Goal: Task Accomplishment & Management: Use online tool/utility

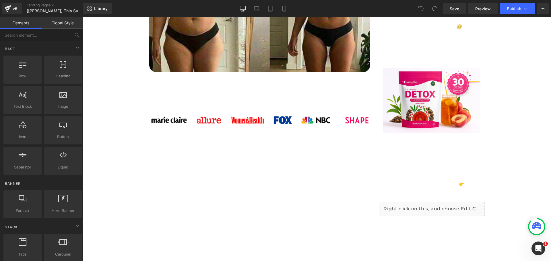
scroll to position [488, 0]
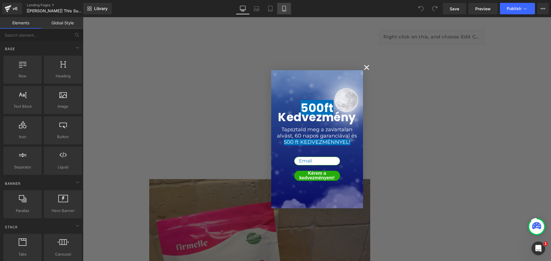
click at [285, 7] on icon at bounding box center [284, 9] width 6 height 6
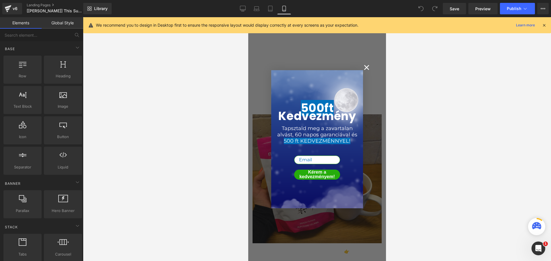
click at [362, 67] on circle "Close dialog" at bounding box center [365, 67] width 9 height 9
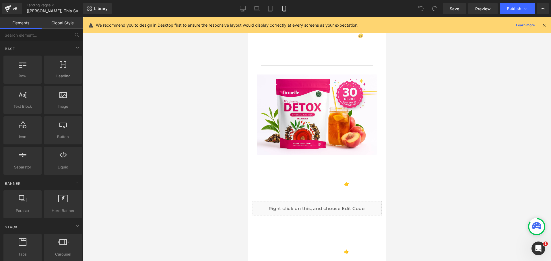
scroll to position [4649, 0]
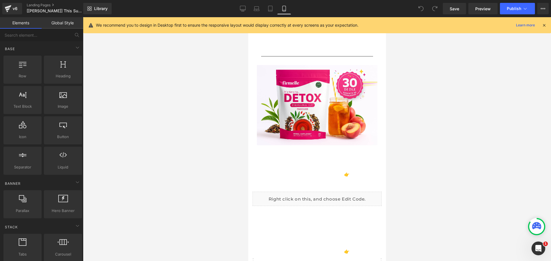
drag, startPoint x: 382, startPoint y: 69, endPoint x: 634, endPoint y: 263, distance: 318.0
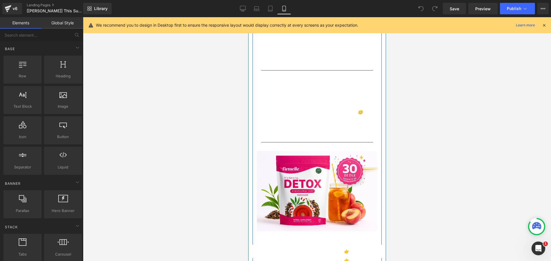
scroll to position [4592, 0]
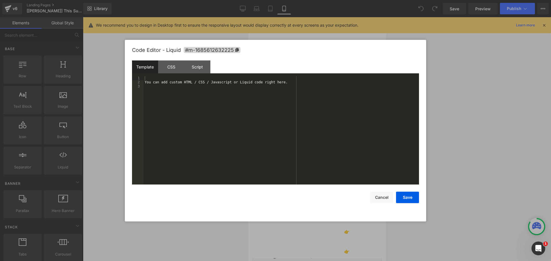
click at [275, 0] on div "You are previewing how the will restyle your page. You can not edit Elements in…" at bounding box center [275, 0] width 551 height 0
click at [192, 67] on div "Script" at bounding box center [197, 67] width 26 height 13
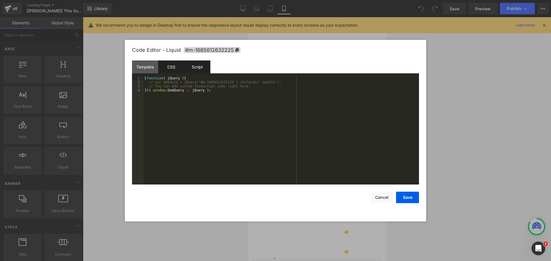
click at [174, 65] on div "CSS" at bounding box center [171, 67] width 26 height 13
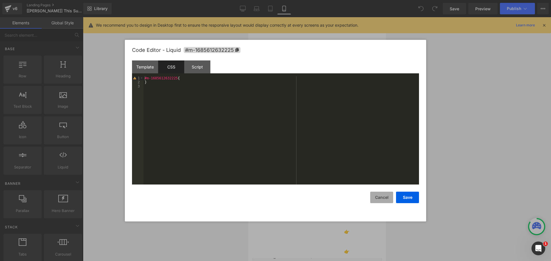
click at [384, 200] on button "Cancel" at bounding box center [381, 197] width 23 height 11
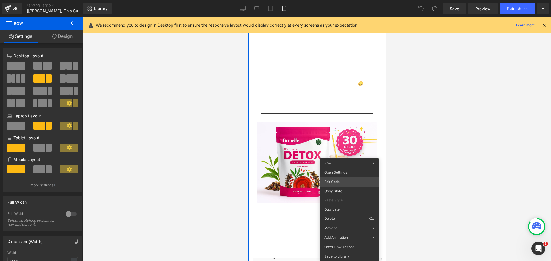
click at [342, 0] on div "You are previewing how the will restyle your page. You can not edit Elements in…" at bounding box center [275, 0] width 551 height 0
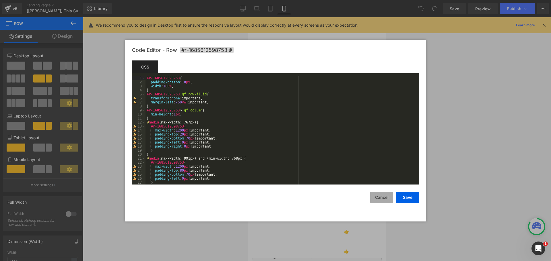
click at [386, 199] on button "Cancel" at bounding box center [381, 197] width 23 height 11
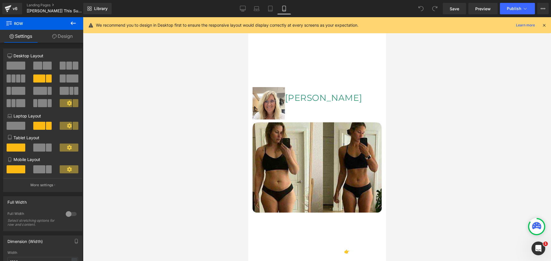
scroll to position [0, 0]
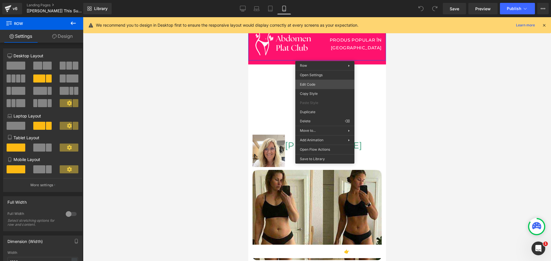
click at [316, 0] on div "You are previewing how the will restyle your page. You can not edit Elements in…" at bounding box center [275, 0] width 551 height 0
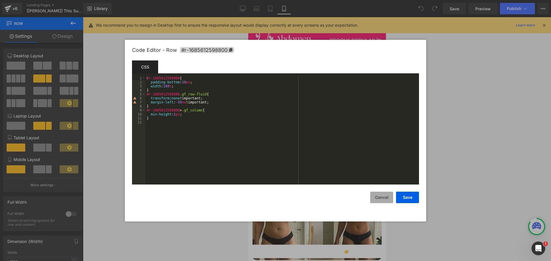
click at [387, 199] on button "Cancel" at bounding box center [381, 197] width 23 height 11
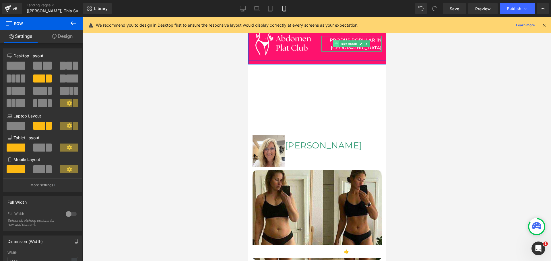
click at [336, 45] on span at bounding box center [336, 43] width 6 height 7
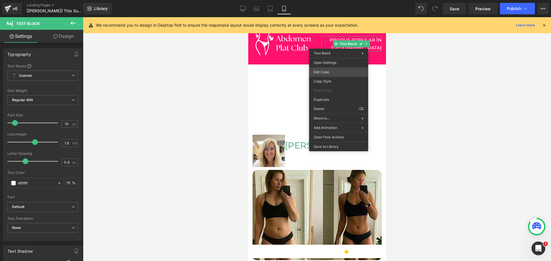
click at [335, 0] on div "Text Block You are previewing how the will restyle your page. You can not edit …" at bounding box center [275, 0] width 551 height 0
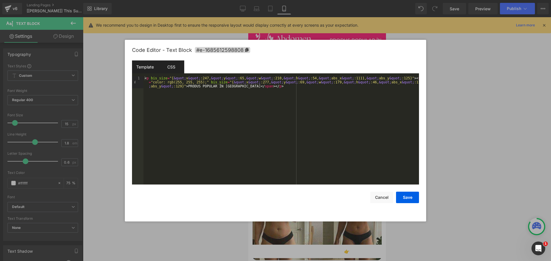
click at [170, 66] on div "CSS" at bounding box center [171, 67] width 26 height 13
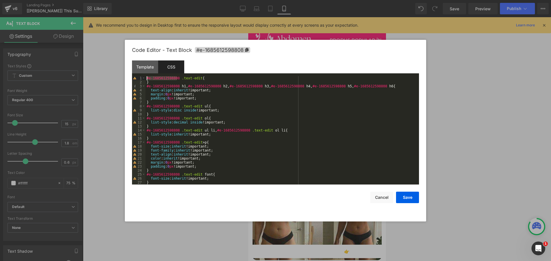
drag, startPoint x: 176, startPoint y: 79, endPoint x: 131, endPoint y: 77, distance: 44.8
click at [131, 77] on div "Code Editor - Text Block #e-1685612598808 Template CSS 1 < p bis_size = "{ &quo…" at bounding box center [275, 131] width 301 height 182
click at [383, 198] on button "Cancel" at bounding box center [381, 197] width 23 height 11
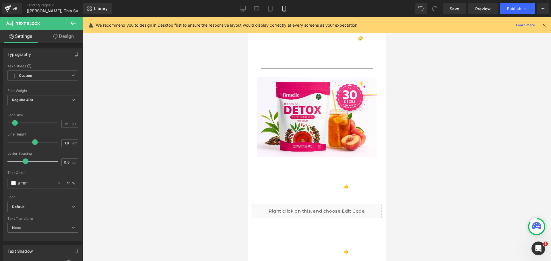
scroll to position [4649, 0]
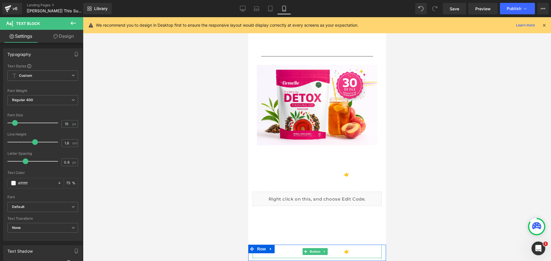
drag, startPoint x: 293, startPoint y: 249, endPoint x: 289, endPoint y: 249, distance: 3.7
click at [293, 249] on link "Verifică disponibilitatea 👉" at bounding box center [316, 251] width 129 height 13
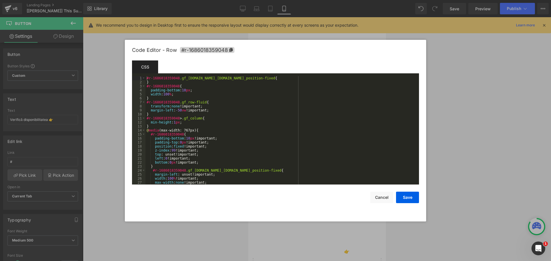
click at [245, 0] on div "Text Block You are previewing how the will restyle your page. You can not edit …" at bounding box center [275, 0] width 551 height 0
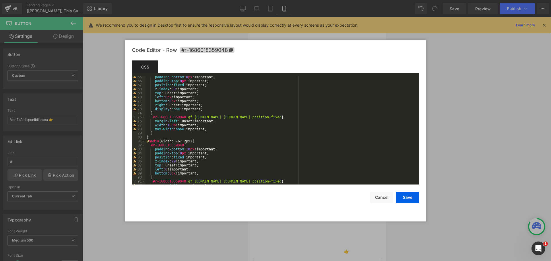
scroll to position [281, 0]
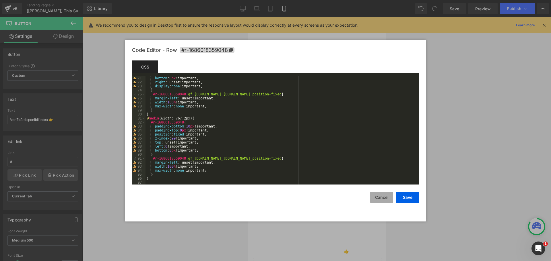
click at [380, 200] on button "Cancel" at bounding box center [381, 197] width 23 height 11
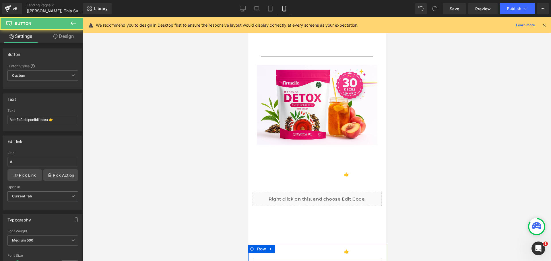
click at [337, 249] on link "Verifică disponibilitatea 👉" at bounding box center [316, 251] width 129 height 13
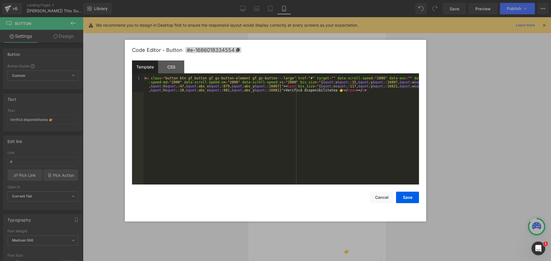
click at [290, 0] on div "Text Block You are previewing how the will restyle your page. You can not edit …" at bounding box center [275, 0] width 551 height 0
click at [178, 62] on div "CSS" at bounding box center [171, 67] width 26 height 13
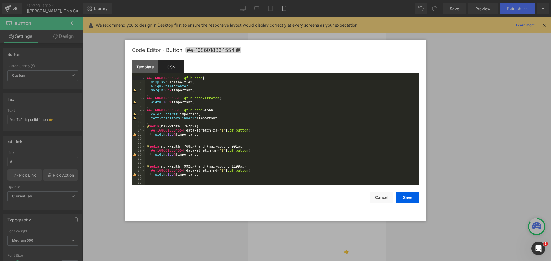
scroll to position [0, 0]
click at [148, 62] on div "Template" at bounding box center [145, 67] width 26 height 13
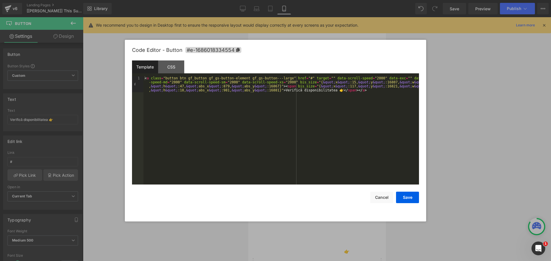
click at [189, 91] on div "< a class = "button btn gf_button gf_gs-button-element gf_gs-button---large" hr…" at bounding box center [280, 146] width 275 height 141
drag, startPoint x: 287, startPoint y: 82, endPoint x: 272, endPoint y: 87, distance: 15.4
click at [272, 87] on div "< a class = "button btn gf_button gf_gs-button-element gf_gs-button---large" hr…" at bounding box center [280, 146] width 275 height 141
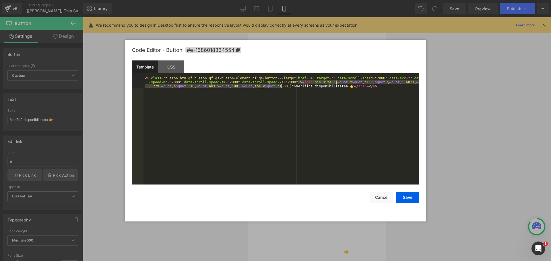
drag, startPoint x: 297, startPoint y: 81, endPoint x: 280, endPoint y: 88, distance: 18.3
click at [280, 88] on div "< a class = "button btn gf_button gf_gs-button-element gf_gs-button---large" hr…" at bounding box center [280, 142] width 275 height 132
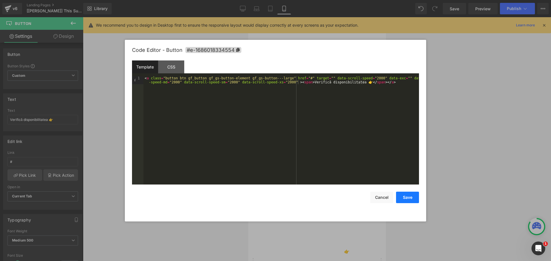
click at [403, 199] on button "Save" at bounding box center [407, 197] width 23 height 11
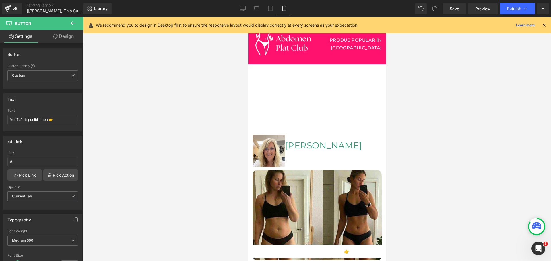
drag, startPoint x: 385, startPoint y: 225, endPoint x: 641, endPoint y: 35, distance: 319.0
click at [243, 10] on icon at bounding box center [243, 9] width 6 height 6
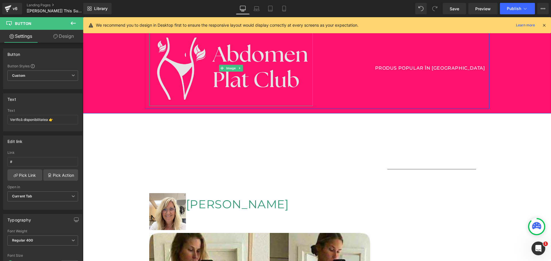
click at [295, 59] on img at bounding box center [230, 68] width 163 height 76
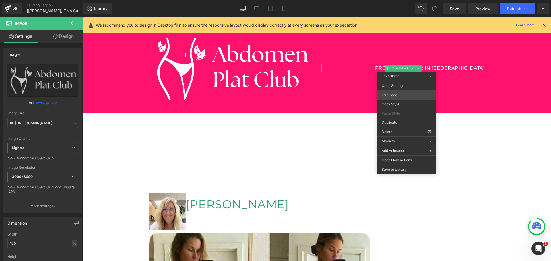
click at [395, 0] on div "Text Block You are previewing how the will restyle your page. You can not edit …" at bounding box center [275, 0] width 551 height 0
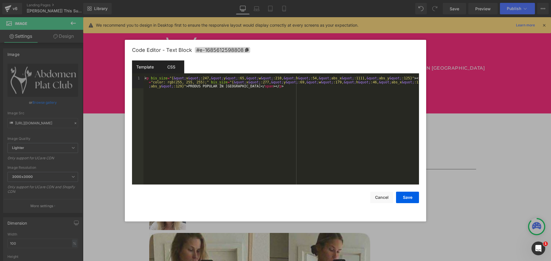
click at [183, 71] on div "CSS" at bounding box center [171, 67] width 26 height 13
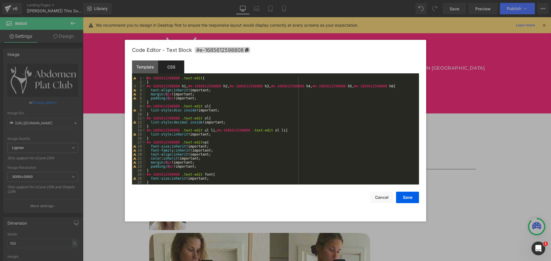
scroll to position [4, 0]
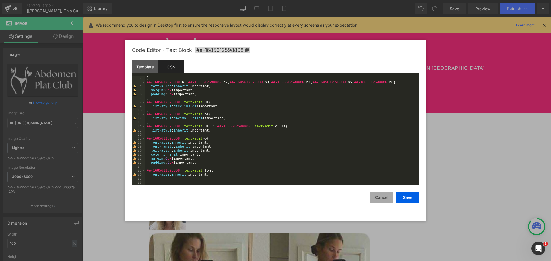
click at [379, 198] on button "Cancel" at bounding box center [381, 197] width 23 height 11
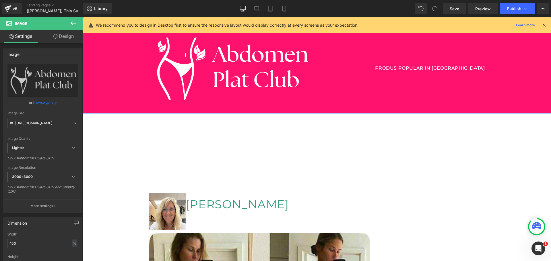
click at [534, 106] on div "Image PRODUS POPULAR ÎN ROMÂNIA Text Block Row" at bounding box center [317, 65] width 468 height 87
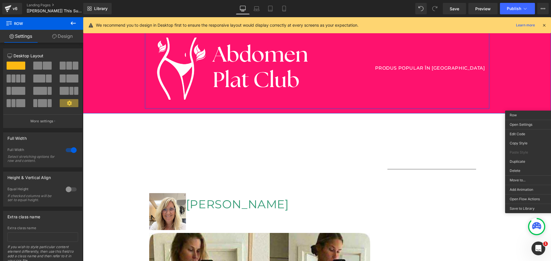
click at [416, 63] on div "PRODUS POPULAR ÎN ROMÂNIA Text Block" at bounding box center [403, 68] width 172 height 76
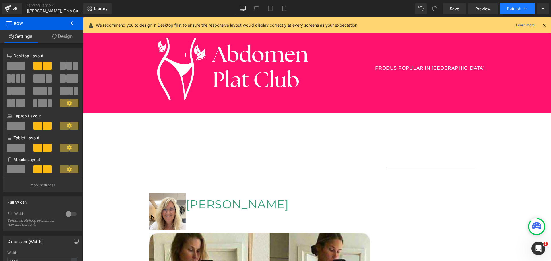
click at [512, 5] on button "Publish" at bounding box center [517, 8] width 35 height 11
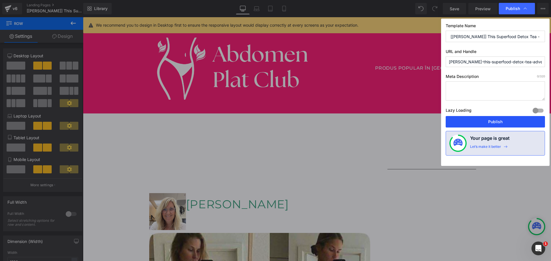
drag, startPoint x: 468, startPoint y: 120, endPoint x: 330, endPoint y: 136, distance: 139.5
click at [468, 120] on button "Publish" at bounding box center [494, 121] width 99 height 11
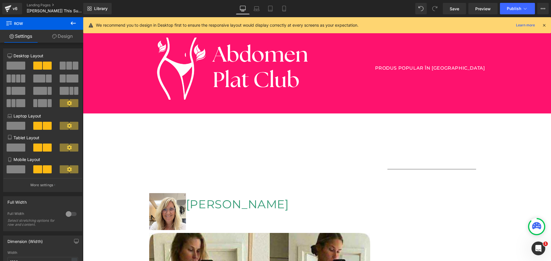
scroll to position [86, 0]
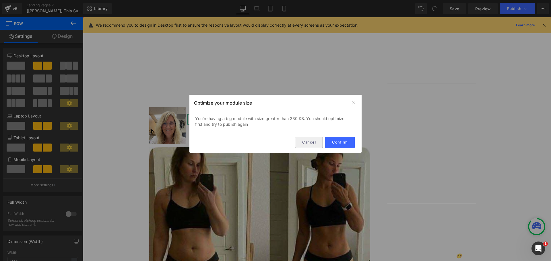
click at [309, 143] on button "Cancel" at bounding box center [309, 142] width 28 height 11
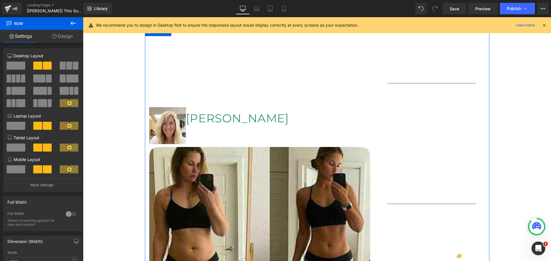
scroll to position [0, 0]
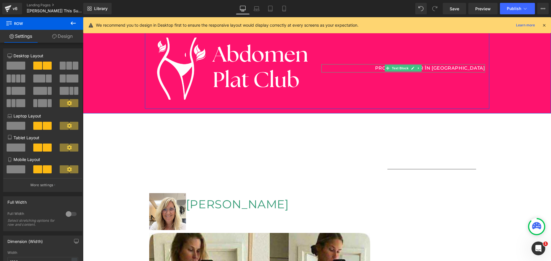
click at [421, 68] on span "PRODUS POPULAR ÎN [GEOGRAPHIC_DATA]" at bounding box center [430, 67] width 110 height 5
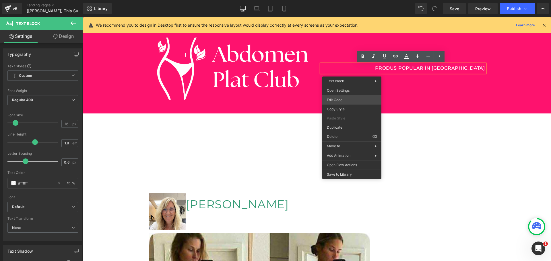
click at [348, 0] on div "Text Block You are previewing how the will restyle your page. You can not edit …" at bounding box center [275, 0] width 551 height 0
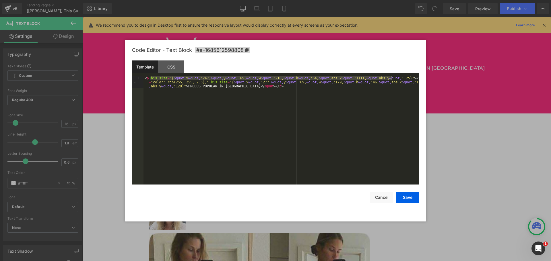
drag, startPoint x: 150, startPoint y: 78, endPoint x: 391, endPoint y: 77, distance: 241.2
click at [391, 77] on div "< p bis_size = "{ &quot; x &quot; :247, &quot; y &quot; :65, &quot; w &quot; :2…" at bounding box center [280, 142] width 275 height 132
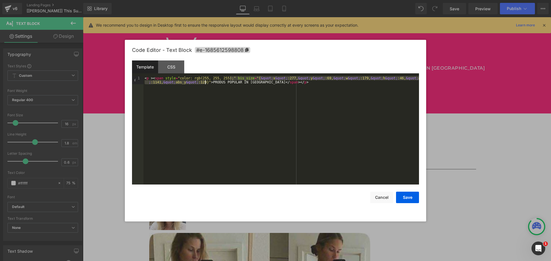
drag, startPoint x: 229, startPoint y: 78, endPoint x: 205, endPoint y: 83, distance: 24.0
click at [205, 83] on div "< p > < span style = "color: rgb(255, 255, 255);" bis_size = "{ &quot; x &quot;…" at bounding box center [280, 138] width 275 height 124
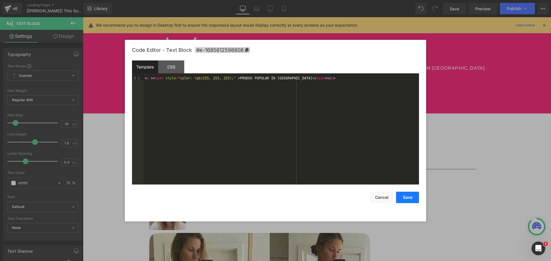
click at [411, 199] on button "Save" at bounding box center [407, 197] width 23 height 11
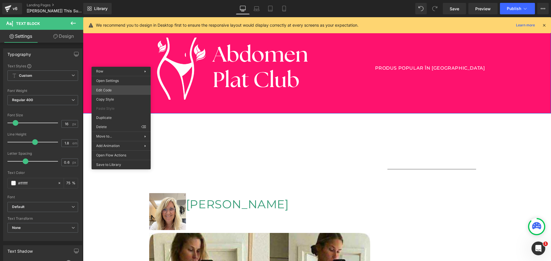
click at [103, 93] on body "Text Block You are previewing how the will restyle your page. You can not edit …" at bounding box center [275, 130] width 551 height 261
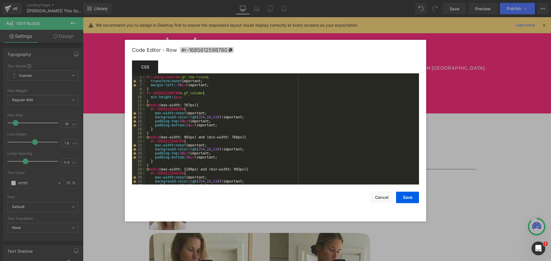
scroll to position [69, 0]
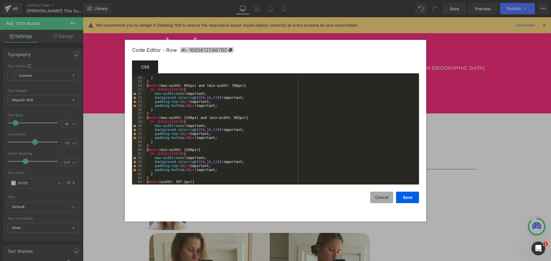
click at [386, 197] on button "Cancel" at bounding box center [381, 197] width 23 height 11
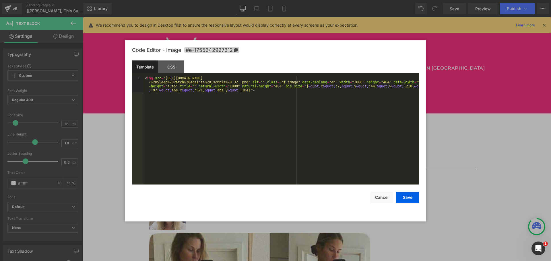
click at [240, 0] on div "Text Block You are previewing how the will restyle your page. You can not edit …" at bounding box center [275, 0] width 551 height 0
drag, startPoint x: 272, startPoint y: 87, endPoint x: 244, endPoint y: 92, distance: 29.0
click at [244, 92] on div "< img src = "https://ucarecdn.com/f9a8925f-0d28-4ea7-b803-3ba2ef3af414/-/format…" at bounding box center [280, 146] width 275 height 141
click at [404, 196] on button "Save" at bounding box center [407, 197] width 23 height 11
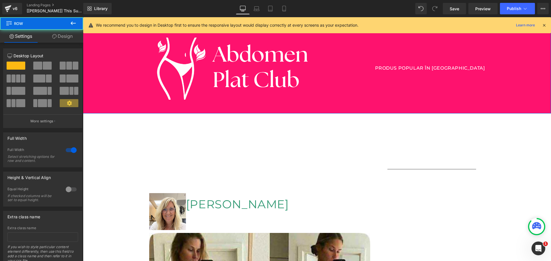
click at [519, 63] on div "Image PRODUS POPULAR ÎN ROMÂNIA Text Block Row" at bounding box center [317, 65] width 468 height 87
drag, startPoint x: 125, startPoint y: 59, endPoint x: 288, endPoint y: 42, distance: 164.3
click at [125, 59] on div "Image PRODUS POPULAR ÎN ROMÂNIA Text Block Row" at bounding box center [317, 65] width 468 height 87
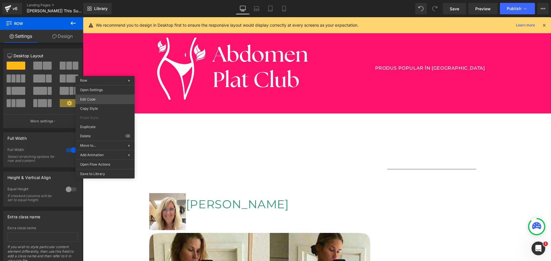
click at [100, 100] on body "Text Block You are previewing how the will restyle your page. You can not edit …" at bounding box center [275, 130] width 551 height 261
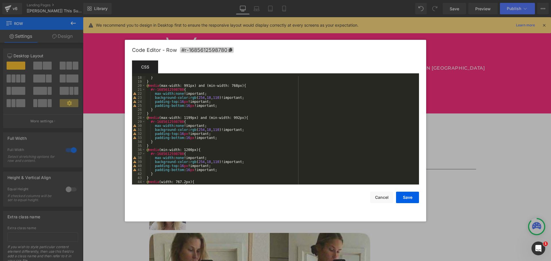
scroll to position [100, 0]
drag, startPoint x: 219, startPoint y: 162, endPoint x: 194, endPoint y: 162, distance: 24.7
click at [194, 162] on div "} } @ media (max-width: 1199px) and (min-width: 992px) { #r-1685612598780 { max…" at bounding box center [280, 134] width 271 height 116
click at [386, 199] on button "Cancel" at bounding box center [381, 197] width 23 height 11
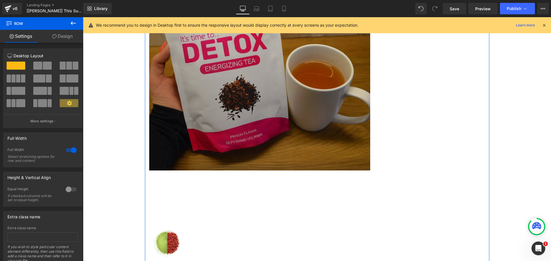
scroll to position [746, 0]
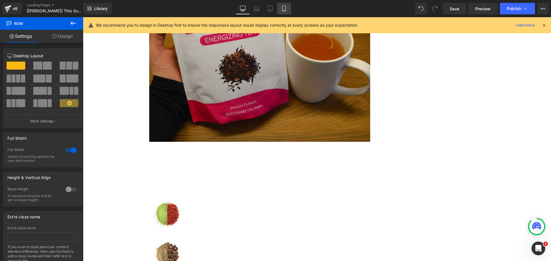
click at [285, 9] on icon at bounding box center [284, 9] width 6 height 6
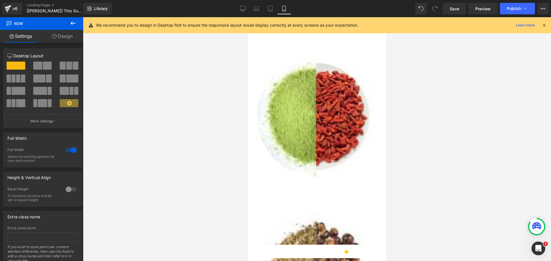
scroll to position [0, 0]
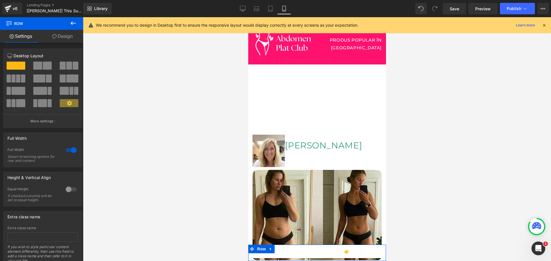
click at [269, 247] on link at bounding box center [270, 249] width 7 height 9
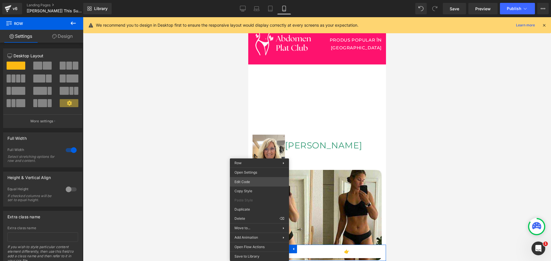
click at [240, 0] on div "Text Block You are previewing how the will restyle your page. You can not edit …" at bounding box center [275, 0] width 551 height 0
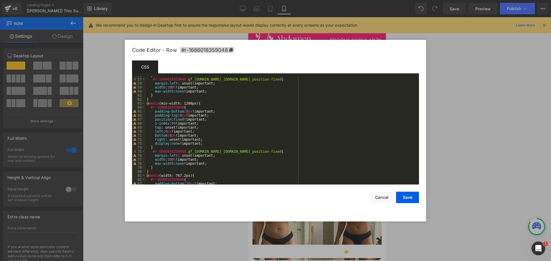
scroll to position [281, 0]
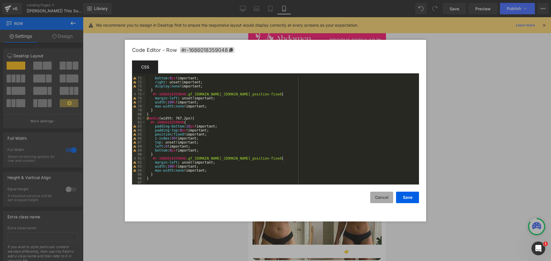
click at [378, 198] on button "Cancel" at bounding box center [381, 197] width 23 height 11
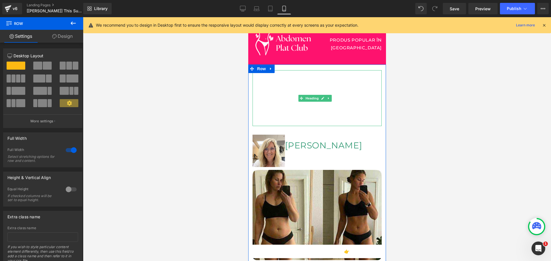
click at [317, 151] on div "Cristina Dobre Heading" at bounding box center [332, 145] width 97 height 11
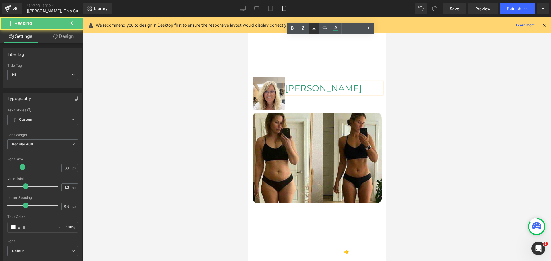
scroll to position [0, 0]
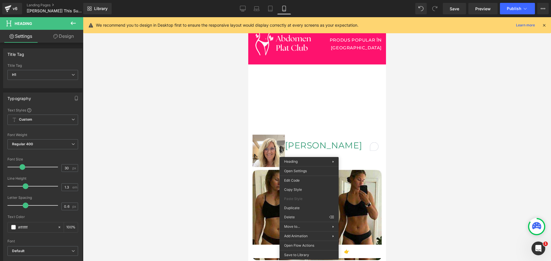
click at [297, 176] on div "Edit Code Copy Style Paste Style Duplicate Delete ⌫" at bounding box center [308, 199] width 59 height 46
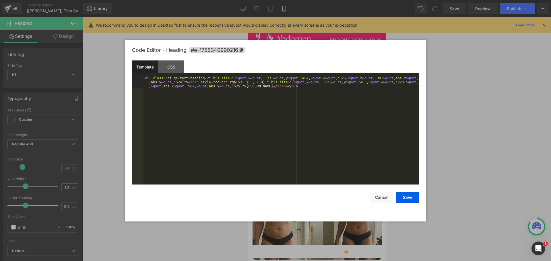
click at [298, 0] on div "Text Block You are previewing how the will restyle your page. You can not edit …" at bounding box center [275, 0] width 551 height 0
click at [261, 78] on div "< h1 class = "gf_gs-text-heading-2" bis_size = "{ &quot; x &quot; :123, &quot; …" at bounding box center [280, 142] width 275 height 132
click at [216, 82] on div "< h1 class = "gf_gs-text-heading-2" bis_size = "{ &quot; x &quot; :123, &quot; …" at bounding box center [280, 142] width 275 height 132
drag, startPoint x: 206, startPoint y: 78, endPoint x: 183, endPoint y: 83, distance: 24.3
click at [183, 83] on div "< h1 class = "gf_gs-text-heading-2" bis_size = "{ &quot; x &quot; :123, &quot; …" at bounding box center [280, 142] width 275 height 132
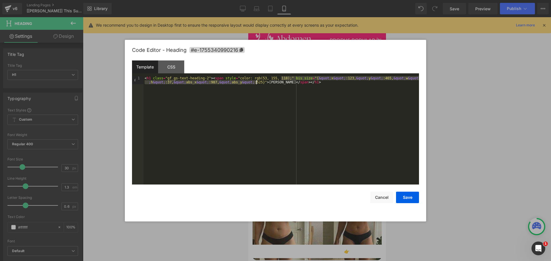
drag, startPoint x: 281, startPoint y: 78, endPoint x: 256, endPoint y: 83, distance: 25.5
click at [256, 83] on div "< h1 class = "gf_gs-text-heading-2" > < span style = "color: rgb(53, 155, 118);…" at bounding box center [280, 138] width 275 height 124
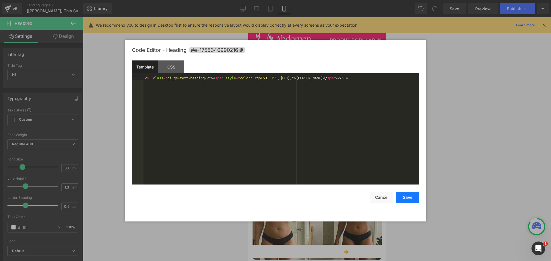
click at [408, 197] on button "Save" at bounding box center [407, 197] width 23 height 11
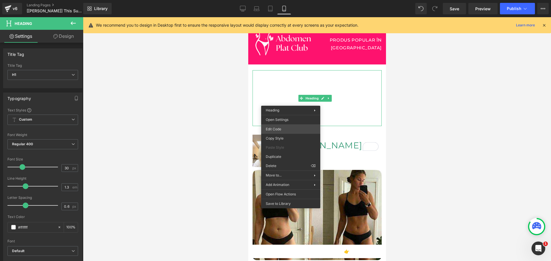
click at [286, 0] on div "Text Block You are previewing how the will restyle your page. You can not edit …" at bounding box center [275, 0] width 551 height 0
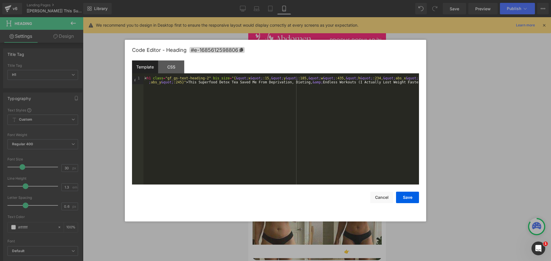
click at [251, 94] on div "< h1 class = "gf_gs-text-heading-2" bis_size = "{ &quot; x &quot; :15, &quot; y…" at bounding box center [280, 138] width 275 height 124
drag, startPoint x: 206, startPoint y: 77, endPoint x: 182, endPoint y: 82, distance: 24.6
click at [182, 82] on div "< h1 class = "gf_gs-text-heading-2" bis_size = "{ &quot; x &quot; :15, &quot; y…" at bounding box center [280, 138] width 275 height 124
click at [414, 198] on button "Save" at bounding box center [407, 197] width 23 height 11
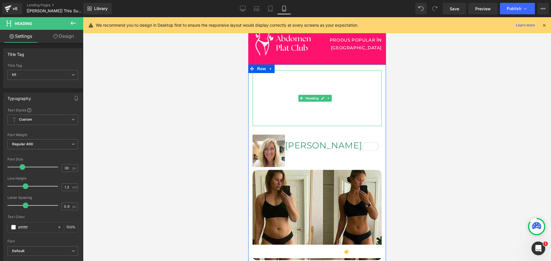
click at [299, 112] on h1 "This Superfood Detox Tea Saved Me From Deprivation, Dieting, & Endless Workouts…" at bounding box center [316, 98] width 129 height 56
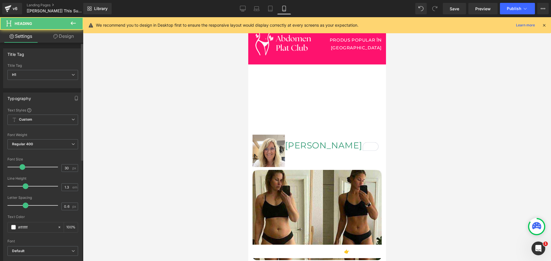
scroll to position [57, 0]
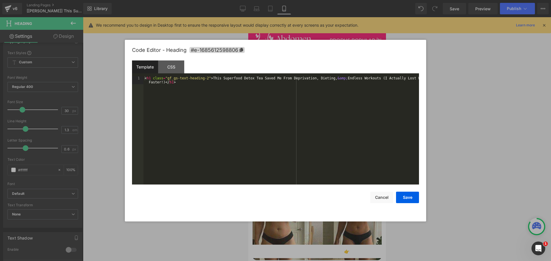
click at [278, 0] on div "Text Block You are previewing how the will restyle your page. You can not edit …" at bounding box center [275, 0] width 551 height 0
click at [178, 65] on div "CSS" at bounding box center [171, 67] width 26 height 13
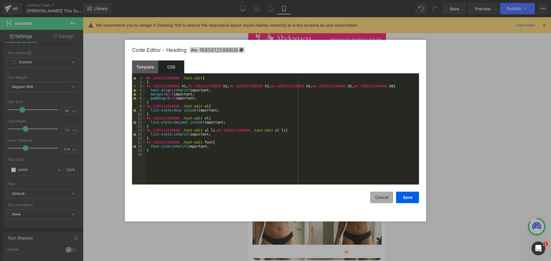
click at [383, 198] on button "Cancel" at bounding box center [381, 197] width 23 height 11
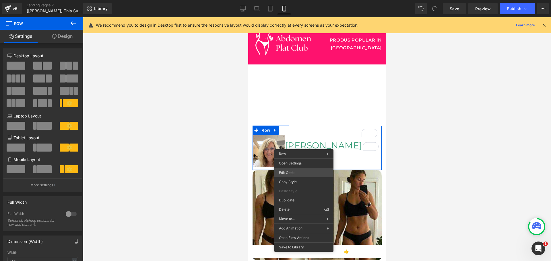
click at [288, 0] on div "Text Block You are previewing how the will restyle your page. You can not edit …" at bounding box center [275, 0] width 551 height 0
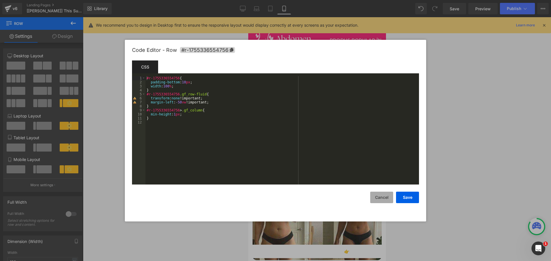
click at [387, 200] on button "Cancel" at bounding box center [381, 197] width 23 height 11
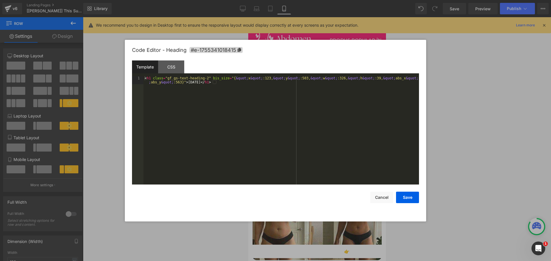
click at [289, 0] on div "Text Block You are previewing how the will restyle your page. You can not edit …" at bounding box center [275, 0] width 551 height 0
drag, startPoint x: 207, startPoint y: 78, endPoint x: 182, endPoint y: 83, distance: 25.2
click at [182, 83] on div "< h1 class = "gf_gs-text-heading-2" bis_size = "{ &quot; x &quot; :123, &quot; …" at bounding box center [280, 138] width 275 height 124
click at [403, 194] on button "Save" at bounding box center [407, 197] width 23 height 11
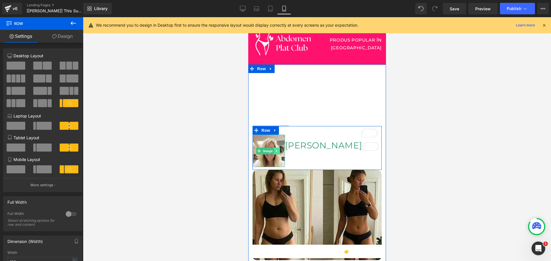
click at [274, 155] on link at bounding box center [277, 151] width 6 height 7
click at [268, 154] on img at bounding box center [268, 151] width 32 height 32
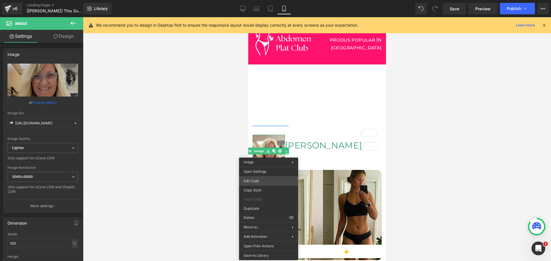
click at [263, 0] on div "Text Block You are previewing how the will restyle your page. You can not edit …" at bounding box center [275, 0] width 551 height 0
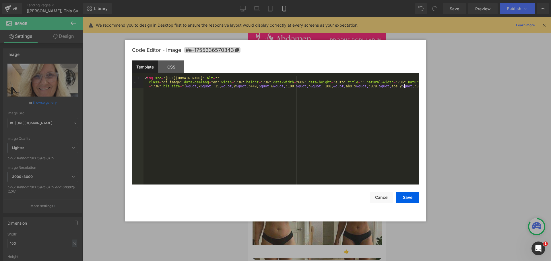
click at [221, 98] on div "< img src = "https://ucarecdn.com/2fbfefbb-c69f-4bbe-896a-2b45d7cdf732/-/format…" at bounding box center [280, 142] width 275 height 132
drag, startPoint x: 161, startPoint y: 87, endPoint x: 402, endPoint y: 88, distance: 241.2
click at [402, 88] on div "< img src = "https://ucarecdn.com/2fbfefbb-c69f-4bbe-896a-2b45d7cdf732/-/format…" at bounding box center [280, 142] width 275 height 132
click at [413, 197] on button "Save" at bounding box center [407, 197] width 23 height 11
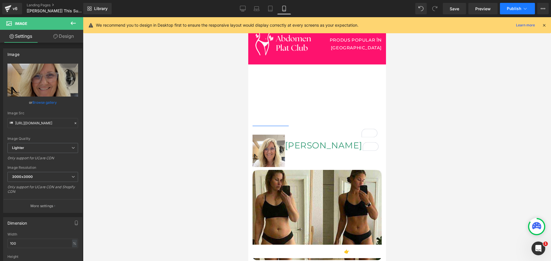
click at [509, 11] on button "Publish" at bounding box center [517, 8] width 35 height 11
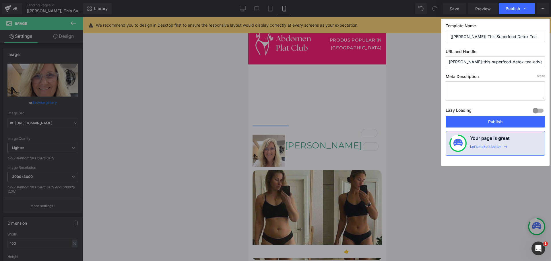
click at [493, 120] on button "Publish" at bounding box center [494, 121] width 99 height 11
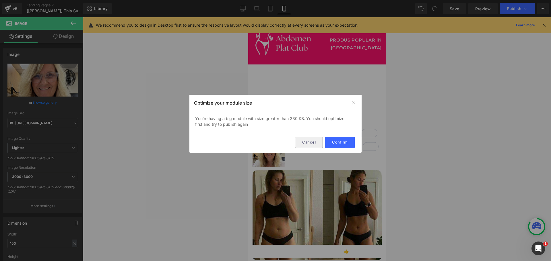
click at [317, 141] on button "Cancel" at bounding box center [309, 142] width 28 height 11
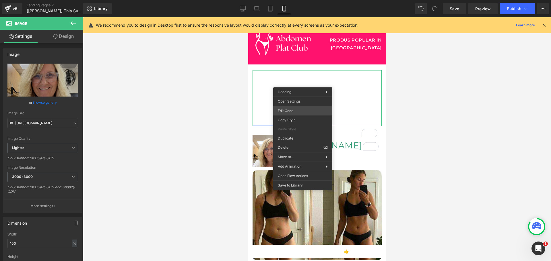
click at [293, 0] on div "Text Block You are previewing how the will restyle your page. You can not edit …" at bounding box center [275, 0] width 551 height 0
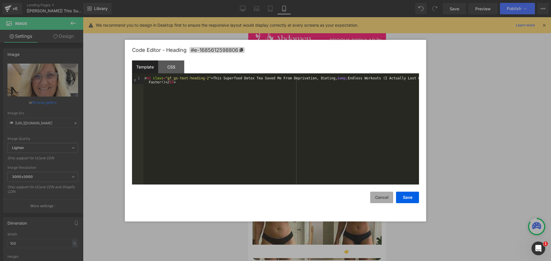
click at [386, 200] on button "Cancel" at bounding box center [381, 197] width 23 height 11
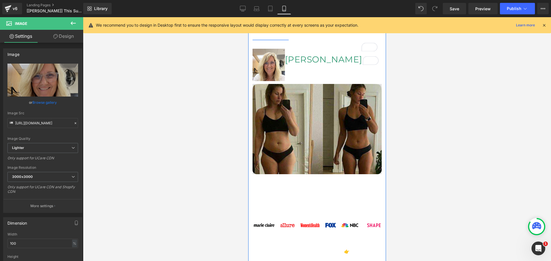
scroll to position [143, 0]
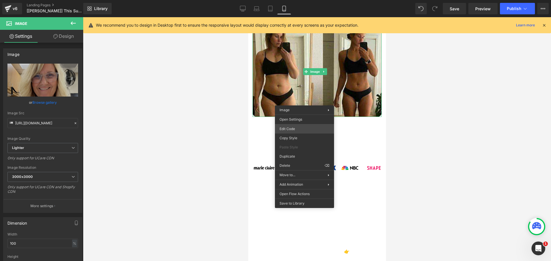
click at [290, 0] on div "Text Block You are previewing how the will restyle your page. You can not edit …" at bounding box center [275, 0] width 551 height 0
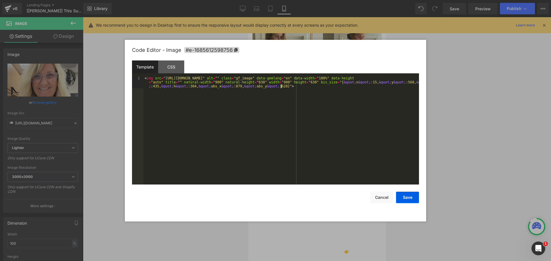
click at [268, 95] on div "< img src = "https://lulutox.com/articles/t-double-am14/index_files/1.jpg" alt …" at bounding box center [280, 142] width 275 height 132
drag, startPoint x: 305, startPoint y: 83, endPoint x: 279, endPoint y: 88, distance: 26.3
click at [279, 88] on div "< img src = "https://lulutox.com/articles/t-double-am14/index_files/1.jpg" alt …" at bounding box center [280, 142] width 275 height 132
click at [405, 198] on button "Save" at bounding box center [407, 197] width 23 height 11
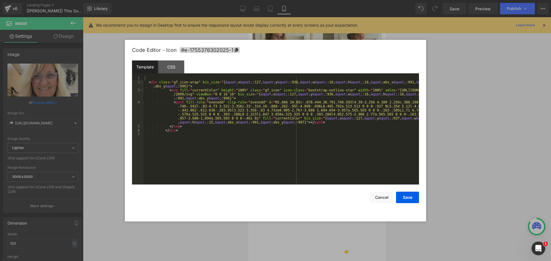
click at [275, 0] on div "Text Block You are previewing how the will restyle your page. You can not edit …" at bounding box center [275, 0] width 551 height 0
click at [229, 131] on div "< div class = "gf_icon-wrap" bis_size = "{ &quot; x &quot; :127, &quot; y &quot…" at bounding box center [280, 134] width 275 height 116
drag, startPoint x: 289, startPoint y: 118, endPoint x: 293, endPoint y: 122, distance: 5.1
click at [293, 122] on div "< div class = "gf_icon-wrap" bis_size = "{ &quot; x &quot; :127, &quot; y &quot…" at bounding box center [280, 134] width 275 height 116
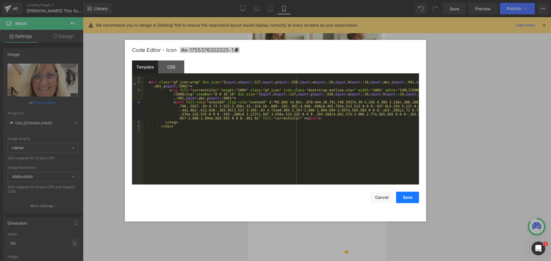
click at [402, 194] on button "Save" at bounding box center [407, 197] width 23 height 11
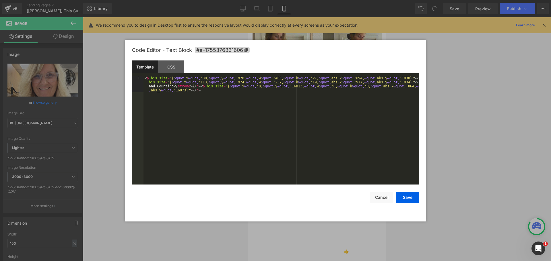
click at [274, 0] on div "Text Block You are previewing how the will restyle your page. You can not edit …" at bounding box center [275, 0] width 551 height 0
click at [180, 85] on div "< p bis_size = "{ &quot; x &quot; :30, &quot; y &quot; :970, &quot; w &quot; :4…" at bounding box center [280, 146] width 275 height 141
drag, startPoint x: 150, startPoint y: 77, endPoint x: 390, endPoint y: 78, distance: 240.3
click at [390, 78] on div "< p bis_size = "{ &quot; x &quot; :30, &quot; y &quot; :970, &quot; w &quot; :4…" at bounding box center [280, 146] width 275 height 141
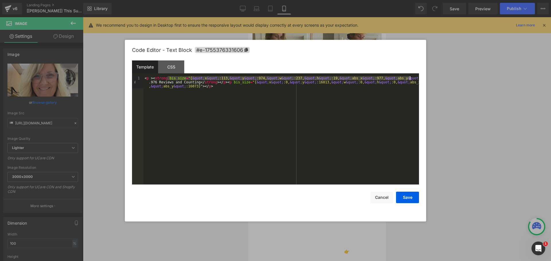
drag, startPoint x: 167, startPoint y: 79, endPoint x: 410, endPoint y: 78, distance: 242.9
click at [410, 78] on div "< p > < strong bis_size = "{ &quot; x &quot; :113, &quot; y &quot; :974, &quot;…" at bounding box center [280, 142] width 275 height 132
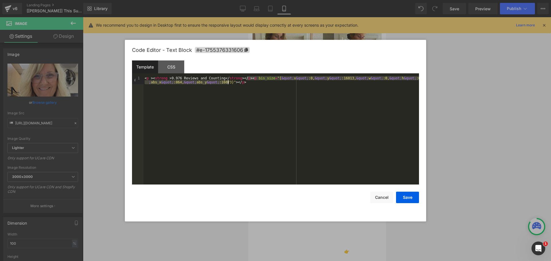
drag, startPoint x: 247, startPoint y: 77, endPoint x: 227, endPoint y: 83, distance: 20.9
click at [227, 83] on div "< p > < strong > 9.976 Reviews and Counting </ strong > </ p > < p bis_size = "…" at bounding box center [280, 138] width 275 height 124
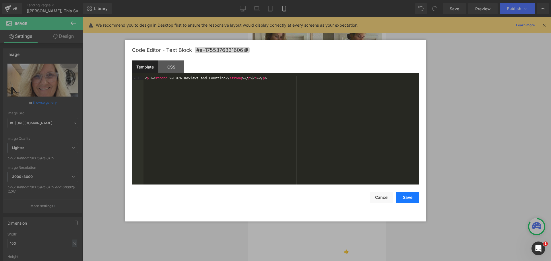
click at [406, 196] on button "Save" at bounding box center [407, 197] width 23 height 11
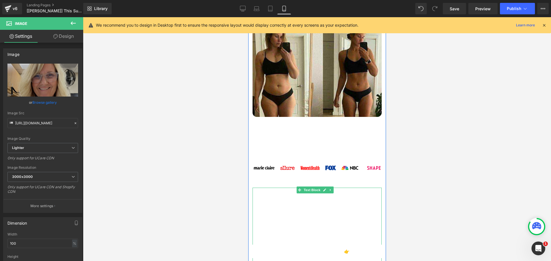
scroll to position [229, 0]
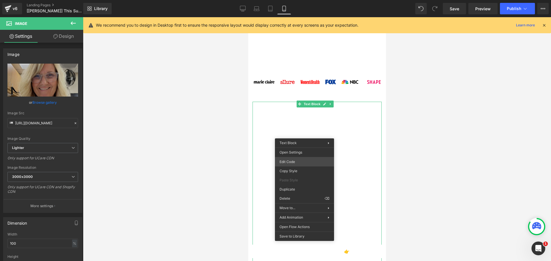
click at [293, 0] on div "Text Block You are previewing how the will restyle your page. You can not edit …" at bounding box center [275, 0] width 551 height 0
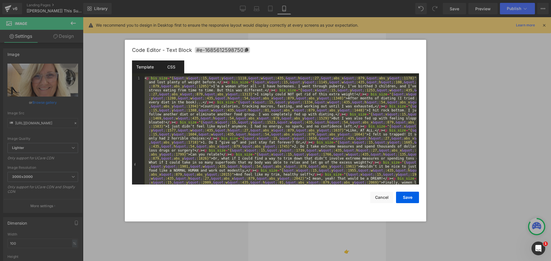
click at [178, 68] on div "CSS" at bounding box center [171, 67] width 26 height 13
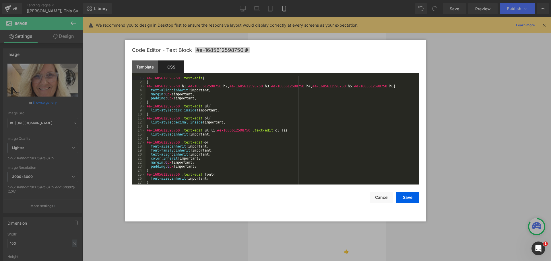
scroll to position [4, 0]
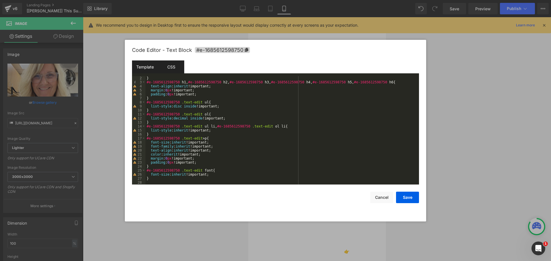
click at [143, 71] on div "Template" at bounding box center [145, 67] width 26 height 13
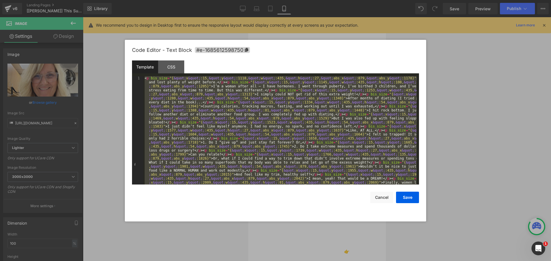
click at [267, 104] on div "< p bis_size = "{ &quot; x &quot; :15, &quot; y &quot; :1118, &quot; w &quot; :…" at bounding box center [279, 130] width 273 height 108
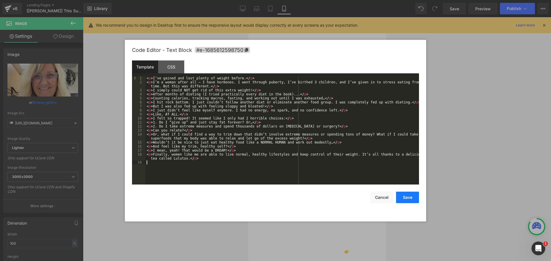
click at [407, 199] on button "Save" at bounding box center [407, 197] width 23 height 11
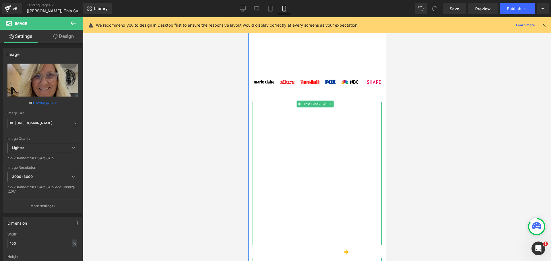
click at [323, 148] on p "I simply could NOT get rid of this extra weight!" at bounding box center [316, 145] width 129 height 8
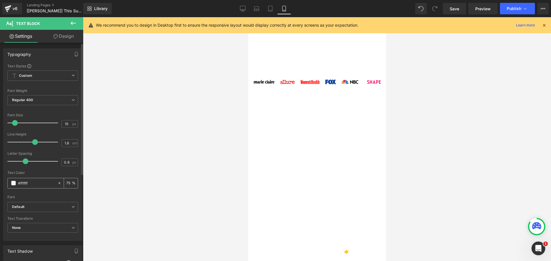
click at [11, 183] on span at bounding box center [13, 183] width 5 height 5
drag, startPoint x: 32, startPoint y: 183, endPoint x: 20, endPoint y: 182, distance: 11.8
click at [20, 182] on input "#ffffff" at bounding box center [36, 183] width 37 height 6
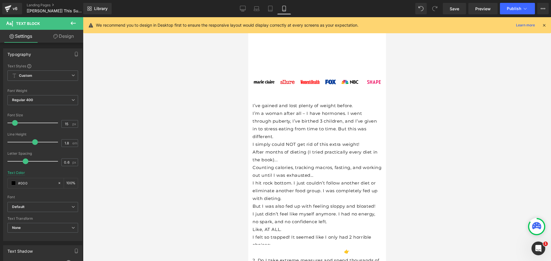
type input "#000"
click at [216, 138] on div at bounding box center [317, 139] width 468 height 244
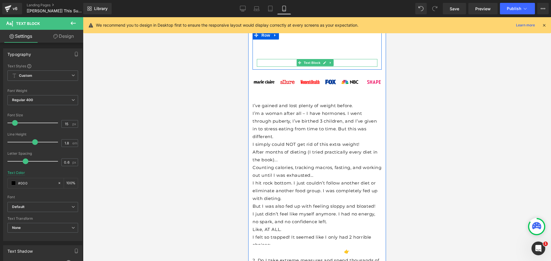
click at [286, 66] on strong "9.976 Reviews and Counting" at bounding box center [316, 62] width 69 height 5
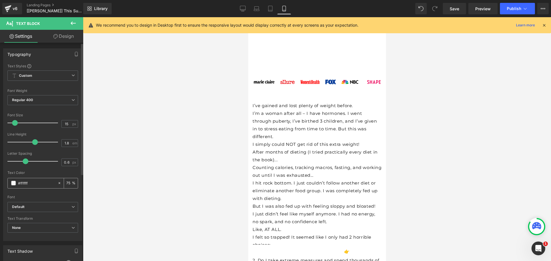
drag, startPoint x: 33, startPoint y: 182, endPoint x: 19, endPoint y: 182, distance: 14.1
click at [19, 182] on input "#ffffff" at bounding box center [36, 183] width 37 height 6
type input "#000"
click at [198, 140] on div at bounding box center [317, 139] width 468 height 244
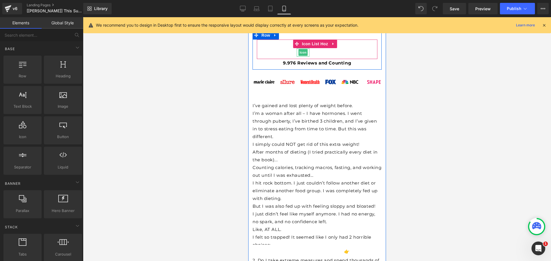
click at [298, 56] on span "Icon" at bounding box center [302, 52] width 9 height 7
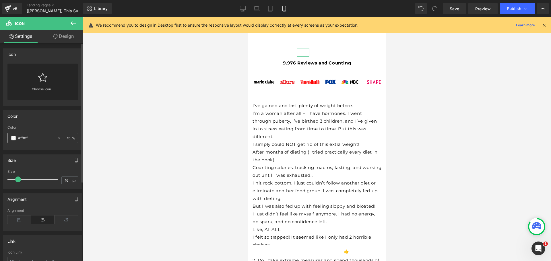
drag, startPoint x: 42, startPoint y: 139, endPoint x: 20, endPoint y: 139, distance: 22.9
click at [20, 139] on input "#ffffff" at bounding box center [36, 138] width 37 height 6
type input "#000"
click at [158, 132] on div at bounding box center [317, 139] width 468 height 244
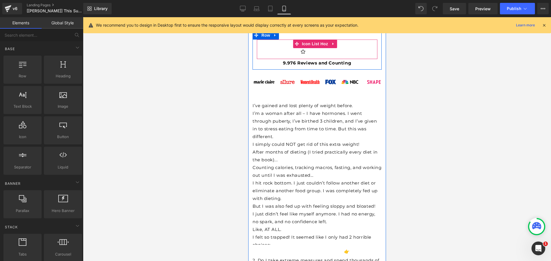
click at [271, 58] on ul "Icon Icon Icon Icon Icon" at bounding box center [316, 53] width 120 height 11
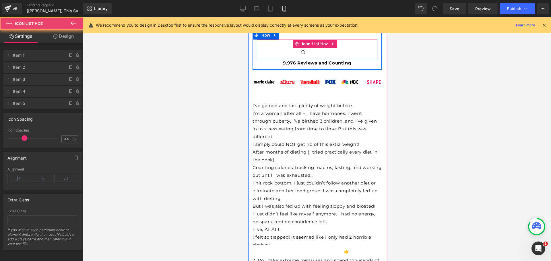
click at [274, 58] on ul "Icon Icon Icon Icon Icon" at bounding box center [316, 53] width 120 height 11
click at [282, 57] on div "Icon" at bounding box center [288, 52] width 13 height 9
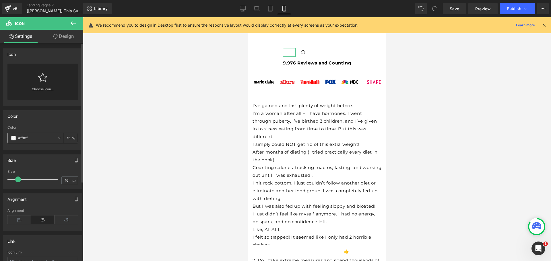
drag, startPoint x: 43, startPoint y: 139, endPoint x: 21, endPoint y: 139, distance: 21.8
click at [20, 139] on input "#ffffff" at bounding box center [36, 138] width 37 height 6
type input "#000"
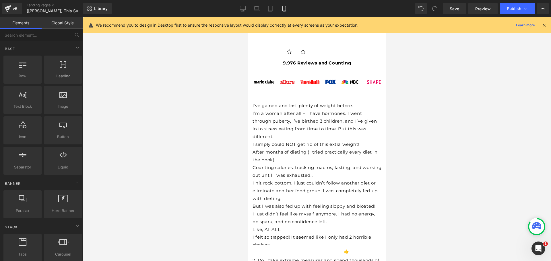
click at [154, 105] on div at bounding box center [317, 139] width 468 height 244
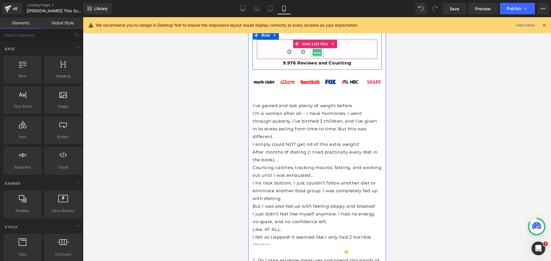
click at [314, 56] on span "Icon" at bounding box center [316, 52] width 9 height 7
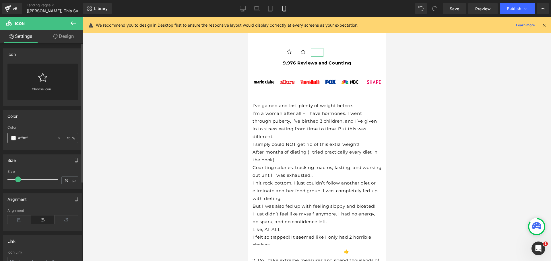
drag, startPoint x: 32, startPoint y: 137, endPoint x: 21, endPoint y: 138, distance: 11.9
click at [21, 138] on input "#ffffff" at bounding box center [36, 138] width 37 height 6
type input "#000"
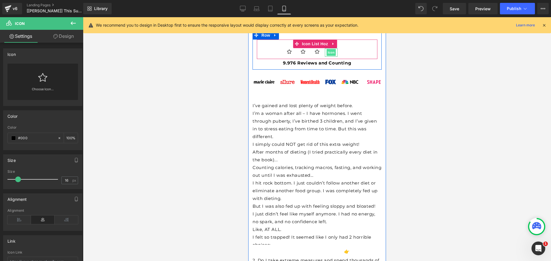
click at [326, 56] on span "Icon" at bounding box center [330, 52] width 9 height 7
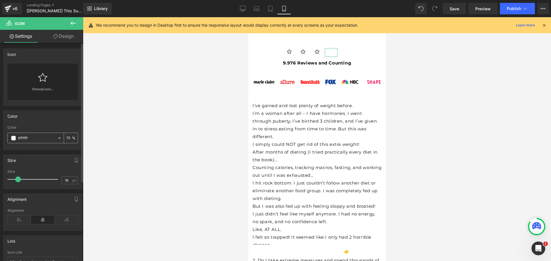
drag, startPoint x: 33, startPoint y: 138, endPoint x: 20, endPoint y: 140, distance: 12.5
click at [20, 140] on input "#ffffff" at bounding box center [36, 138] width 37 height 6
type input "#000"
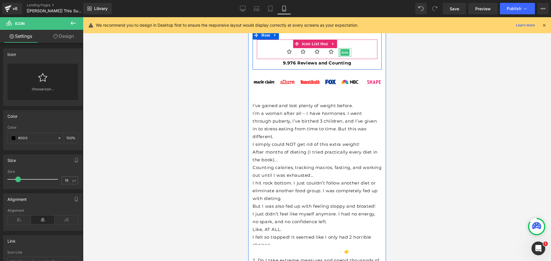
click at [338, 57] on div at bounding box center [338, 52] width 1 height 9
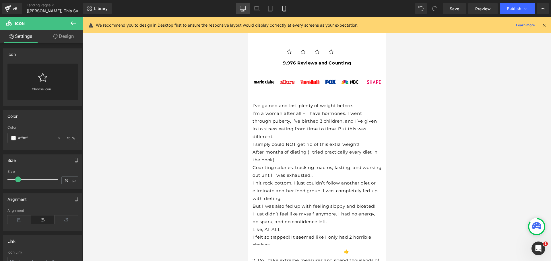
click at [238, 9] on link "Desktop" at bounding box center [243, 8] width 14 height 11
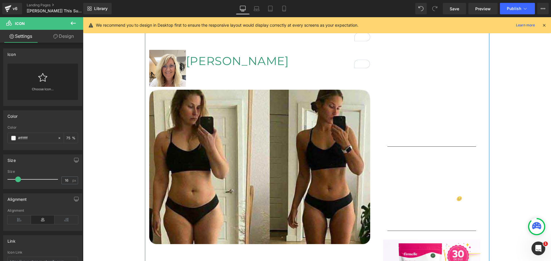
scroll to position [29, 0]
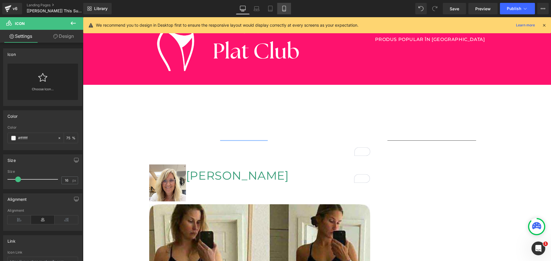
click at [282, 7] on icon at bounding box center [283, 8] width 3 height 5
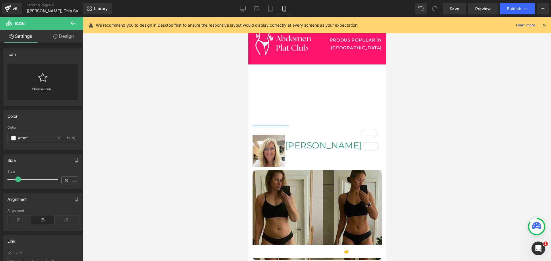
scroll to position [115, 0]
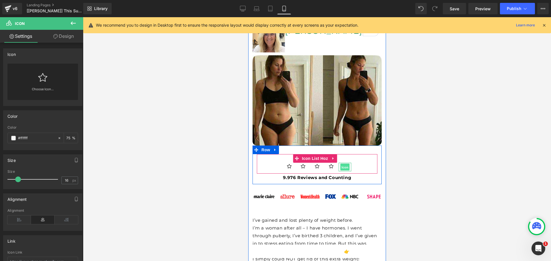
click at [345, 171] on span "Icon" at bounding box center [344, 167] width 9 height 7
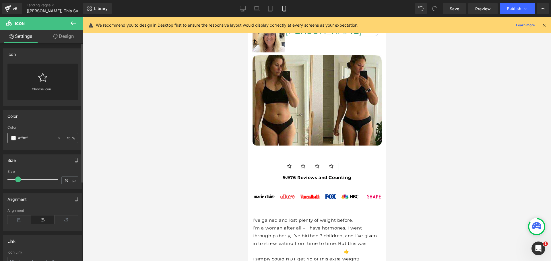
drag, startPoint x: 32, startPoint y: 136, endPoint x: 20, endPoint y: 138, distance: 12.1
click at [20, 138] on input "#ffffff" at bounding box center [36, 138] width 37 height 6
type input "#000"
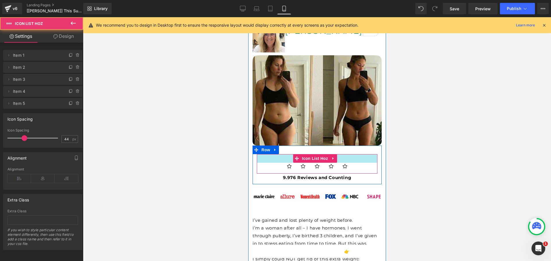
click at [262, 163] on div at bounding box center [316, 158] width 120 height 9
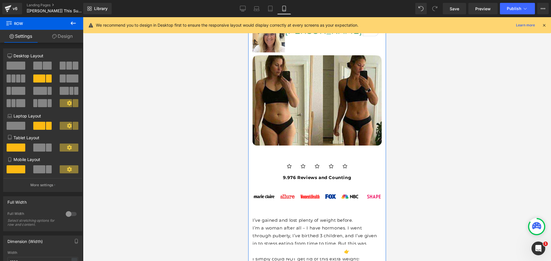
click at [65, 37] on link "Design" at bounding box center [63, 36] width 42 height 13
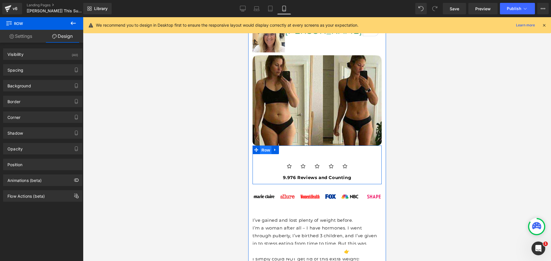
click at [267, 155] on span "Row" at bounding box center [265, 150] width 11 height 9
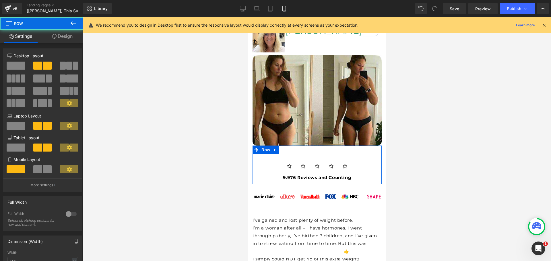
click at [66, 34] on link "Design" at bounding box center [63, 36] width 42 height 13
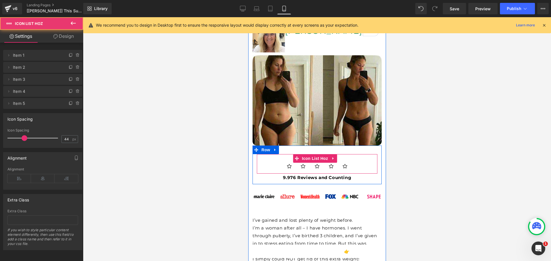
click at [270, 171] on ul "Icon Icon Icon Icon Icon" at bounding box center [316, 168] width 120 height 11
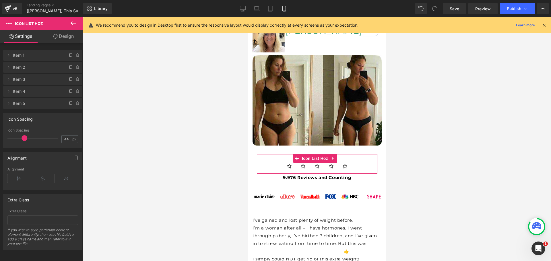
click at [68, 38] on link "Design" at bounding box center [64, 36] width 42 height 13
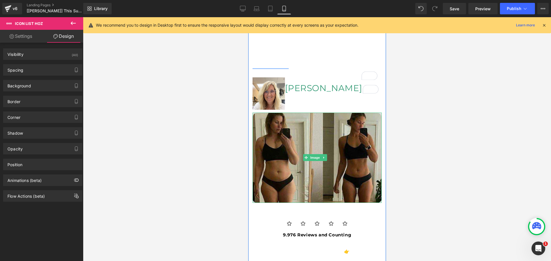
scroll to position [0, 0]
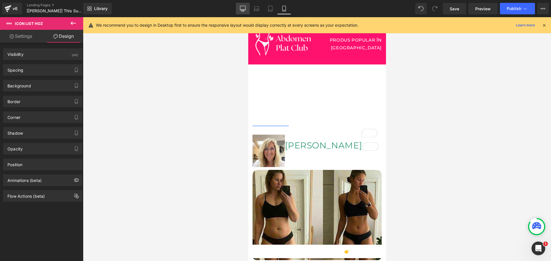
click at [245, 8] on icon at bounding box center [243, 9] width 6 height 6
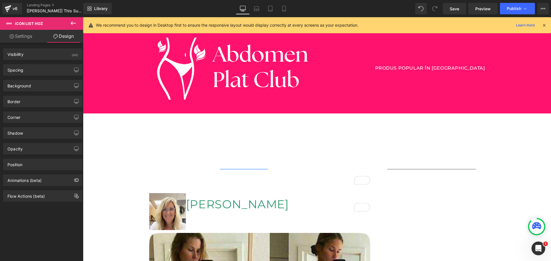
drag, startPoint x: 548, startPoint y: 142, endPoint x: 622, endPoint y: 46, distance: 121.9
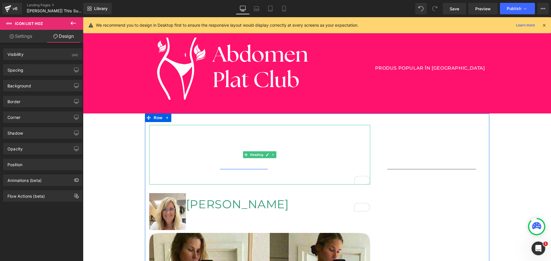
click at [218, 148] on h1 "This Superfood Detox Tea Saved Me From Deprivation, Dieting, & Endless Workouts…" at bounding box center [259, 155] width 221 height 60
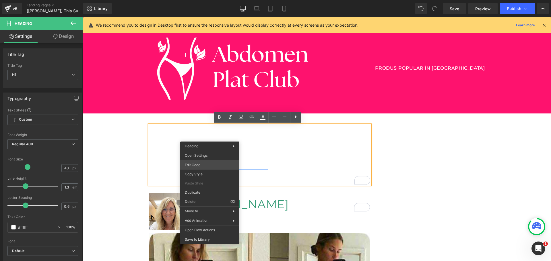
click at [202, 0] on div "Row You are previewing how the will restyle your page. You can not edit Element…" at bounding box center [275, 0] width 551 height 0
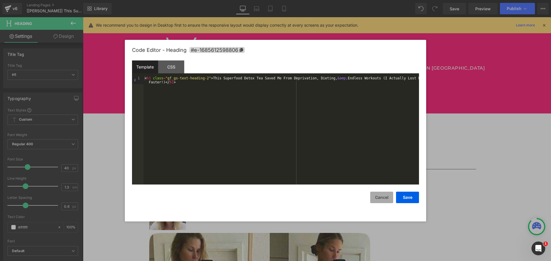
click at [385, 197] on button "Cancel" at bounding box center [381, 197] width 23 height 11
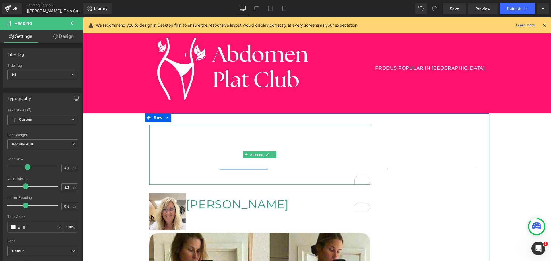
click at [208, 139] on h1 "This Superfood Detox Tea Saved Me From Deprivation, Dieting, & Endless Workouts…" at bounding box center [259, 155] width 221 height 60
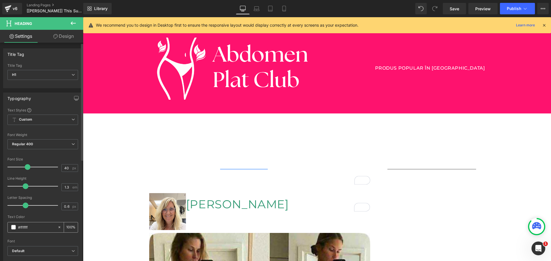
drag, startPoint x: 20, startPoint y: 227, endPoint x: 43, endPoint y: 227, distance: 23.5
click at [43, 227] on input "#ffffff" at bounding box center [36, 227] width 37 height 6
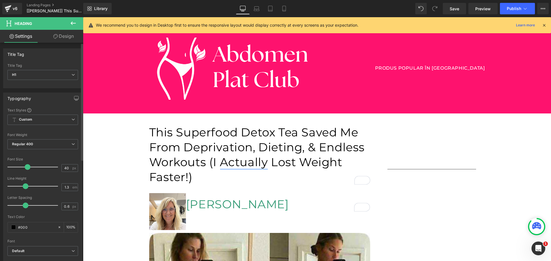
type input "#000"
click at [50, 216] on div "Text Color" at bounding box center [42, 217] width 71 height 4
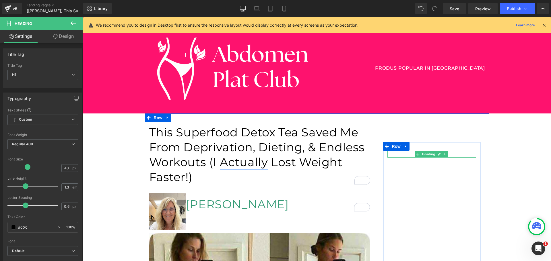
click at [410, 154] on h3 "Recenzii ale clienților" at bounding box center [431, 154] width 89 height 7
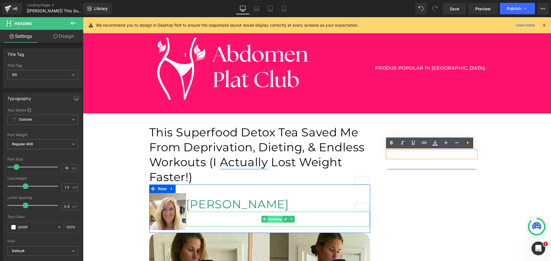
click at [276, 218] on span "Heading" at bounding box center [274, 219] width 15 height 7
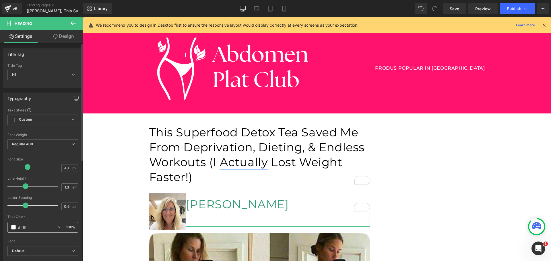
drag, startPoint x: 20, startPoint y: 226, endPoint x: 55, endPoint y: 224, distance: 34.7
click at [52, 225] on input "#ffffff" at bounding box center [36, 227] width 37 height 6
type input "#000"
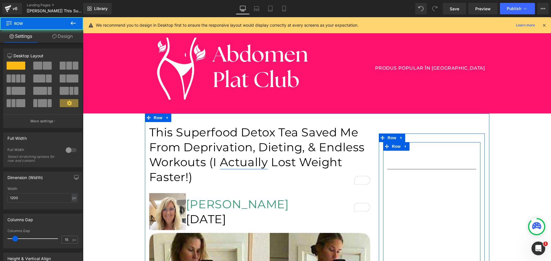
click at [445, 149] on div "Recenzii ale clienților Heading Separator Icon Icon Icon Icon Icon Icon List Ho…" at bounding box center [432, 262] width 98 height 241
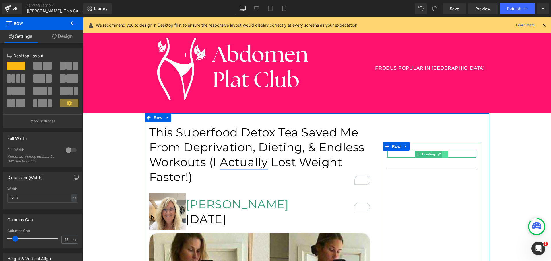
click at [444, 155] on icon at bounding box center [445, 154] width 3 height 3
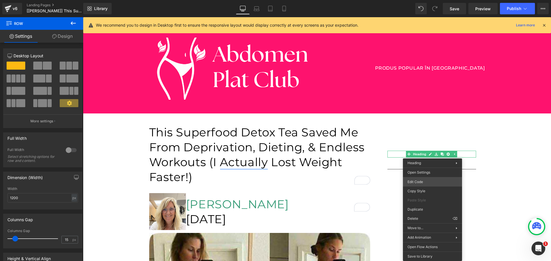
click at [422, 0] on div "Heading You are previewing how the will restyle your page. You can not edit Ele…" at bounding box center [275, 0] width 551 height 0
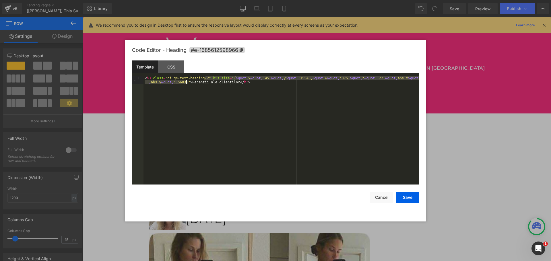
drag, startPoint x: 206, startPoint y: 78, endPoint x: 185, endPoint y: 83, distance: 20.9
click at [185, 83] on div "< h3 class = "gf_gs-text-heading-2" bis_size = "{ &quot; x &quot; :45, &quot; y…" at bounding box center [280, 138] width 275 height 124
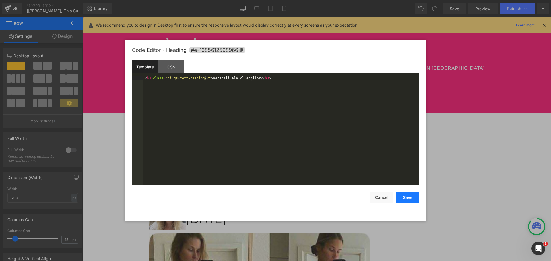
click at [402, 198] on button "Save" at bounding box center [407, 197] width 23 height 11
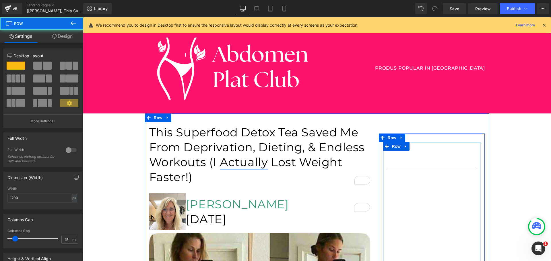
click at [420, 151] on div "Recenzii ale clienților Heading Separator Icon Icon Icon Icon Icon Icon List Ho…" at bounding box center [432, 262] width 98 height 241
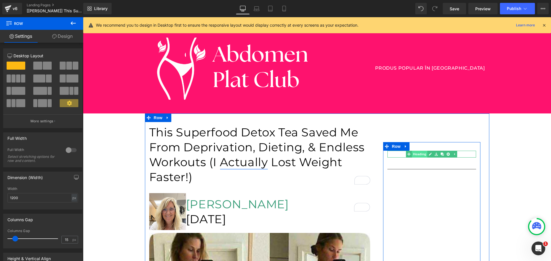
click at [417, 155] on link "Heading" at bounding box center [417, 154] width 22 height 7
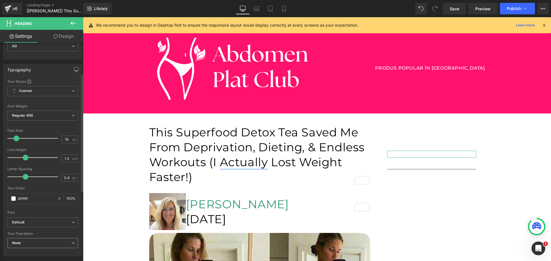
scroll to position [57, 0]
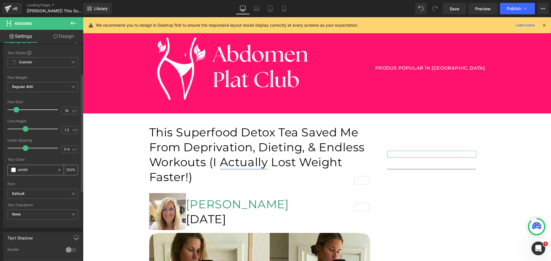
drag, startPoint x: 21, startPoint y: 169, endPoint x: 40, endPoint y: 170, distance: 18.4
click at [40, 170] on input "#ffffff" at bounding box center [36, 170] width 37 height 6
type input "#000"
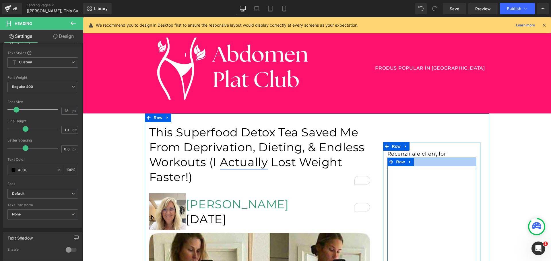
click at [421, 161] on div at bounding box center [431, 162] width 89 height 9
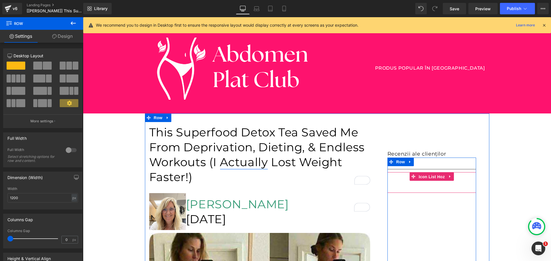
click at [422, 173] on span "Icon List Hoz" at bounding box center [431, 177] width 29 height 9
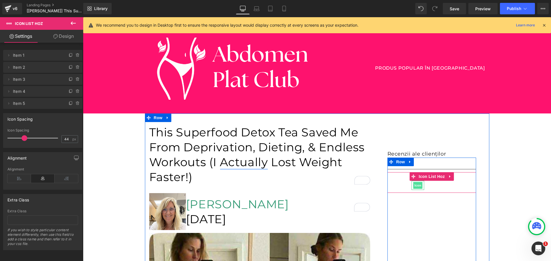
click at [414, 183] on span "Icon" at bounding box center [417, 185] width 9 height 7
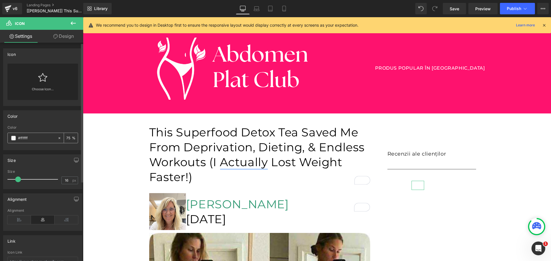
drag, startPoint x: 21, startPoint y: 139, endPoint x: 32, endPoint y: 139, distance: 11.5
click at [32, 139] on input "#ffffff" at bounding box center [36, 138] width 37 height 6
type input "#000"
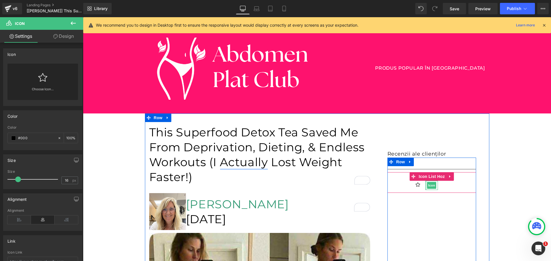
click at [425, 184] on div at bounding box center [425, 185] width 1 height 9
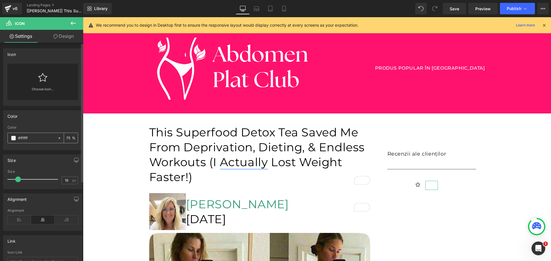
drag, startPoint x: 20, startPoint y: 138, endPoint x: 44, endPoint y: 139, distance: 24.4
click at [42, 139] on input "#ffffff" at bounding box center [36, 138] width 37 height 6
type input "#000"
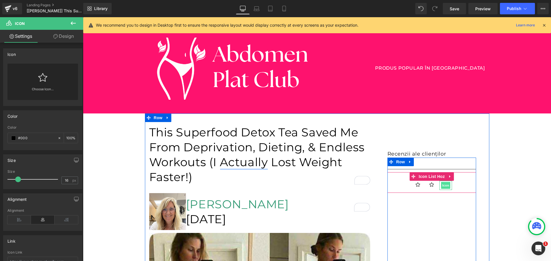
click at [441, 185] on span "Icon" at bounding box center [445, 185] width 9 height 7
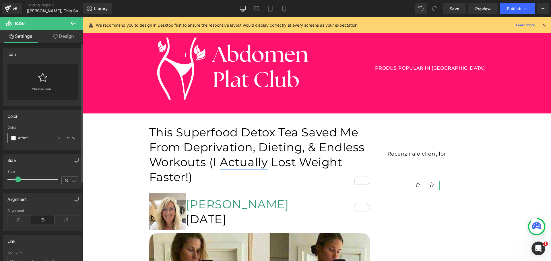
drag, startPoint x: 21, startPoint y: 139, endPoint x: 44, endPoint y: 140, distance: 22.7
click at [44, 140] on input "#ffffff" at bounding box center [36, 138] width 37 height 6
type input "#000"
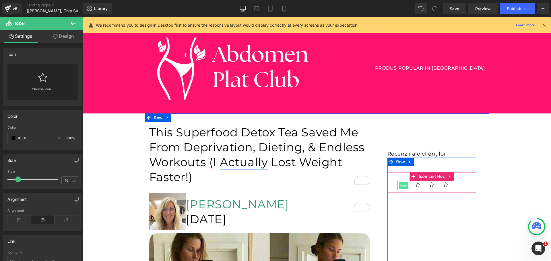
click at [403, 184] on span "Icon" at bounding box center [403, 185] width 9 height 7
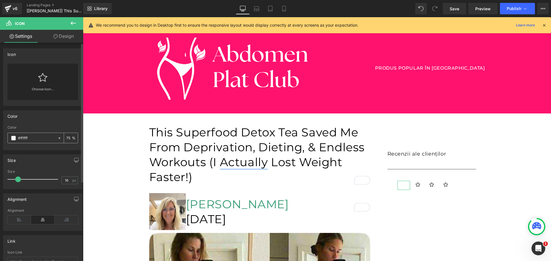
drag, startPoint x: 20, startPoint y: 138, endPoint x: 44, endPoint y: 138, distance: 23.2
click at [44, 138] on input "#ffffff" at bounding box center [36, 138] width 37 height 6
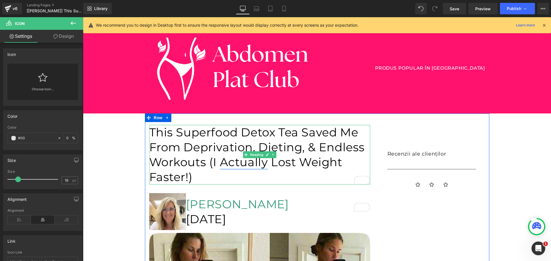
type input "#000"
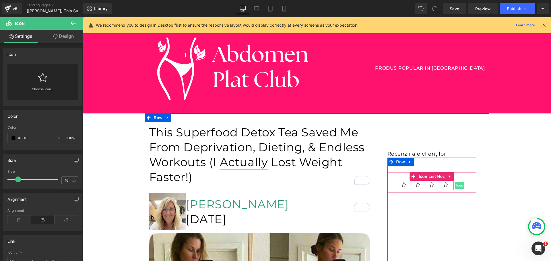
click at [455, 185] on span "Icon" at bounding box center [459, 185] width 9 height 7
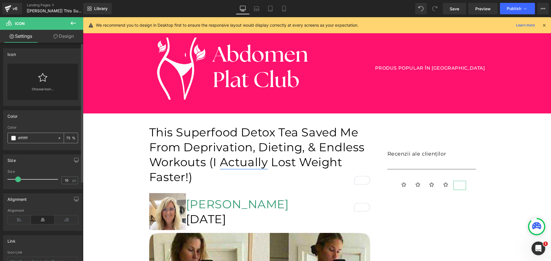
drag, startPoint x: 20, startPoint y: 137, endPoint x: 43, endPoint y: 138, distance: 23.0
click at [43, 138] on input "#ffffff" at bounding box center [36, 138] width 37 height 6
type input "#000"
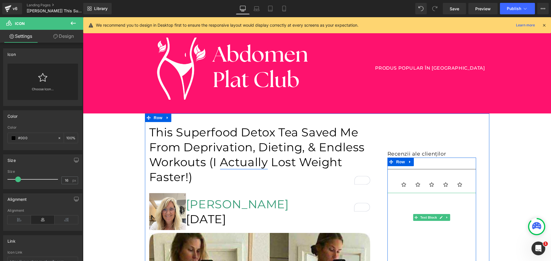
click at [431, 202] on p "Am văzut reclame la ceaiul Firmelle și, datorită reducerii și garanției de 30 d…" at bounding box center [431, 230] width 89 height 74
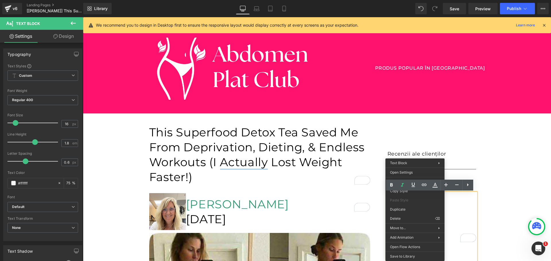
click at [455, 213] on span "Am văzut reclame la ceaiul Firmelle și, datorită reducerii și garanției de 30 […" at bounding box center [429, 229] width 85 height 71
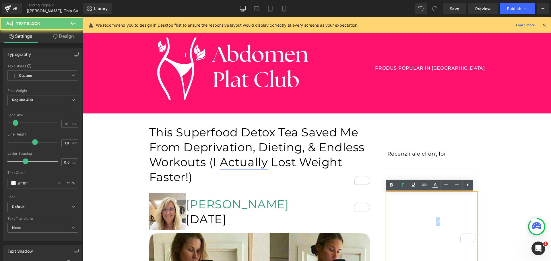
click at [455, 213] on span "Am văzut reclame la ceaiul Firmelle și, datorită reducerii și garanției de 30 […" at bounding box center [429, 229] width 85 height 71
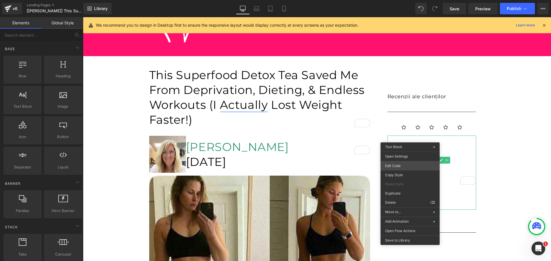
click at [404, 0] on div "Icon You are previewing how the will restyle your page. You can not edit Elemen…" at bounding box center [275, 0] width 551 height 0
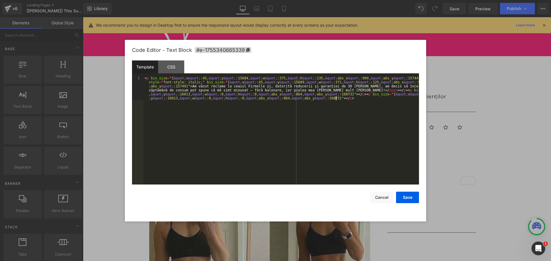
click at [315, 136] on div "< p bis_size = "{ &quot; x &quot; :45, &quot; y &quot; :15684, &quot; w &quot; …" at bounding box center [280, 154] width 275 height 157
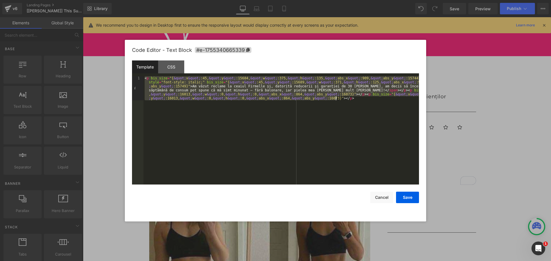
click at [303, 124] on div "< p bis_size = "{ &quot; x &quot; :45, &quot; y &quot; :15684, &quot; w &quot; …" at bounding box center [280, 130] width 275 height 108
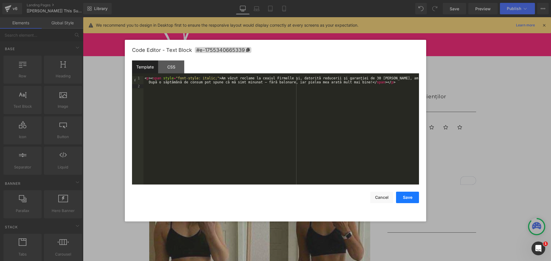
click at [407, 198] on button "Save" at bounding box center [407, 197] width 23 height 11
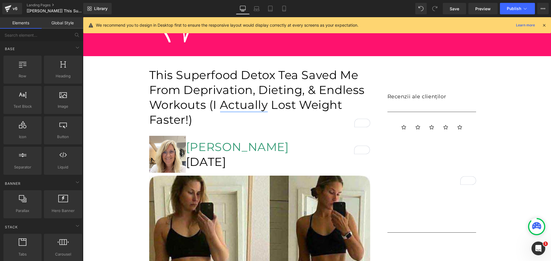
click at [420, 161] on span "Text Block" at bounding box center [428, 160] width 19 height 7
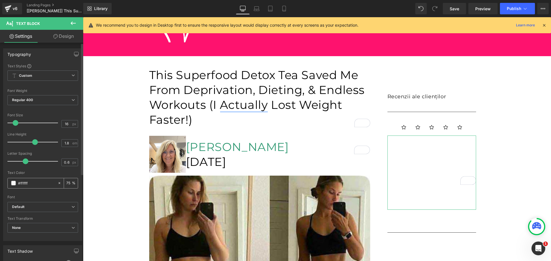
drag, startPoint x: 22, startPoint y: 183, endPoint x: 58, endPoint y: 184, distance: 36.4
click at [58, 184] on div "#ffffff 75 %" at bounding box center [42, 183] width 71 height 11
type input "#"
type input "0"
type input "#"
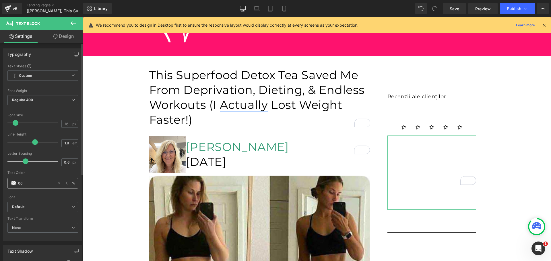
type input "000"
type input "100"
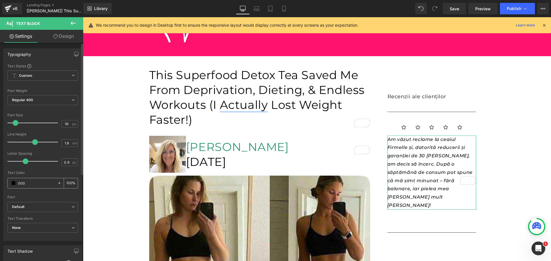
type input "#000"
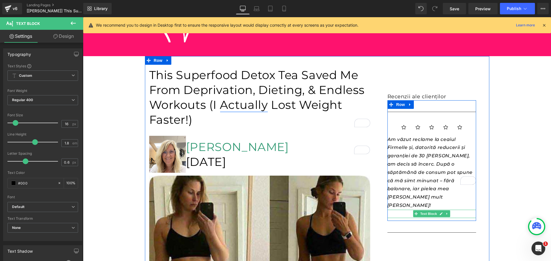
click at [425, 210] on span "Text Block" at bounding box center [428, 213] width 19 height 7
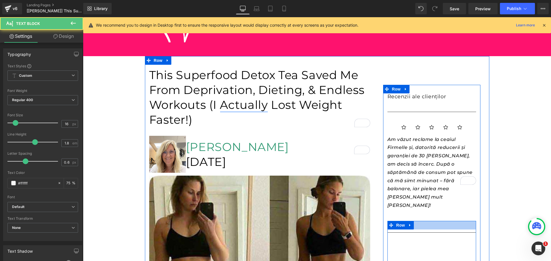
click at [421, 221] on div at bounding box center [431, 225] width 89 height 9
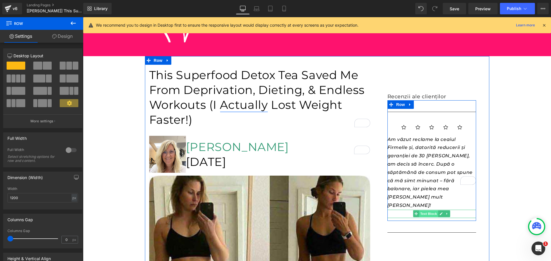
click at [425, 210] on span "Text Block" at bounding box center [428, 213] width 19 height 7
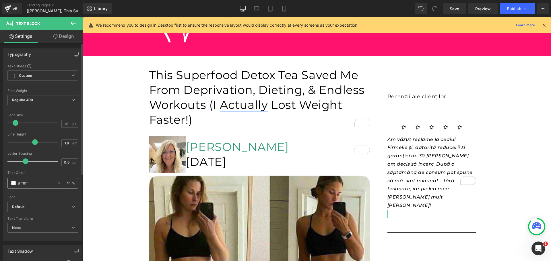
drag, startPoint x: 20, startPoint y: 182, endPoint x: 41, endPoint y: 183, distance: 21.2
click at [41, 183] on input "#ffffff" at bounding box center [36, 183] width 37 height 6
type input "#0"
type input "0"
type input "#000"
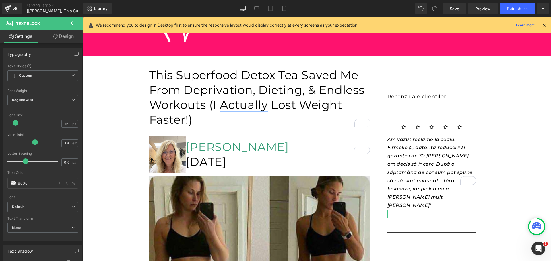
type input "100"
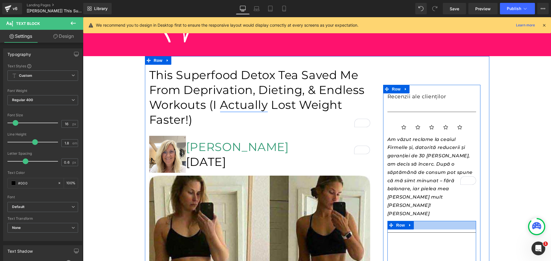
scroll to position [115, 0]
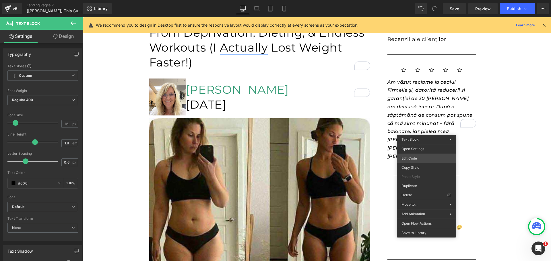
click at [416, 0] on div "Text Block You are previewing how the will restyle your page. You can not edit …" at bounding box center [275, 0] width 551 height 0
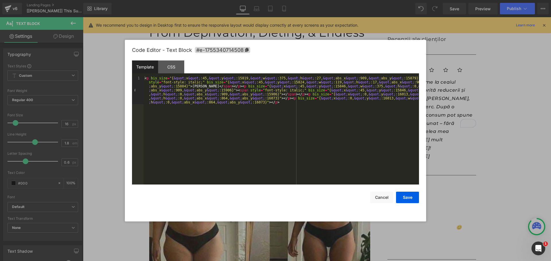
type input "#000"
click at [236, 99] on div "< p bis_size = "{ &quot; x &quot; :45, &quot; y &quot; :15819, &quot; w &quot; …" at bounding box center [280, 158] width 275 height 165
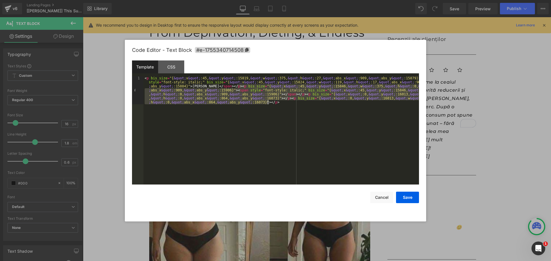
drag, startPoint x: 237, startPoint y: 87, endPoint x: 277, endPoint y: 108, distance: 45.3
click at [277, 108] on div "< p bis_size = "{ &quot; x &quot; :45, &quot; y &quot; :15819, &quot; w &quot; …" at bounding box center [280, 158] width 275 height 165
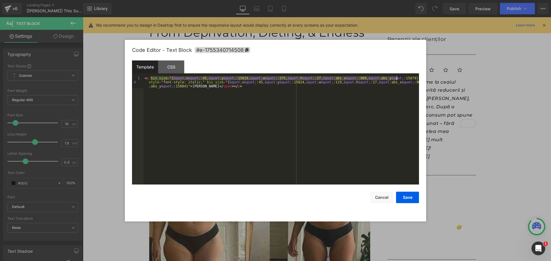
drag, startPoint x: 150, startPoint y: 78, endPoint x: 396, endPoint y: 78, distance: 246.3
click at [396, 78] on div "< p bis_size = "{ &quot; x &quot; :45, &quot; y &quot; :15819, &quot; w &quot; …" at bounding box center [280, 142] width 275 height 132
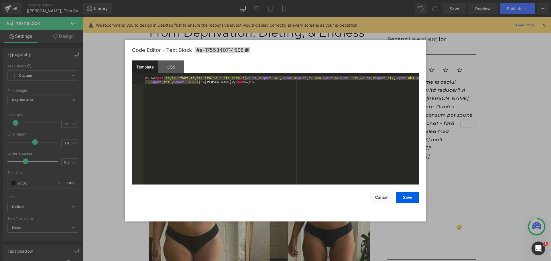
drag, startPoint x: 163, startPoint y: 77, endPoint x: 198, endPoint y: 82, distance: 35.0
click at [198, 82] on div "< p > < span style = "font-style: italic;" bis_size = "{ &quot; x &quot; :45, &…" at bounding box center [280, 138] width 275 height 124
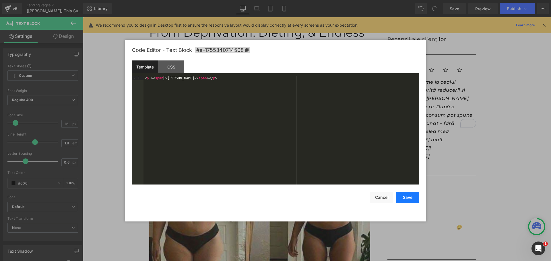
click at [408, 198] on button "Save" at bounding box center [407, 197] width 23 height 11
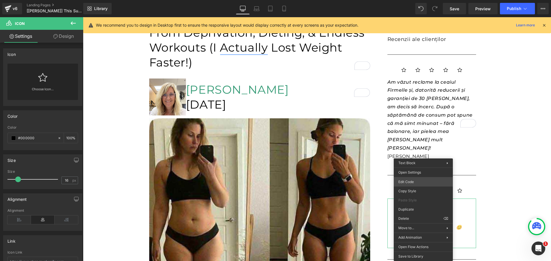
click at [417, 0] on div "Text Block You are previewing how the will restyle your page. You can not edit …" at bounding box center [275, 0] width 551 height 0
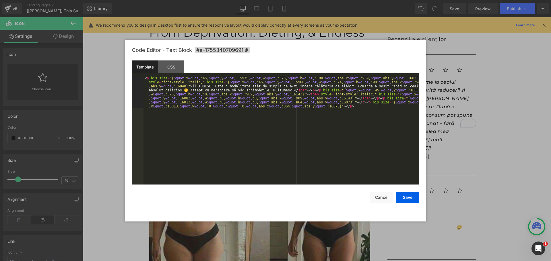
click at [360, 166] on div "< p bis_size = "{ &quot; x &quot; :45, &quot; y &quot; :15975, &quot; w &quot; …" at bounding box center [280, 162] width 275 height 173
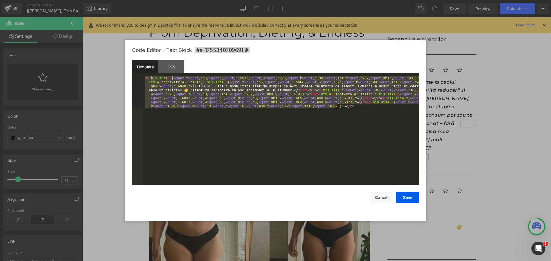
click at [280, 131] on div "< p bis_size = "{ &quot; x &quot; :45, &quot; y &quot; :15975, &quot; w &quot; …" at bounding box center [280, 130] width 275 height 108
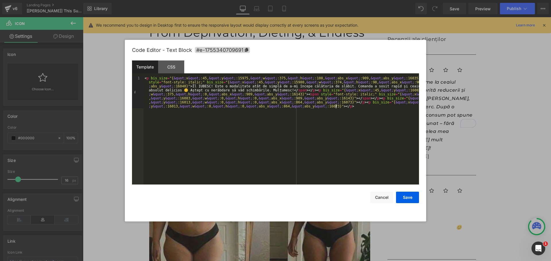
click at [247, 130] on div "< p bis_size = "{ &quot; x &quot; :45, &quot; y &quot; :15975, &quot; w &quot; …" at bounding box center [280, 162] width 275 height 173
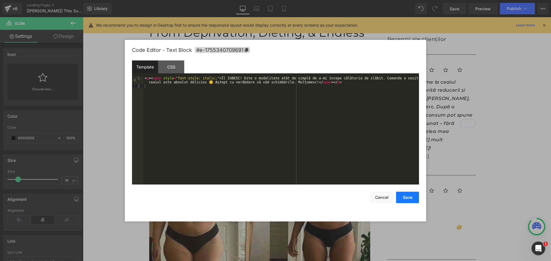
click at [407, 197] on button "Save" at bounding box center [407, 197] width 23 height 11
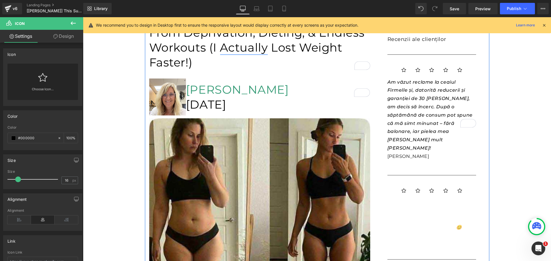
click at [396, 199] on p "Îl IUBESC! Este o modalitate atât de simplă de a-mi începe călătoria de slăbit.…" at bounding box center [431, 224] width 89 height 50
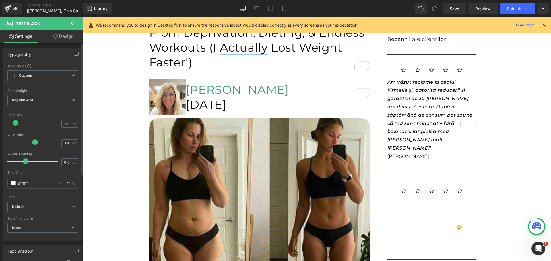
drag, startPoint x: 21, startPoint y: 183, endPoint x: 77, endPoint y: 183, distance: 56.5
click at [77, 183] on div "Text Styles Custom Custom Setup Global Style Custom Setup Global Style Thin 100…" at bounding box center [42, 152] width 79 height 177
type input "#00"
type input "0"
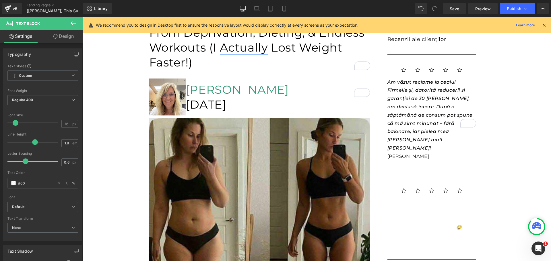
type input "#000"
type input "100"
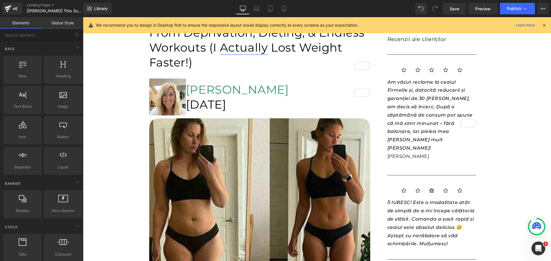
scroll to position [258, 0]
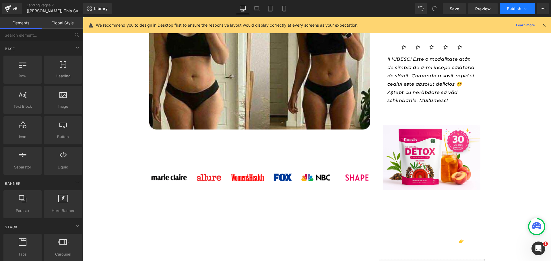
click at [505, 8] on button "Publish" at bounding box center [517, 8] width 35 height 11
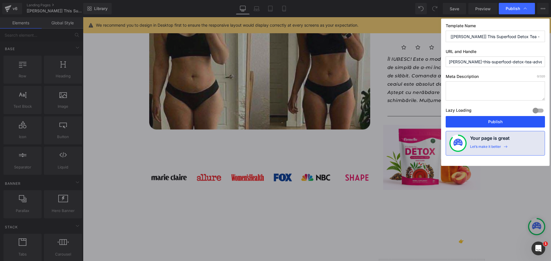
click at [486, 122] on button "Publish" at bounding box center [494, 121] width 99 height 11
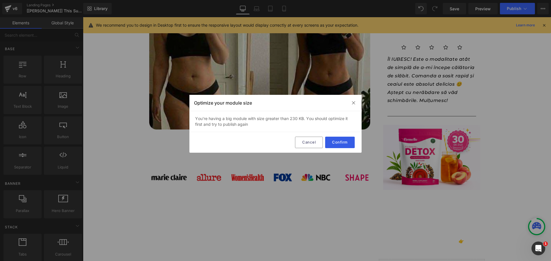
click at [347, 145] on button "Confirm" at bounding box center [340, 142] width 30 height 11
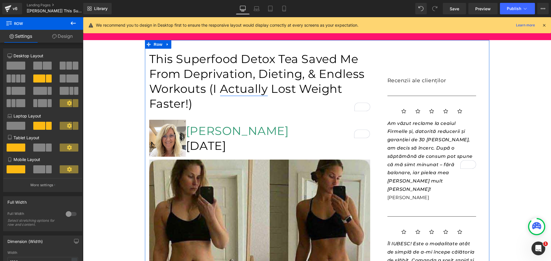
scroll to position [188, 0]
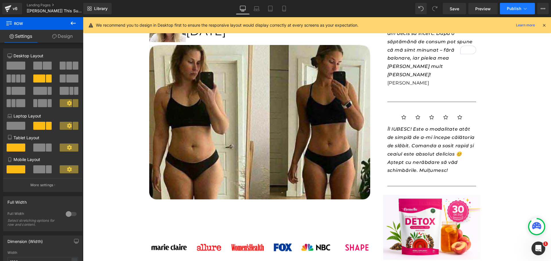
click at [507, 7] on span "Publish" at bounding box center [513, 8] width 14 height 5
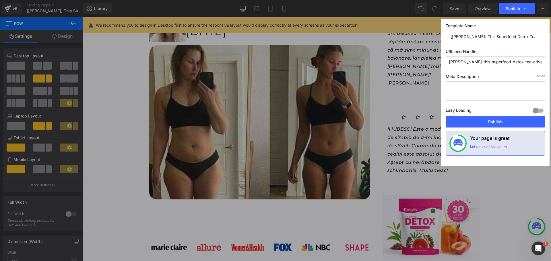
click at [474, 128] on div "Template Name [Henry GemPages] This Superfood Detox Tea - Advertorial URL and H…" at bounding box center [495, 92] width 108 height 147
drag, startPoint x: 475, startPoint y: 126, endPoint x: 391, endPoint y: 104, distance: 87.0
click at [475, 126] on button "Publish" at bounding box center [494, 121] width 99 height 11
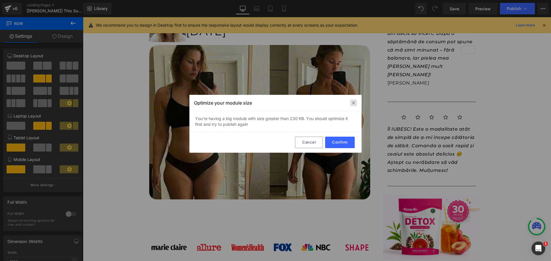
click at [353, 102] on img at bounding box center [353, 103] width 5 height 5
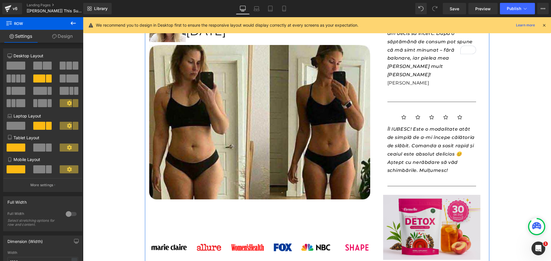
scroll to position [303, 0]
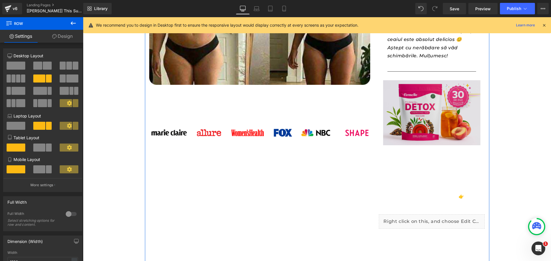
click at [410, 103] on img at bounding box center [432, 112] width 98 height 65
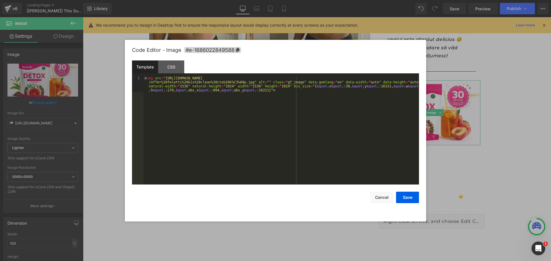
click at [400, 0] on div "Text Block You are previewing how the will restyle your page. You can not edit …" at bounding box center [275, 0] width 551 height 0
drag, startPoint x: 282, startPoint y: 86, endPoint x: 262, endPoint y: 91, distance: 20.4
click at [262, 91] on div "< img src = "https://ucarecdn.com/382f6991-02d1-4328-a931-418a1eb7228c/-/format…" at bounding box center [280, 146] width 275 height 141
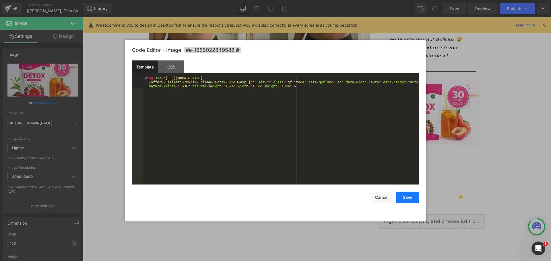
click at [404, 194] on button "Save" at bounding box center [407, 197] width 23 height 11
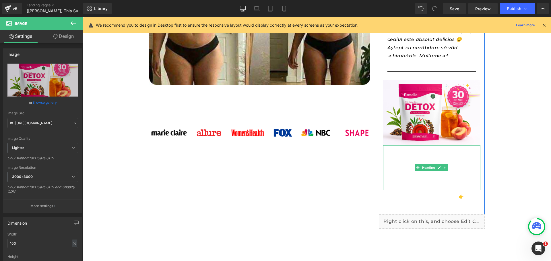
click at [401, 145] on h1 "Ceai Detox Natural Energizant" at bounding box center [432, 167] width 98 height 45
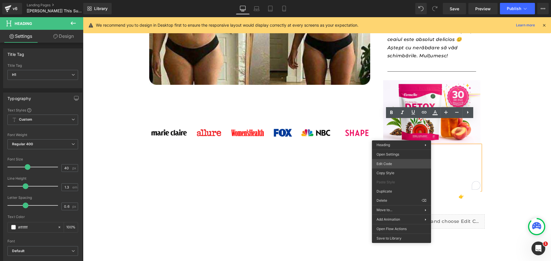
click at [391, 0] on div "Text Block You are previewing how the will restyle your page. You can not edit …" at bounding box center [275, 0] width 551 height 0
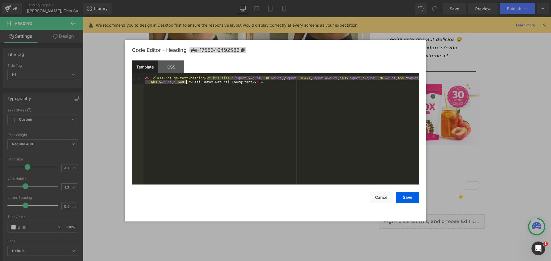
drag, startPoint x: 206, startPoint y: 78, endPoint x: 186, endPoint y: 83, distance: 21.2
click at [186, 83] on div "< h1 class = "gf_gs-text-heading-2" bis_size = "{ &quot; x &quot; :30, &quot; y…" at bounding box center [280, 138] width 275 height 124
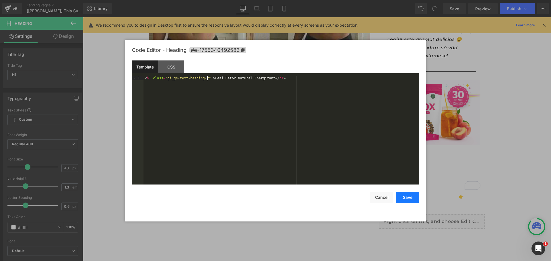
click at [408, 199] on button "Save" at bounding box center [407, 197] width 23 height 11
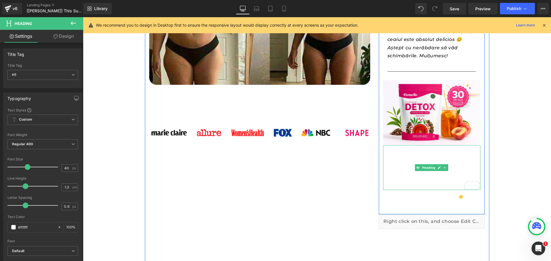
click at [402, 145] on h1 "Ceai Detox Natural Energizant" at bounding box center [432, 167] width 98 height 45
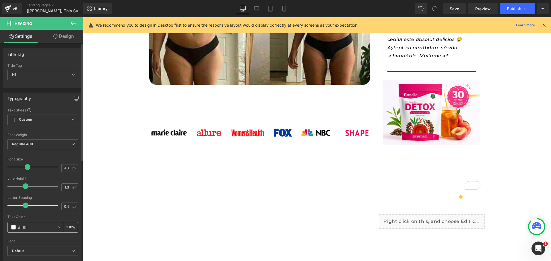
drag, startPoint x: 21, startPoint y: 227, endPoint x: 33, endPoint y: 227, distance: 12.0
click at [33, 227] on input "#ffffff" at bounding box center [36, 227] width 37 height 6
type input "#0"
type input "0"
type input "#000"
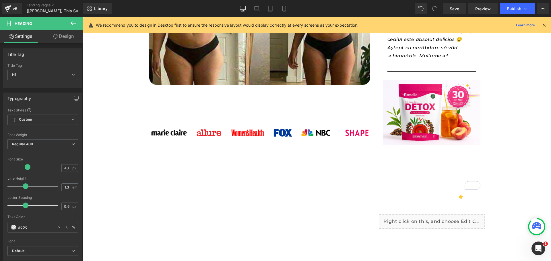
type input "100"
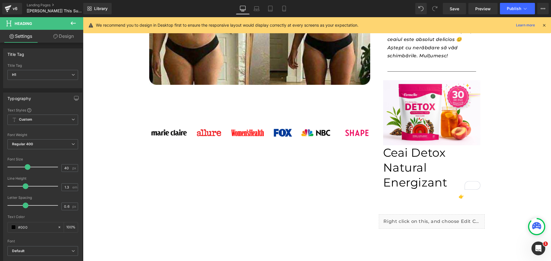
click at [180, 215] on p "But I was also fed up with feeling sloppy and bloated!" at bounding box center [259, 219] width 221 height 8
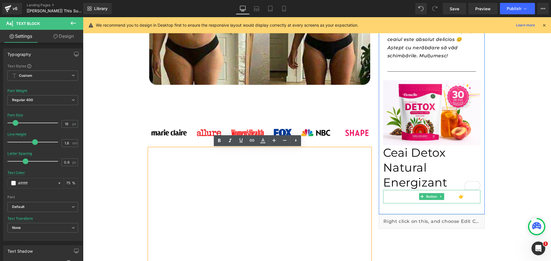
click at [408, 190] on link "Verifică disponibilitatea 👉" at bounding box center [432, 196] width 98 height 13
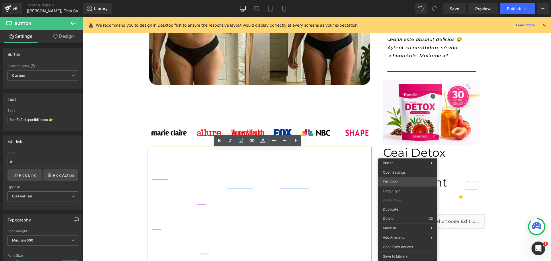
click at [401, 0] on div "Text Block You are previewing how the will restyle your page. You can not edit …" at bounding box center [275, 0] width 551 height 0
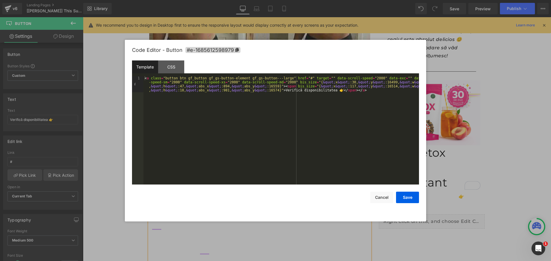
click at [308, 84] on div "< a class = "button btn gf_button gf_gs-button-element gf_gs-button---large" hr…" at bounding box center [280, 146] width 275 height 141
drag, startPoint x: 285, startPoint y: 82, endPoint x: 272, endPoint y: 85, distance: 13.8
click at [272, 85] on div "< a class = "button btn gf_button gf_gs-button-element gf_gs-button---large" hr…" at bounding box center [280, 146] width 275 height 141
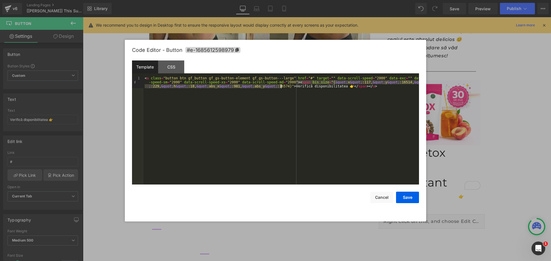
drag, startPoint x: 297, startPoint y: 83, endPoint x: 281, endPoint y: 88, distance: 16.8
click at [281, 88] on div "< a class = "button btn gf_button gf_gs-button-element gf_gs-button---large" hr…" at bounding box center [280, 142] width 275 height 132
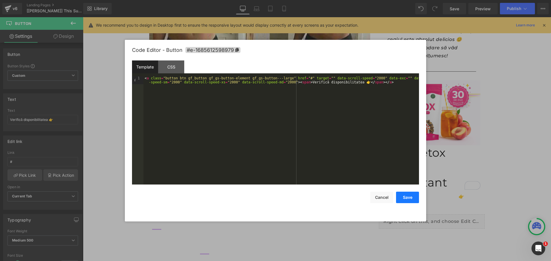
click at [403, 197] on button "Save" at bounding box center [407, 197] width 23 height 11
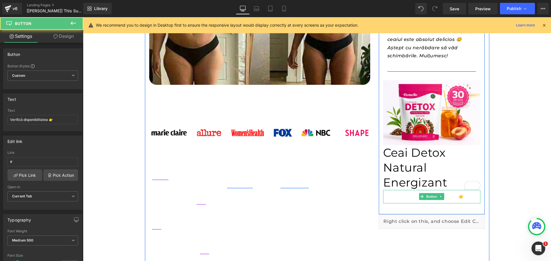
click at [388, 190] on link "Verifică disponibilitatea 👉" at bounding box center [432, 196] width 98 height 13
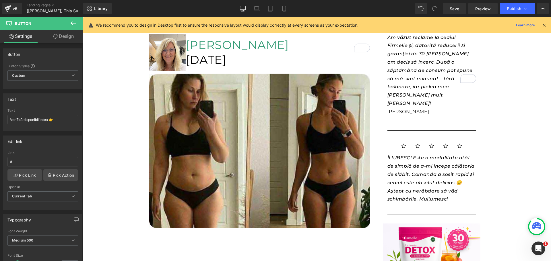
scroll to position [16, 0]
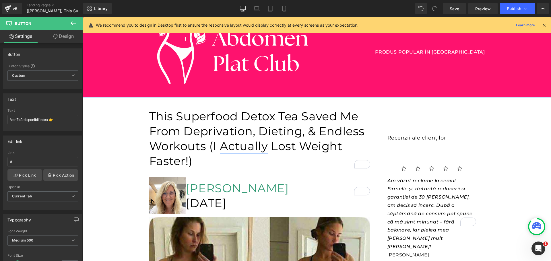
click at [120, 79] on div "Image PRODUS POPULAR ÎN ROMÂNIA Text Block Row" at bounding box center [317, 49] width 468 height 87
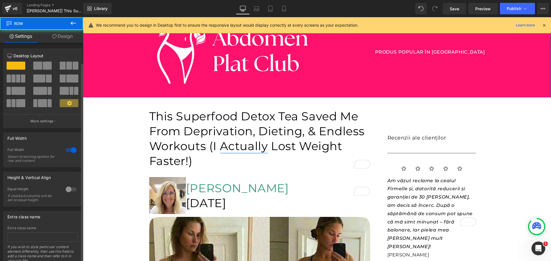
scroll to position [22, 0]
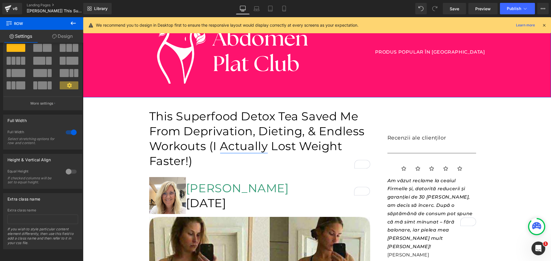
click at [62, 36] on link "Design" at bounding box center [63, 36] width 42 height 13
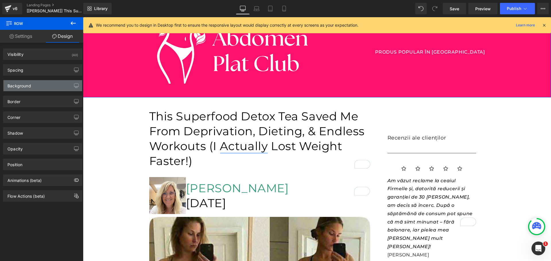
click at [37, 87] on div "Background" at bounding box center [42, 85] width 79 height 11
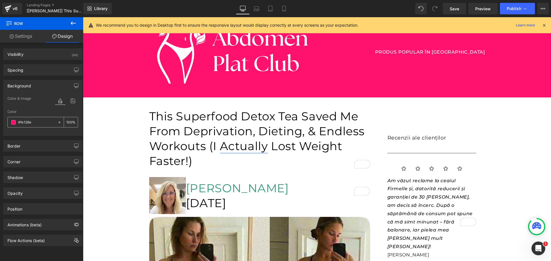
click at [40, 123] on input "#fe126e" at bounding box center [36, 122] width 37 height 6
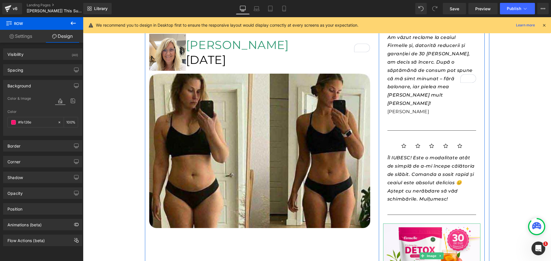
scroll to position [303, 0]
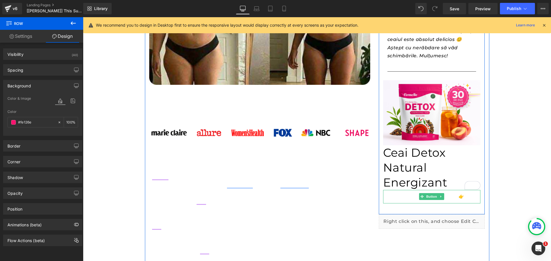
click at [402, 190] on link "Verifică disponibilitatea 👉" at bounding box center [432, 196] width 98 height 13
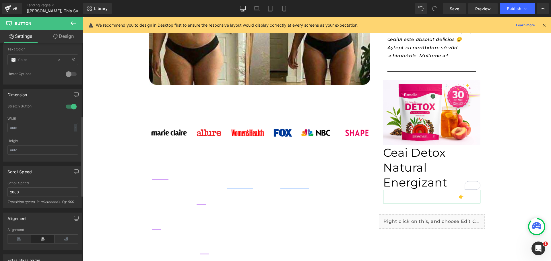
scroll to position [201, 0]
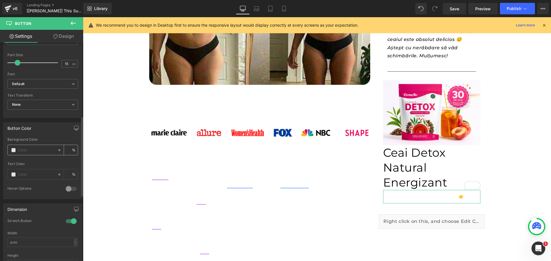
click at [25, 147] on input "text" at bounding box center [36, 150] width 37 height 6
type input "#fe126e"
type input "100"
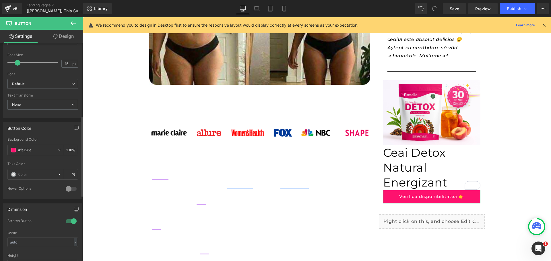
type input "#fe126e"
click at [59, 128] on div "Button Color" at bounding box center [42, 128] width 79 height 11
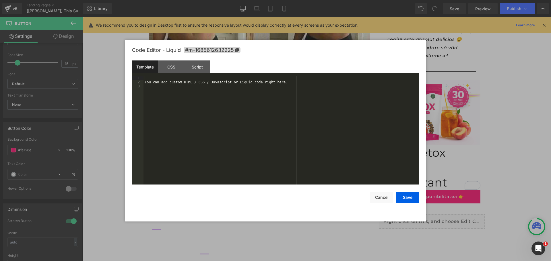
click at [381, 0] on div "Text Block You are previewing how the will restyle your page. You can not edit …" at bounding box center [275, 0] width 551 height 0
click at [197, 83] on div "You can add custom HTML / CSS / Javascript or Liquid code right here." at bounding box center [280, 134] width 275 height 116
click at [202, 69] on div "Script" at bounding box center [197, 67] width 26 height 13
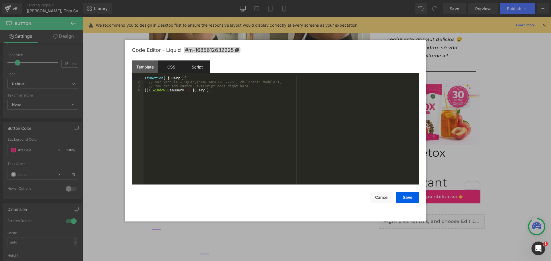
click at [174, 67] on div "CSS" at bounding box center [171, 67] width 26 height 13
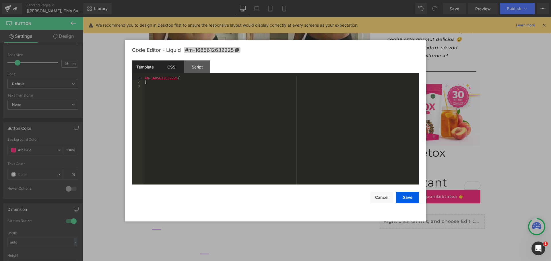
click at [152, 66] on div "Template" at bounding box center [145, 67] width 26 height 13
click at [378, 199] on button "Cancel" at bounding box center [381, 197] width 23 height 11
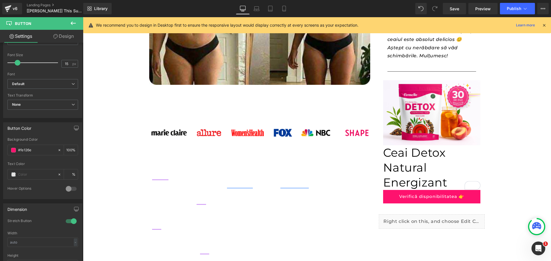
click at [423, 216] on span "Liquid" at bounding box center [429, 219] width 12 height 7
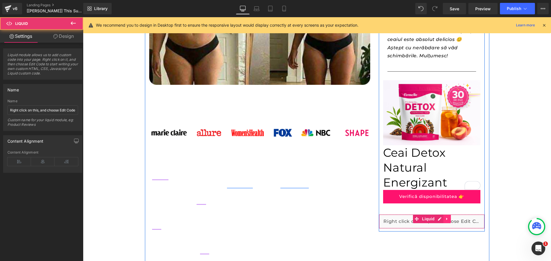
click at [445, 217] on icon at bounding box center [447, 219] width 4 height 4
click at [449, 217] on icon at bounding box center [451, 219] width 4 height 4
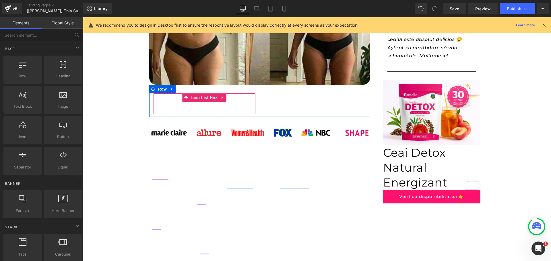
click at [243, 105] on ul "Icon Icon Icon Icon Icon" at bounding box center [204, 108] width 102 height 12
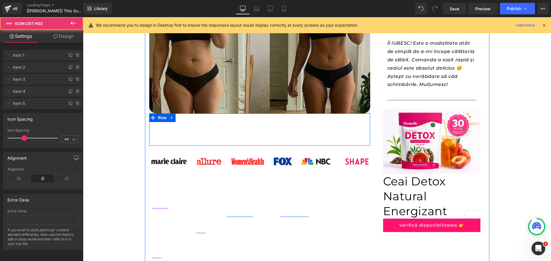
scroll to position [188, 0]
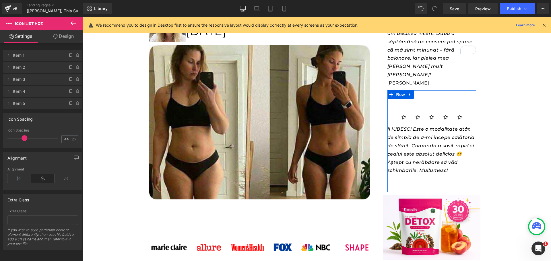
click at [448, 105] on div "Icon Icon Icon Icon Icon Icon List Hoz" at bounding box center [431, 115] width 89 height 21
click at [449, 108] on icon at bounding box center [449, 109] width 1 height 3
click at [445, 107] on icon at bounding box center [446, 109] width 4 height 4
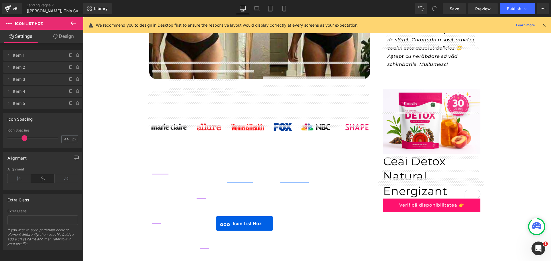
scroll to position [326, 0]
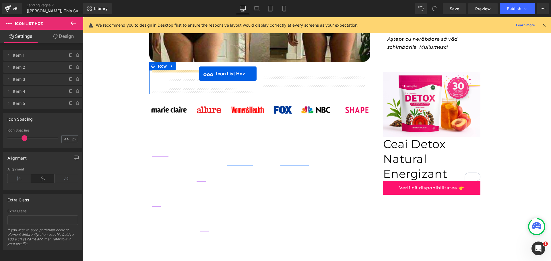
drag, startPoint x: 410, startPoint y: 103, endPoint x: 199, endPoint y: 74, distance: 213.3
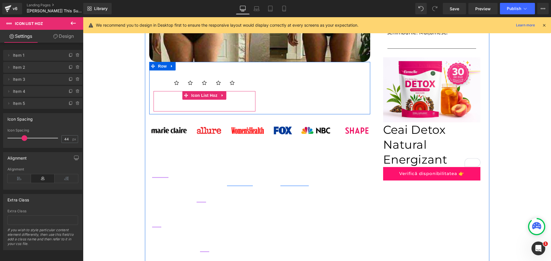
click at [219, 97] on link at bounding box center [222, 95] width 7 height 9
click at [224, 95] on icon at bounding box center [226, 95] width 4 height 4
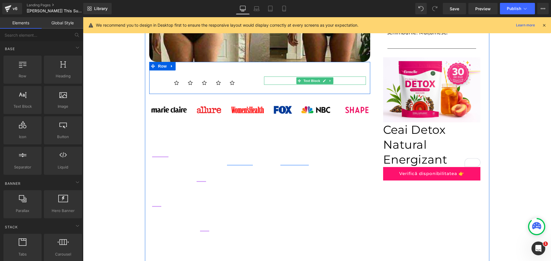
click at [281, 82] on strong "9.976 Reviews and Counting" at bounding box center [300, 80] width 73 height 5
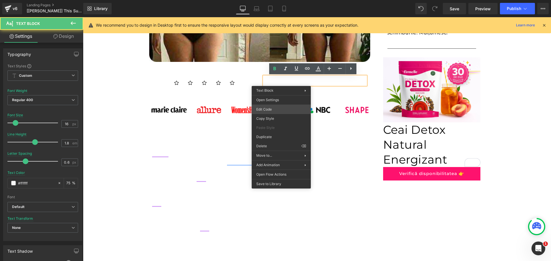
click at [279, 0] on div "Icon List Hoz You are previewing how the will restyle your page. You can not ed…" at bounding box center [275, 0] width 551 height 0
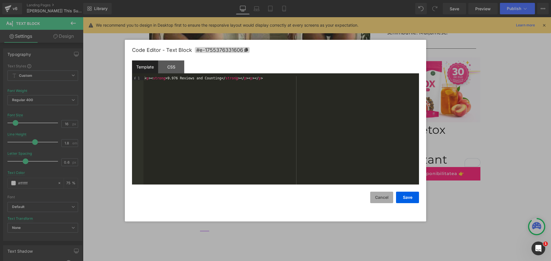
click at [377, 196] on button "Cancel" at bounding box center [381, 197] width 23 height 11
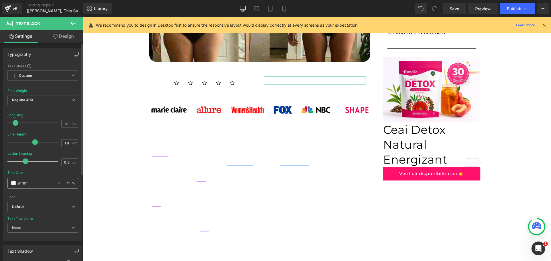
drag, startPoint x: 21, startPoint y: 184, endPoint x: 37, endPoint y: 181, distance: 16.4
click at [38, 183] on input "#ffffff" at bounding box center [36, 183] width 37 height 6
type input "#0"
type input "0"
type input "#000"
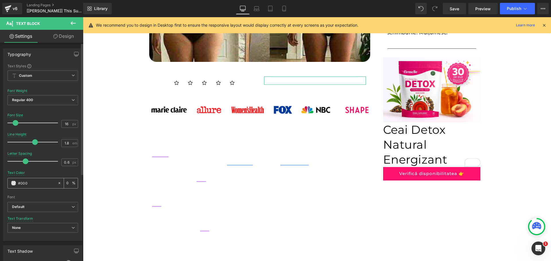
type input "100"
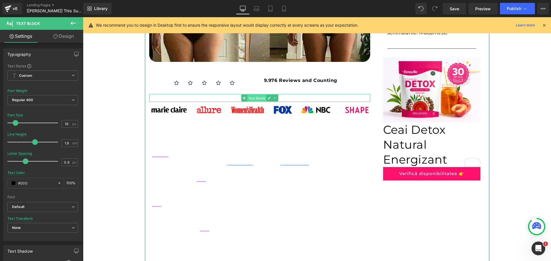
click at [259, 96] on span "Text Block" at bounding box center [256, 98] width 19 height 7
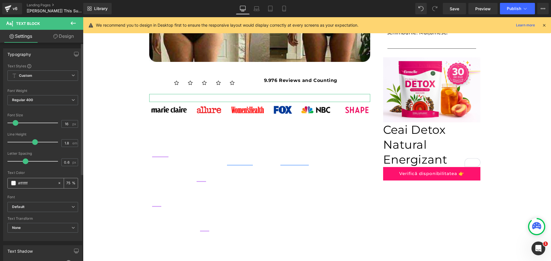
drag, startPoint x: 21, startPoint y: 183, endPoint x: 31, endPoint y: 183, distance: 10.0
click at [31, 183] on input "#ffffff" at bounding box center [36, 183] width 37 height 6
type input "#0"
type input "0"
type input "#000"
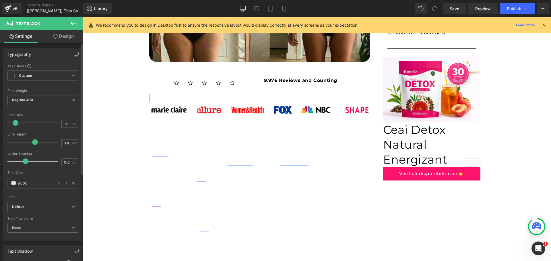
type input "100"
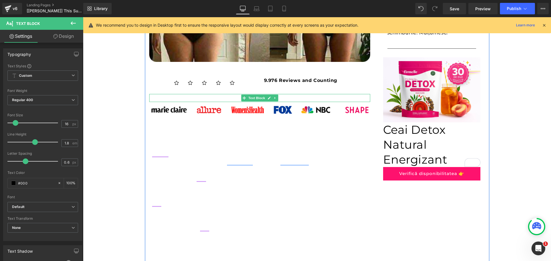
type input "#000"
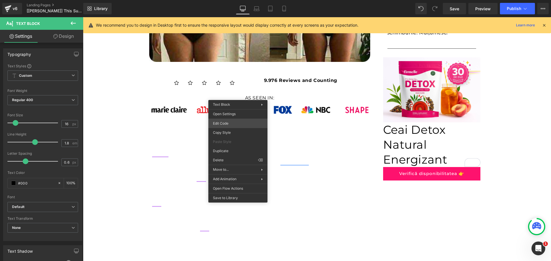
click at [233, 0] on div "Text Block You are previewing how the will restyle your page. You can not edit …" at bounding box center [275, 0] width 551 height 0
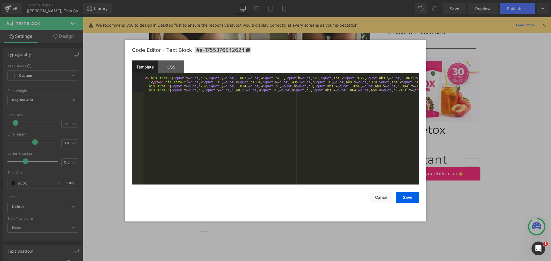
click at [192, 87] on div "< p bis_size = "{ &quot; x &quot; :15, &quot; y &quot; :1007, &quot; w &quot; :…" at bounding box center [280, 146] width 275 height 141
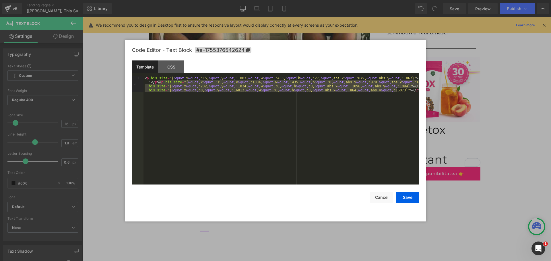
drag, startPoint x: 158, startPoint y: 83, endPoint x: 392, endPoint y: 92, distance: 234.2
click at [392, 92] on div "< p bis_size = "{ &quot; x &quot; :15, &quot; y &quot; :1007, &quot; w &quot; :…" at bounding box center [280, 146] width 275 height 141
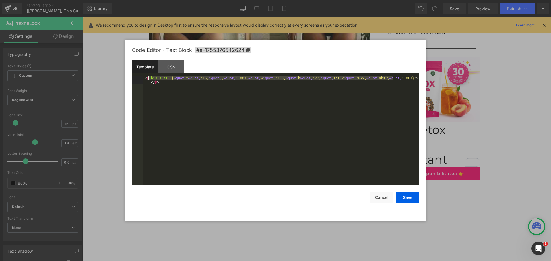
drag, startPoint x: 393, startPoint y: 79, endPoint x: 149, endPoint y: 79, distance: 244.0
click at [149, 79] on div "< p bis_size = "{ &quot; x &quot; :15, &quot; y &quot; :1007, &quot; w &quot; :…" at bounding box center [280, 138] width 275 height 124
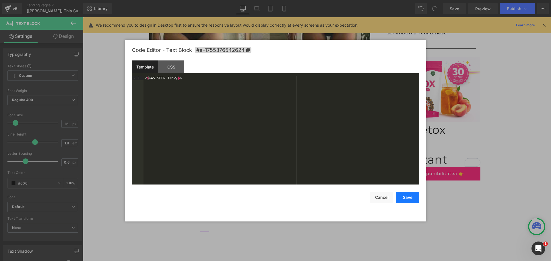
click at [403, 192] on button "Save" at bounding box center [407, 197] width 23 height 11
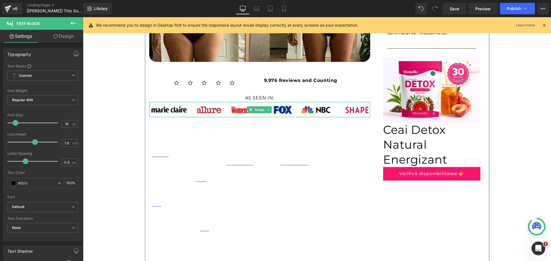
click at [274, 108] on img at bounding box center [259, 109] width 221 height 15
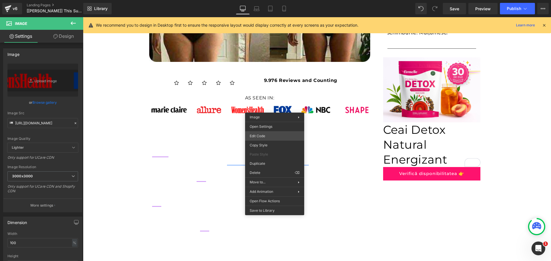
click at [270, 0] on div "Text Block You are previewing how the will restyle your page. You can not edit …" at bounding box center [275, 0] width 551 height 0
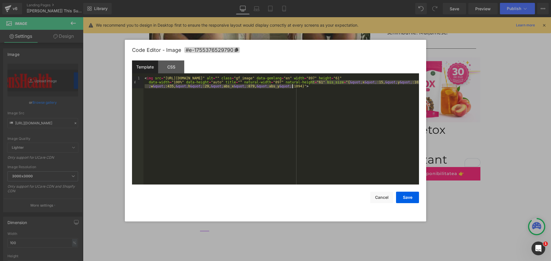
drag, startPoint x: 311, startPoint y: 83, endPoint x: 292, endPoint y: 86, distance: 18.9
click at [292, 86] on div "< img src = "https://lulutox.com/articles/t-double-am14/index_files/featured.pn…" at bounding box center [280, 142] width 275 height 132
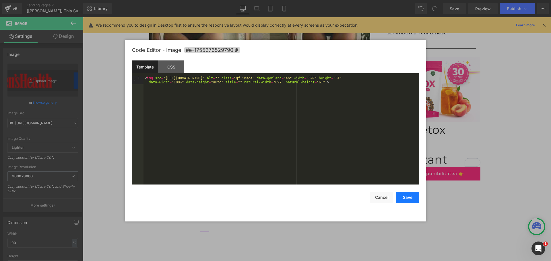
click at [405, 196] on button "Save" at bounding box center [407, 197] width 23 height 11
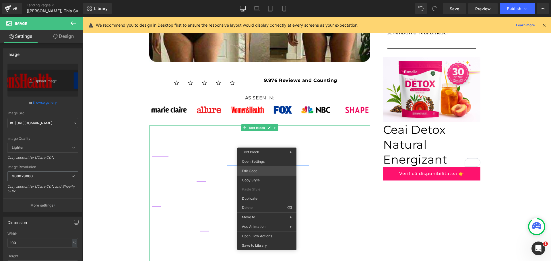
click at [260, 0] on div "Text Block You are previewing how the will restyle your page. You can not edit …" at bounding box center [275, 0] width 551 height 0
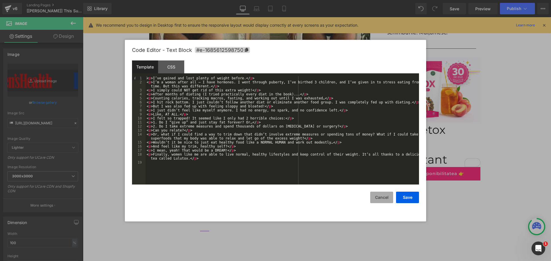
click at [376, 196] on button "Cancel" at bounding box center [381, 197] width 23 height 11
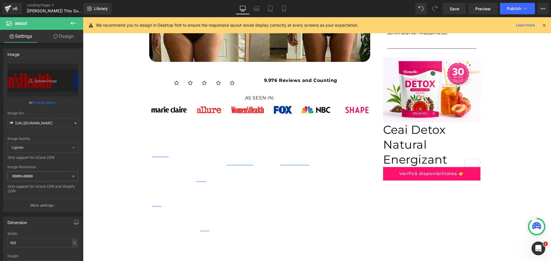
click at [257, 185] on p "I hit rock bottom. I just couldn’t follow another diet or eliminate another foo…" at bounding box center [259, 183] width 221 height 17
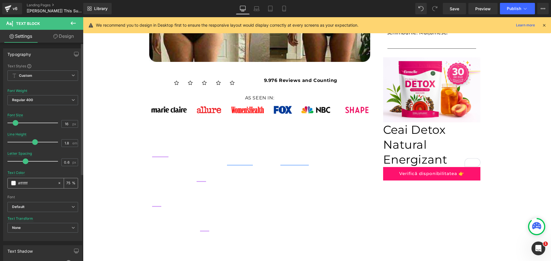
drag, startPoint x: 20, startPoint y: 184, endPoint x: 47, endPoint y: 184, distance: 26.4
click at [47, 184] on input "#ffffff" at bounding box center [36, 183] width 37 height 6
type input "#0"
type input "0"
type input "#000"
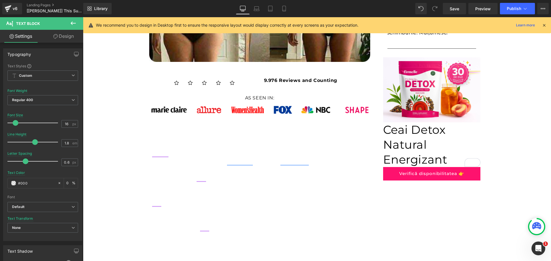
type input "100"
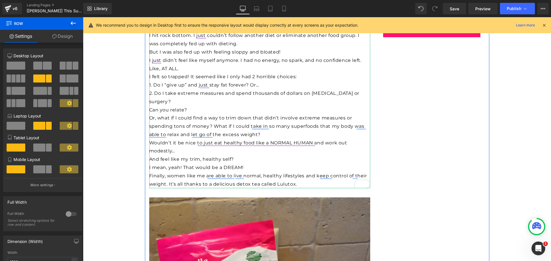
scroll to position [383, 0]
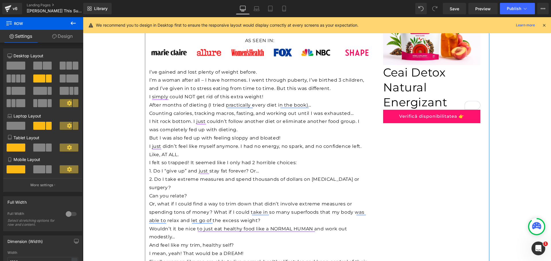
click at [426, 123] on div "Ia-l acum cu 70% REDUCERE! Text Block" at bounding box center [432, 127] width 98 height 8
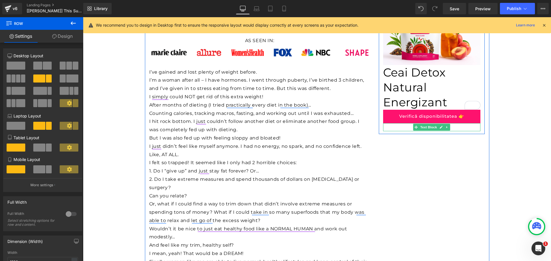
click at [414, 124] on span at bounding box center [416, 127] width 6 height 7
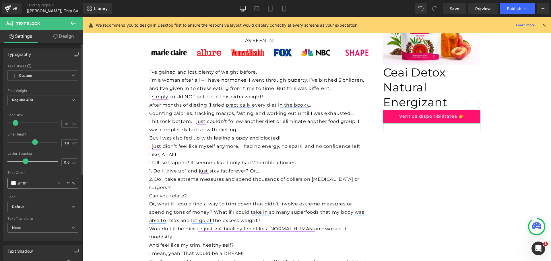
drag, startPoint x: 20, startPoint y: 182, endPoint x: 32, endPoint y: 183, distance: 12.1
click at [32, 183] on input "#ffffff" at bounding box center [36, 183] width 37 height 6
type input "#00"
type input "0"
type input "#000"
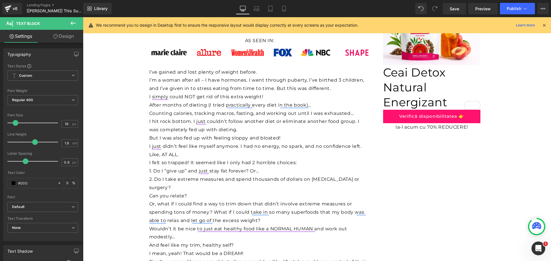
type input "100"
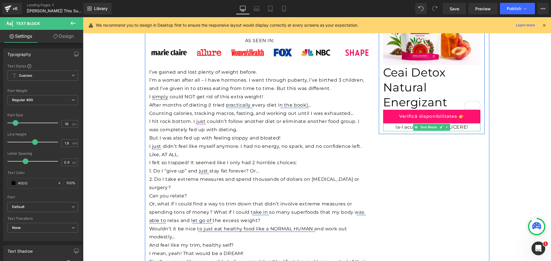
type input "#000"
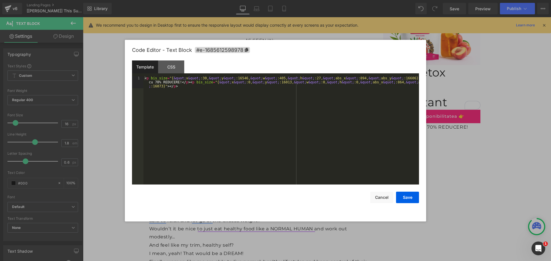
click at [391, 0] on div "Text Block You are previewing how the will restyle your page. You can not edit …" at bounding box center [275, 0] width 551 height 0
drag, startPoint x: 149, startPoint y: 78, endPoint x: 397, endPoint y: 77, distance: 247.2
click at [397, 77] on div "< p bis_size = "{ &quot; x &quot; :30, &quot; y &quot; :16546, &quot; w &quot; …" at bounding box center [280, 142] width 275 height 132
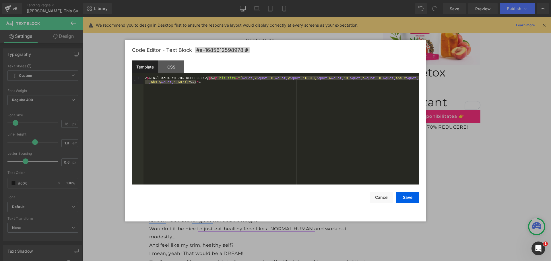
drag, startPoint x: 207, startPoint y: 79, endPoint x: 237, endPoint y: 100, distance: 36.3
click at [213, 89] on div "< p > Ia-l acum cu 70% REDUCERE! </ p > < p bis_size = "{ &quot; x &quot; :0, &…" at bounding box center [280, 138] width 275 height 124
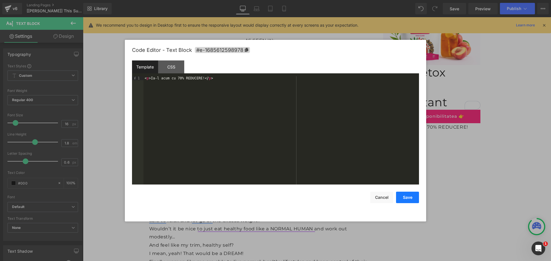
click at [406, 198] on button "Save" at bounding box center [407, 197] width 23 height 11
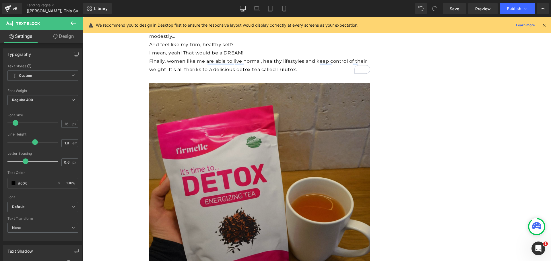
scroll to position [670, 0]
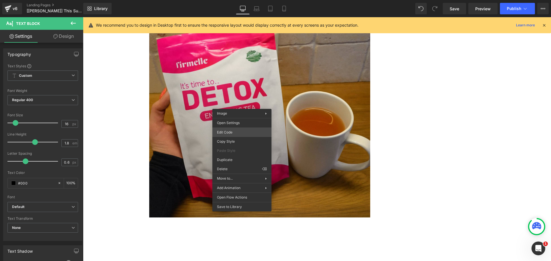
click at [231, 0] on div "Text Block You are previewing how the will restyle your page. You can not edit …" at bounding box center [275, 0] width 551 height 0
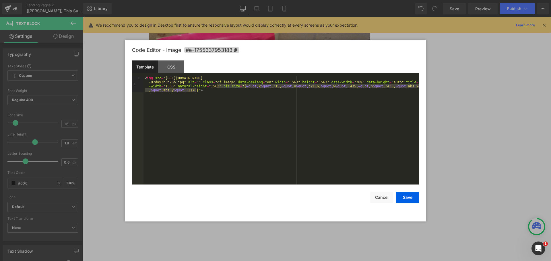
drag, startPoint x: 217, startPoint y: 86, endPoint x: 195, endPoint y: 91, distance: 22.1
click at [195, 91] on div "< img src = "https://ucarecdn.com/dc74c704-57ad-419e-bdc8-2b35c515bc26/-/format…" at bounding box center [280, 146] width 275 height 141
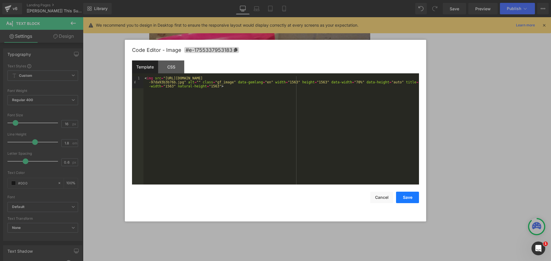
click at [406, 194] on button "Save" at bounding box center [407, 197] width 23 height 11
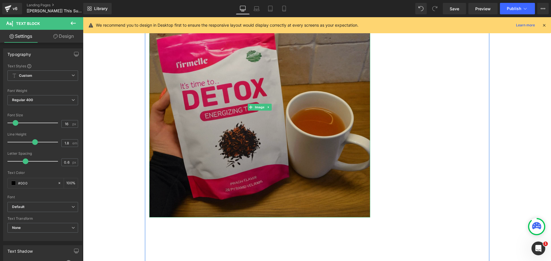
scroll to position [785, 0]
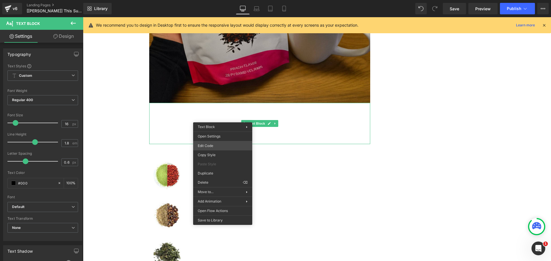
click at [210, 0] on div "Text Block You are previewing how the will restyle your page. You can not edit …" at bounding box center [275, 0] width 551 height 0
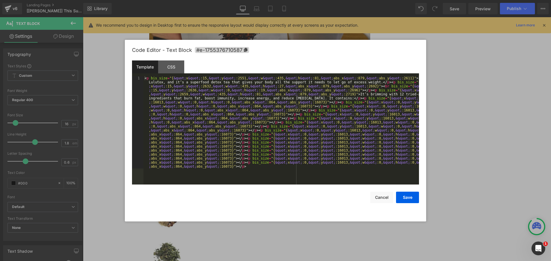
click at [192, 102] on div "< p bis_size = "{ &quot; x &quot; :15, &quot; y &quot; :2551, &quot; w &quot; :…" at bounding box center [280, 222] width 275 height 293
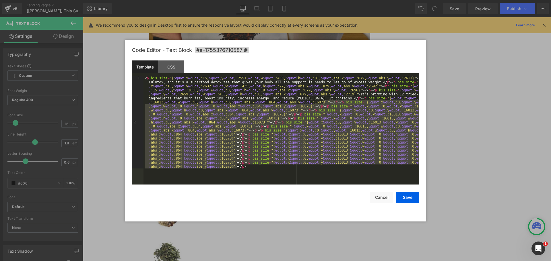
drag, startPoint x: 323, startPoint y: 103, endPoint x: 359, endPoint y: 175, distance: 80.5
click at [359, 175] on div "< p bis_size = "{ &quot; x &quot; :15, &quot; y &quot; :2551, &quot; w &quot; :…" at bounding box center [280, 222] width 275 height 293
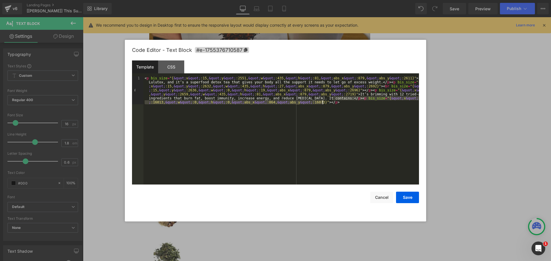
drag, startPoint x: 331, startPoint y: 99, endPoint x: 333, endPoint y: 105, distance: 5.7
click at [333, 105] on div "< p bis_size = "{ &quot; x &quot; :15, &quot; y &quot; :2551, &quot; w &quot; :…" at bounding box center [280, 158] width 275 height 165
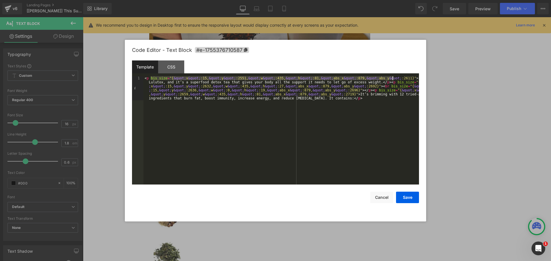
drag, startPoint x: 150, startPoint y: 78, endPoint x: 393, endPoint y: 79, distance: 243.2
click at [393, 79] on div "< p bis_size = "{ &quot; x &quot; :15, &quot; y &quot; :2551, &quot; w &quot; :…" at bounding box center [280, 154] width 275 height 157
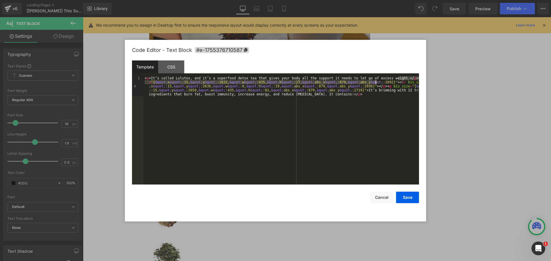
drag, startPoint x: 399, startPoint y: 78, endPoint x: 375, endPoint y: 82, distance: 24.7
click at [375, 82] on div "< p > It’s called Lulutox, and it’s a superfood detox tea that gives your body …" at bounding box center [280, 150] width 275 height 149
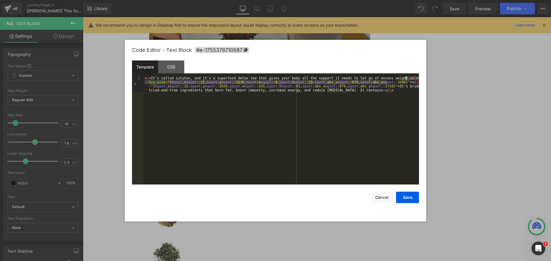
drag, startPoint x: 387, startPoint y: 83, endPoint x: 409, endPoint y: 79, distance: 22.1
click at [409, 79] on div "< p > It’s called Lulutox, and it’s a superfood detox tea that gives your body …" at bounding box center [280, 146] width 275 height 141
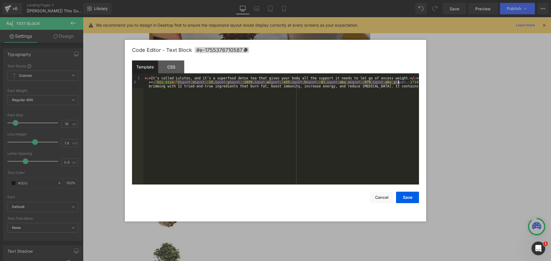
drag, startPoint x: 155, startPoint y: 83, endPoint x: 399, endPoint y: 81, distance: 244.1
click at [399, 81] on div "< p > It’s called Lulutox, and it’s a superfood detox tea that gives your body …" at bounding box center [280, 142] width 275 height 132
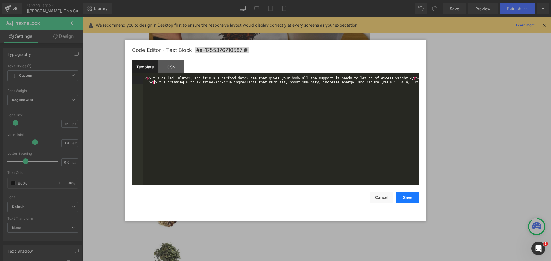
click at [398, 193] on button "Save" at bounding box center [407, 197] width 23 height 11
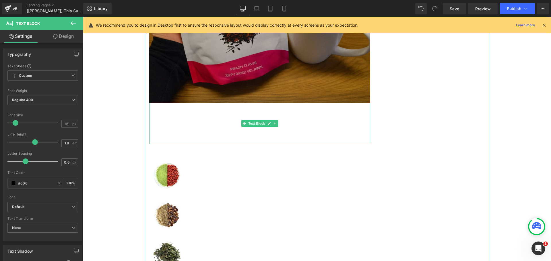
click at [210, 130] on p "It’s brimming with 12 tried-and-true ingredients that burn fat, boost immunity,…" at bounding box center [259, 136] width 221 height 17
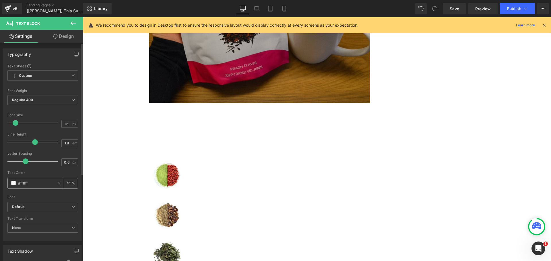
drag, startPoint x: 29, startPoint y: 182, endPoint x: 19, endPoint y: 183, distance: 10.1
click at [19, 183] on input "#ffffff" at bounding box center [36, 183] width 37 height 6
type input "#0"
type input "0"
type input "#000"
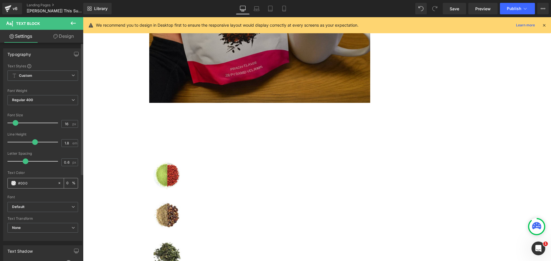
type input "100"
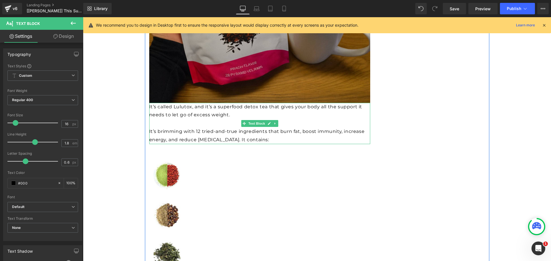
type input "#000"
click at [222, 124] on p at bounding box center [259, 123] width 221 height 8
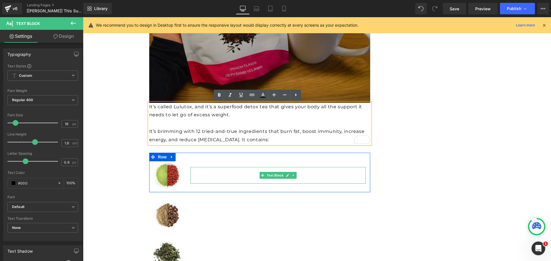
click at [214, 170] on p "Matcha Green Tea & Goji Berries to help burn calories, boost weight loss, incre…" at bounding box center [278, 175] width 176 height 17
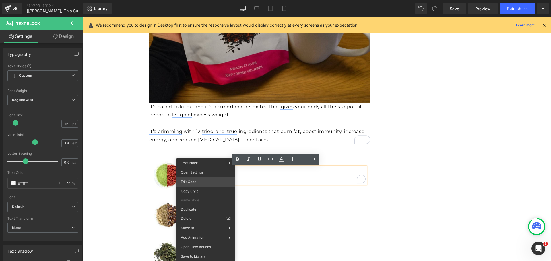
click at [200, 0] on div "Text Block You are previewing how the will restyle your page. You can not edit …" at bounding box center [275, 0] width 551 height 0
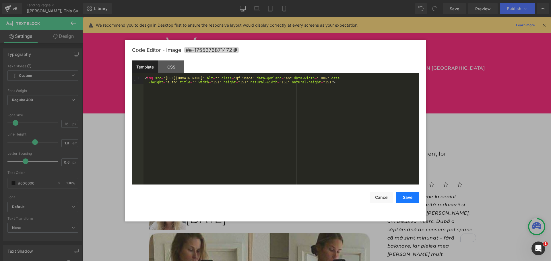
click at [407, 200] on button "Save" at bounding box center [407, 197] width 23 height 11
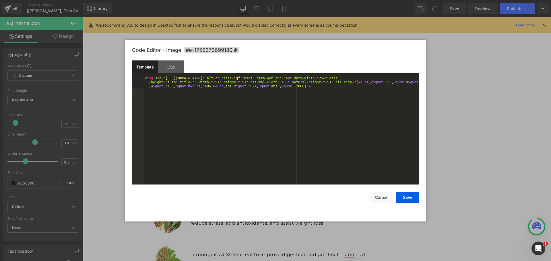
click at [157, 0] on div "Text Block You are previewing how the will restyle your page. You can not edit …" at bounding box center [275, 0] width 551 height 0
drag, startPoint x: 317, startPoint y: 83, endPoint x: 295, endPoint y: 87, distance: 22.3
click at [295, 87] on div "< img src = "https://lulutox.com/articles/t-double-am14/index_files/ing1.jpg" a…" at bounding box center [280, 142] width 275 height 132
click at [409, 194] on button "Save" at bounding box center [407, 197] width 23 height 11
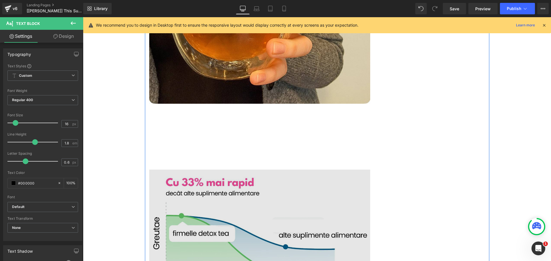
scroll to position [1444, 0]
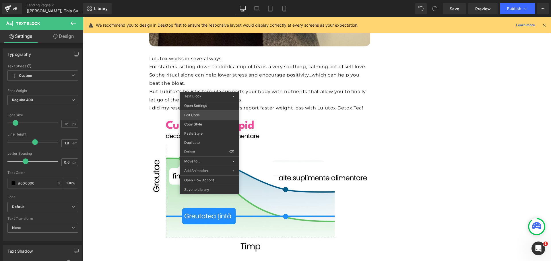
click at [203, 0] on div "Text Block You are previewing how the will restyle your page. You can not edit …" at bounding box center [275, 0] width 551 height 0
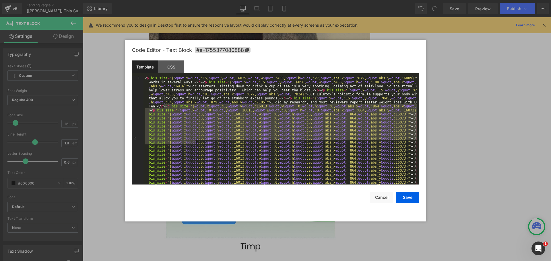
scroll to position [16, 0]
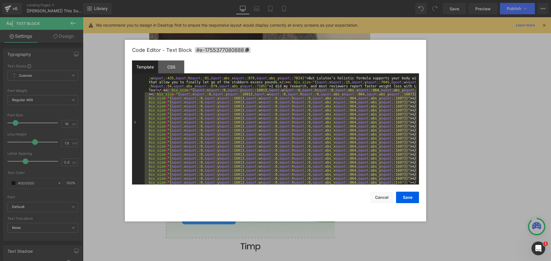
drag, startPoint x: 163, startPoint y: 107, endPoint x: 320, endPoint y: 239, distance: 205.2
click at [320, 239] on body "Text Block You are previewing how the will restyle your page. You can not edit …" at bounding box center [275, 130] width 551 height 261
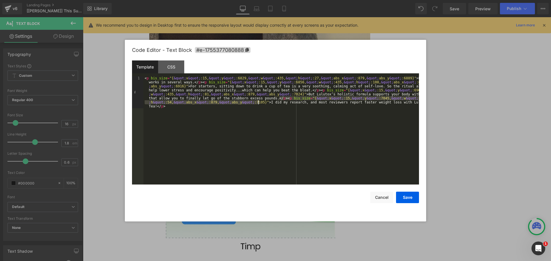
drag, startPoint x: 278, startPoint y: 99, endPoint x: 258, endPoint y: 104, distance: 20.9
click at [258, 104] on div "< p bis_size = "{ &quot; x &quot; :15, &quot; y &quot; :6829, &quot; w &quot; :…" at bounding box center [280, 162] width 275 height 173
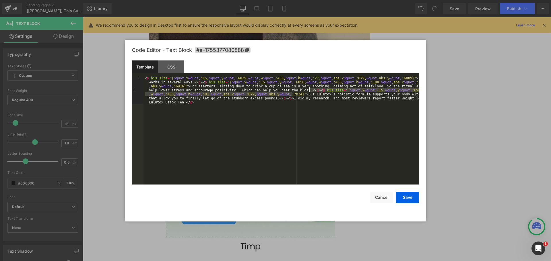
drag, startPoint x: 292, startPoint y: 94, endPoint x: 310, endPoint y: 90, distance: 18.7
click at [310, 90] on div "< p bis_size = "{ &quot; x &quot; :15, &quot; y &quot; :6829, &quot; w &quot; :…" at bounding box center [280, 158] width 275 height 165
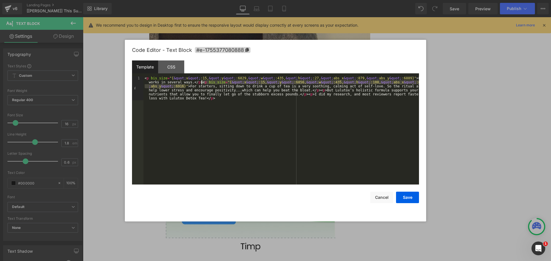
drag, startPoint x: 184, startPoint y: 87, endPoint x: 202, endPoint y: 83, distance: 17.9
click at [202, 83] on div "< p bis_size = "{ &quot; x &quot; :15, &quot; y &quot; :6829, &quot; w &quot; :…" at bounding box center [280, 154] width 275 height 157
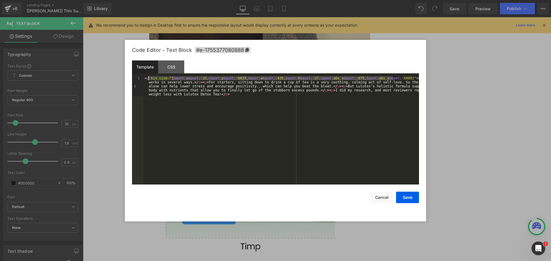
drag, startPoint x: 392, startPoint y: 79, endPoint x: 148, endPoint y: 78, distance: 243.8
click at [148, 78] on div "< p bis_size = "{ &quot; x &quot; :15, &quot; y &quot; :6829, &quot; w &quot; :…" at bounding box center [280, 150] width 275 height 149
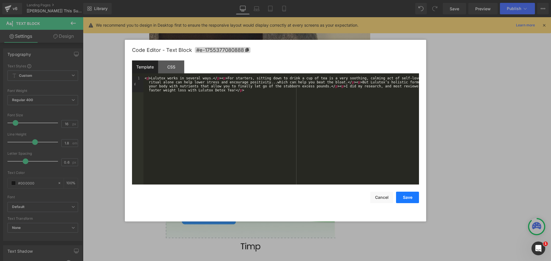
click at [409, 197] on button "Save" at bounding box center [407, 197] width 23 height 11
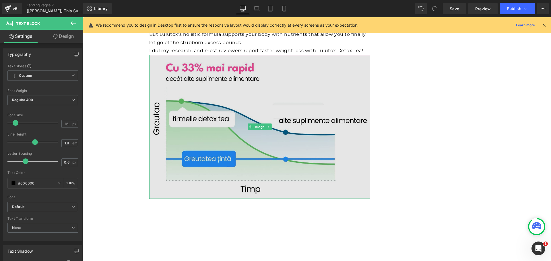
scroll to position [1530, 0]
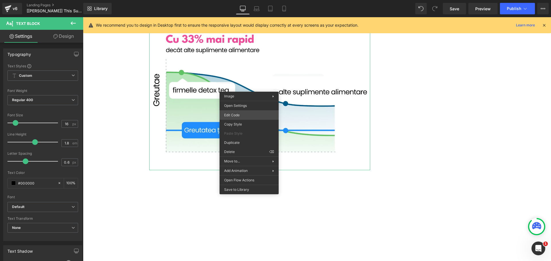
click at [232, 0] on div "Text Block You are previewing how the will restyle your page. You can not edit …" at bounding box center [275, 0] width 551 height 0
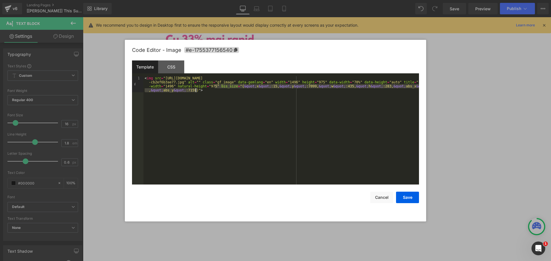
drag, startPoint x: 214, startPoint y: 87, endPoint x: 195, endPoint y: 91, distance: 19.5
click at [195, 91] on div "< img src = "https://ucarecdn.com/5a13426d-92a3-435b-9c8d-d6ca1dc2e4f6/-/format…" at bounding box center [280, 146] width 275 height 141
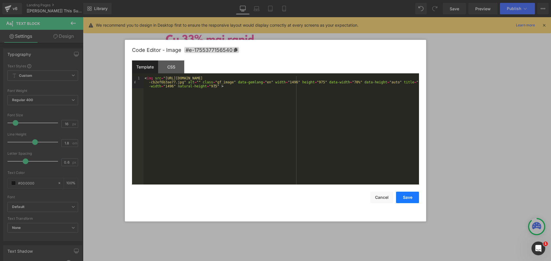
click at [408, 199] on button "Save" at bounding box center [407, 197] width 23 height 11
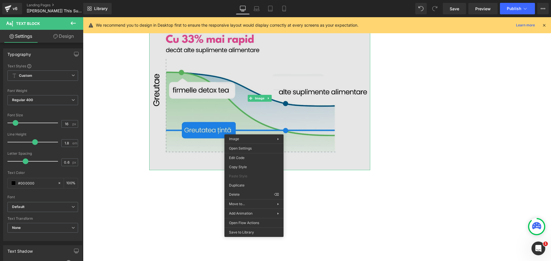
click at [344, 164] on img at bounding box center [259, 98] width 221 height 144
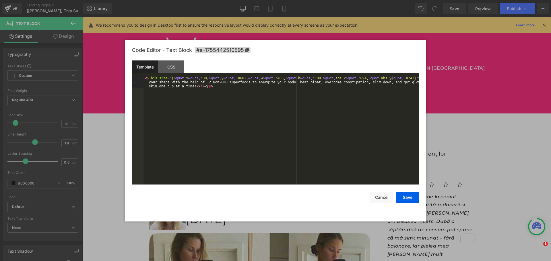
click at [393, 77] on div "< p bis_size = "{ &quot; x &quot; :30, &quot; y &quot; :8682, &quot; w &quot; :…" at bounding box center [280, 142] width 275 height 132
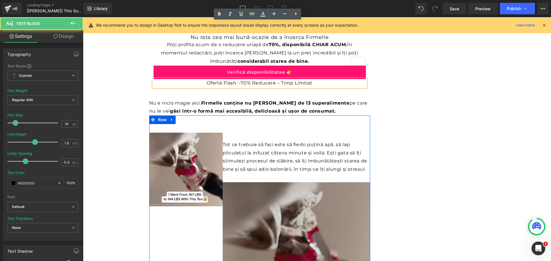
scroll to position [2312, 0]
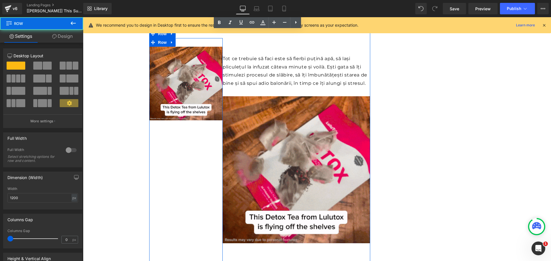
click at [186, 151] on div "Image Row" at bounding box center [186, 167] width 74 height 258
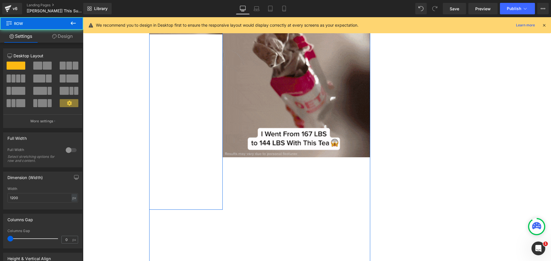
scroll to position [2426, 0]
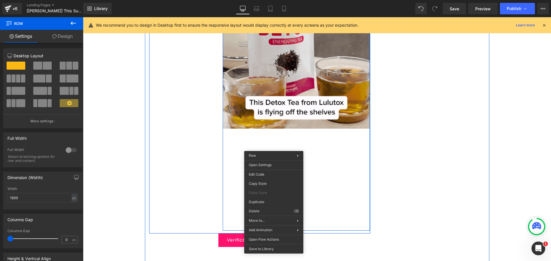
click at [311, 137] on div "Image Row" at bounding box center [296, 102] width 147 height 258
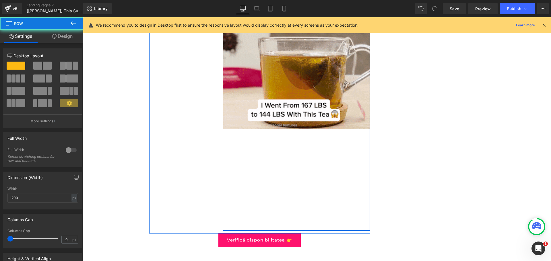
click at [269, 174] on div "Image Row" at bounding box center [296, 102] width 147 height 258
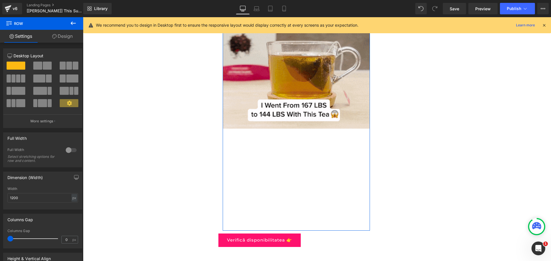
click at [66, 38] on link "Design" at bounding box center [63, 36] width 42 height 13
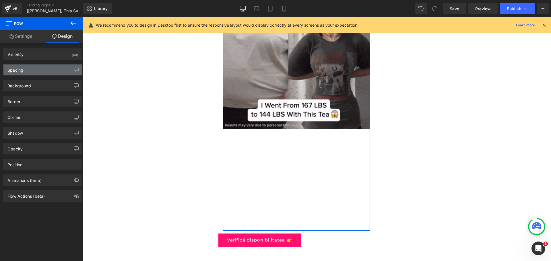
click at [40, 73] on div "Spacing" at bounding box center [42, 70] width 79 height 11
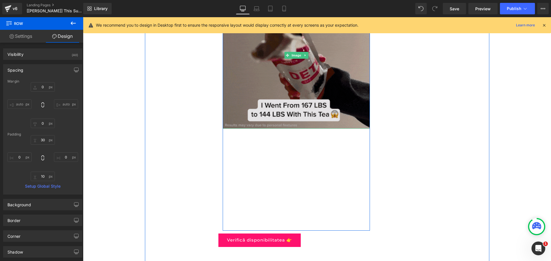
click at [273, 80] on img at bounding box center [296, 55] width 147 height 147
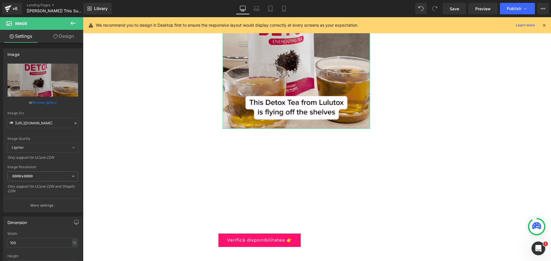
click at [60, 37] on link "Design" at bounding box center [64, 36] width 42 height 13
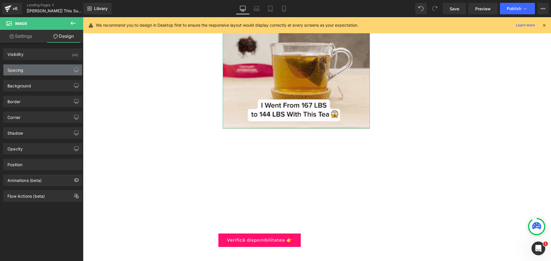
click at [26, 70] on div "Spacing" at bounding box center [42, 70] width 79 height 11
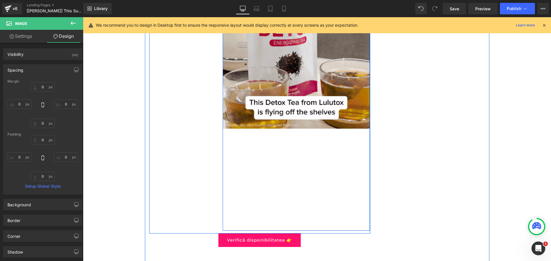
click at [281, 163] on div "Image Row" at bounding box center [296, 102] width 147 height 258
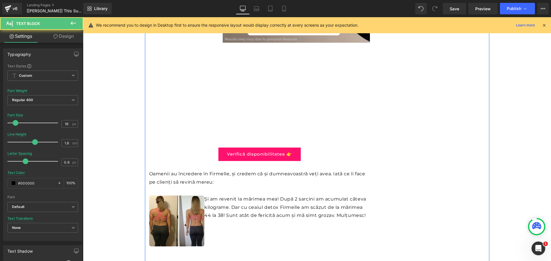
scroll to position [2598, 0]
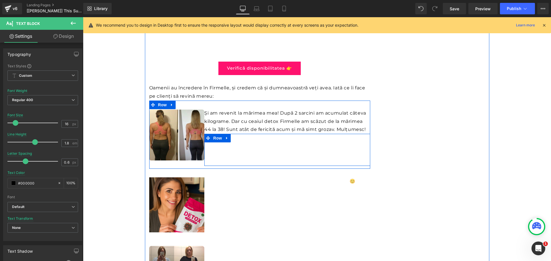
click at [257, 144] on div "Elena Popescu, 42 ani Text Block" at bounding box center [245, 153] width 83 height 21
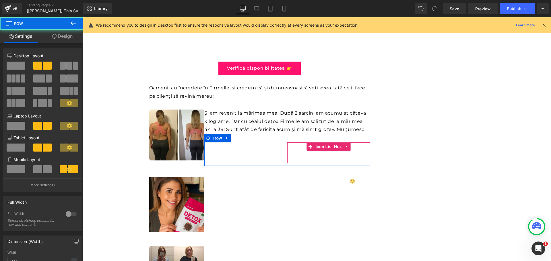
click at [293, 147] on div "Icon Icon Icon Icon Icon Icon List Hoz" at bounding box center [328, 153] width 83 height 21
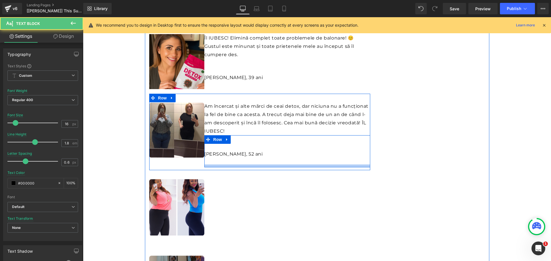
scroll to position [2771, 0]
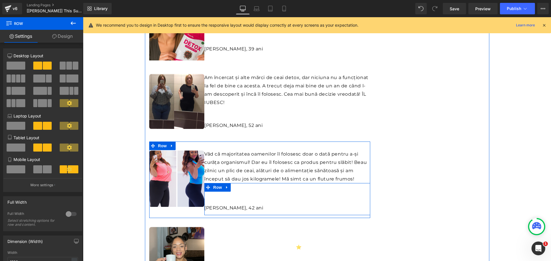
click at [241, 197] on div "Andreea Dumitrescu, 42 ani Text Block" at bounding box center [245, 202] width 83 height 21
click at [239, 201] on div "Andreea Dumitrescu, 42 ani Text Block" at bounding box center [245, 202] width 83 height 21
drag, startPoint x: 213, startPoint y: 196, endPoint x: 232, endPoint y: 202, distance: 19.1
click at [213, 197] on div "Andreea Dumitrescu, 42 ani Text Block" at bounding box center [245, 202] width 83 height 21
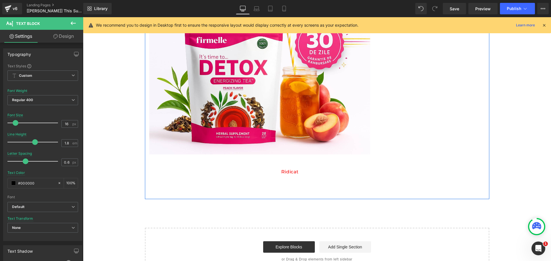
scroll to position [3000, 0]
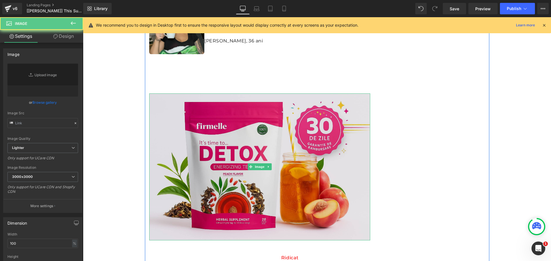
click at [360, 125] on img at bounding box center [259, 166] width 221 height 147
type input "https://ucarecdn.com/9a9ede7d-cd7c-407d-af1b-09cc41936482/-/format/auto/-/previ…"
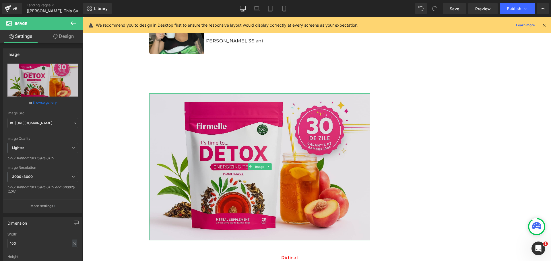
scroll to position [3086, 0]
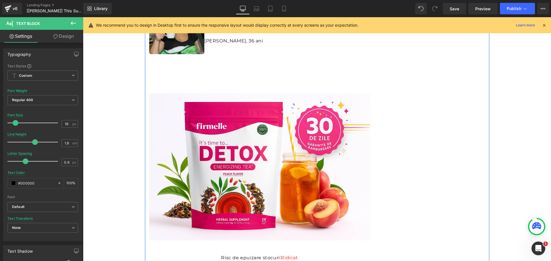
scroll to position [3108, 0]
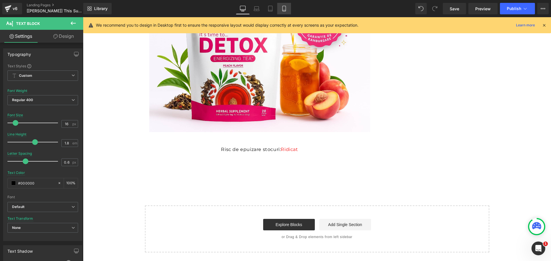
click at [286, 7] on icon at bounding box center [284, 9] width 6 height 6
type input "15"
type input "100"
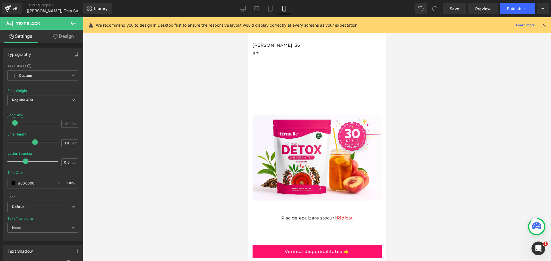
scroll to position [4437, 0]
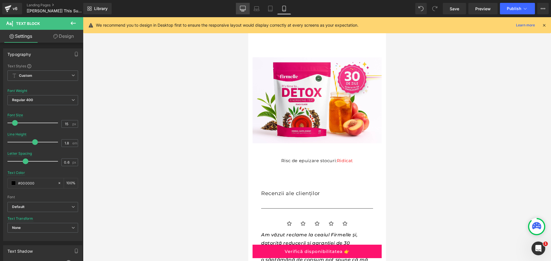
drag, startPoint x: 243, startPoint y: 8, endPoint x: 245, endPoint y: 10, distance: 3.0
click at [244, 8] on icon at bounding box center [243, 9] width 6 height 6
type input "16"
type input "100"
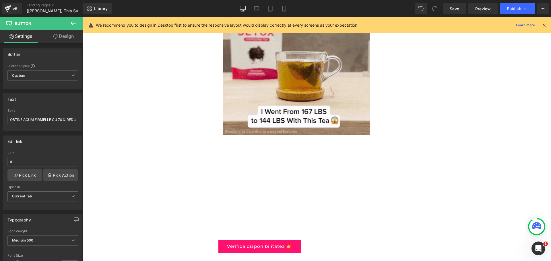
scroll to position [2449, 0]
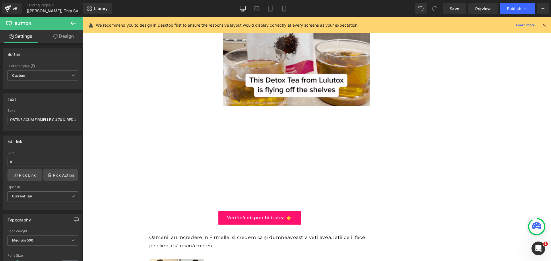
click at [280, 121] on div "Image Row" at bounding box center [296, 80] width 147 height 258
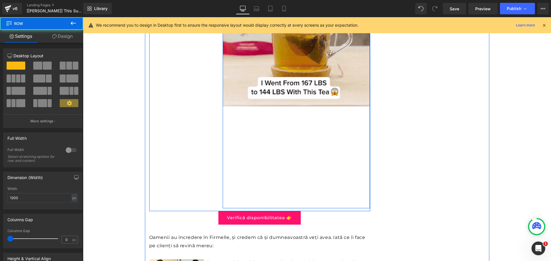
click at [276, 131] on div "Image Row" at bounding box center [296, 80] width 147 height 258
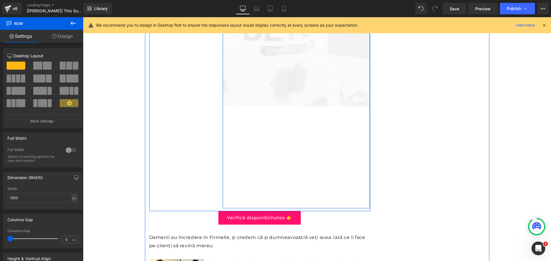
click at [311, 147] on div "Image Row" at bounding box center [296, 80] width 147 height 258
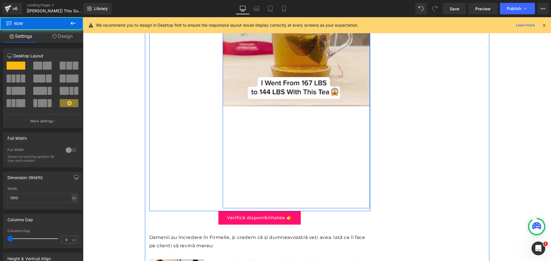
click at [334, 202] on div "Image Row" at bounding box center [296, 80] width 147 height 258
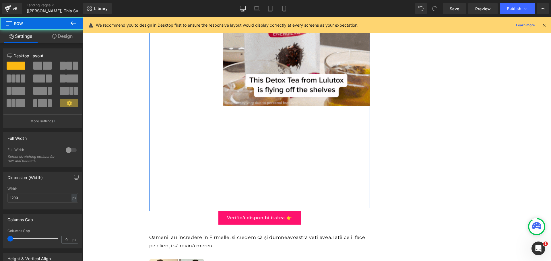
click at [299, 196] on div "Image Row" at bounding box center [296, 80] width 147 height 258
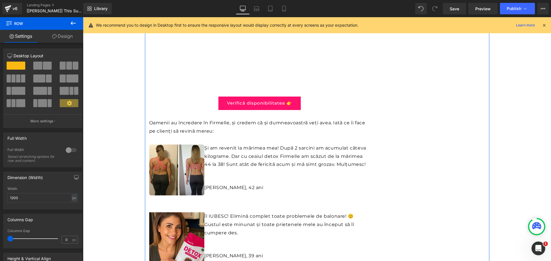
scroll to position [2621, 0]
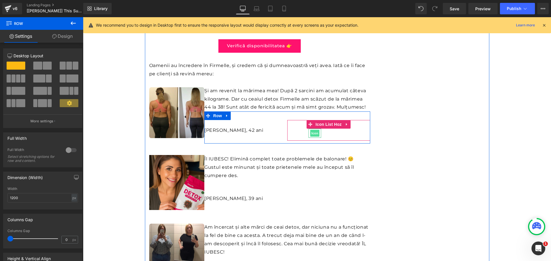
click at [311, 132] on span "Icon" at bounding box center [314, 133] width 9 height 7
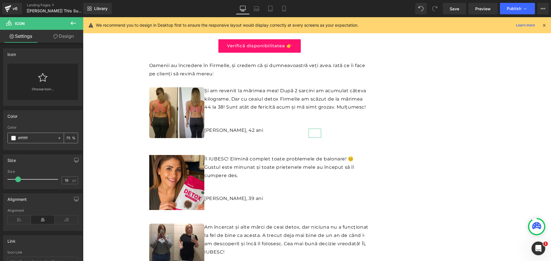
drag, startPoint x: 31, startPoint y: 137, endPoint x: 20, endPoint y: 135, distance: 10.5
click at [20, 135] on input "#ffffff" at bounding box center [36, 138] width 37 height 6
type input "#0"
type input "0"
type input "#000"
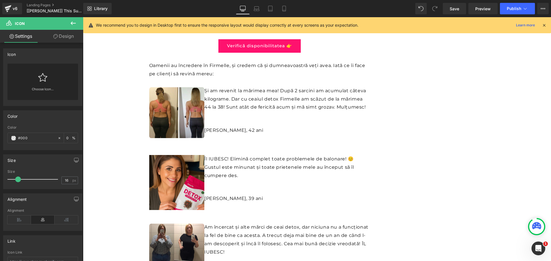
type input "100"
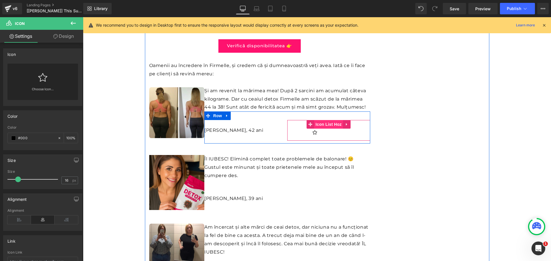
click at [317, 127] on span "Icon List Hoz" at bounding box center [328, 124] width 29 height 9
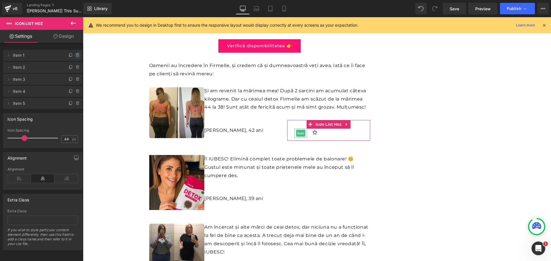
click at [76, 55] on icon at bounding box center [77, 55] width 5 height 5
click at [76, 55] on button "Delete" at bounding box center [72, 55] width 18 height 7
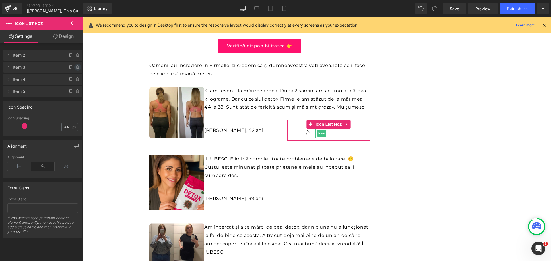
click at [77, 66] on icon at bounding box center [77, 67] width 5 height 5
click at [77, 66] on button "Delete" at bounding box center [72, 67] width 18 height 7
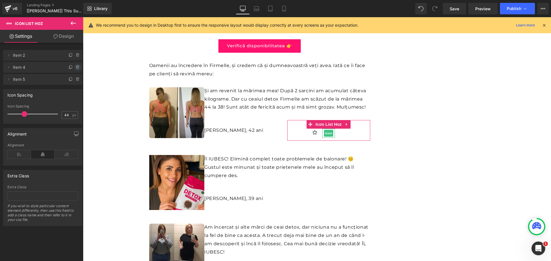
click at [77, 67] on icon at bounding box center [77, 67] width 5 height 5
click at [77, 67] on button "Delete" at bounding box center [72, 67] width 18 height 7
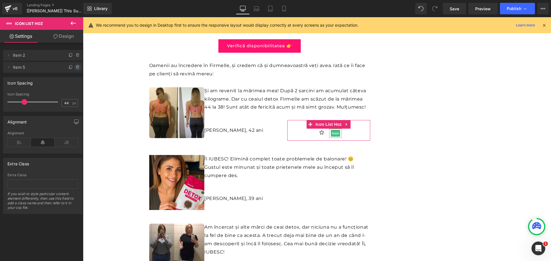
click at [75, 67] on icon at bounding box center [77, 67] width 5 height 5
click at [75, 67] on button "Delete" at bounding box center [72, 67] width 18 height 7
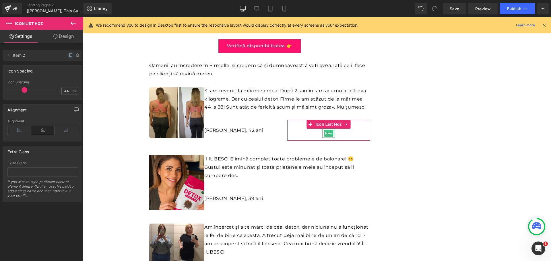
click at [69, 55] on icon at bounding box center [71, 55] width 5 height 5
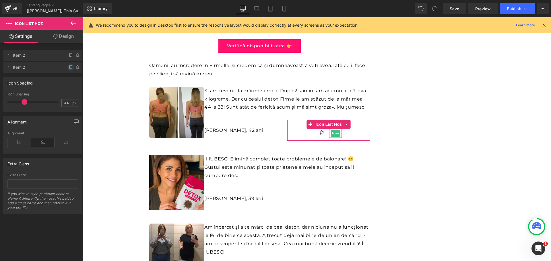
click at [70, 66] on icon at bounding box center [71, 66] width 2 height 3
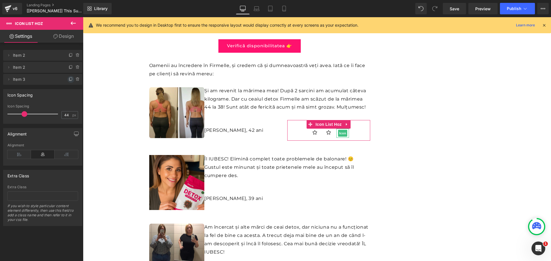
click at [70, 77] on icon at bounding box center [71, 78] width 2 height 3
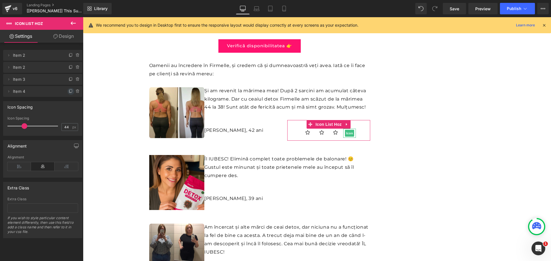
click at [70, 91] on icon at bounding box center [71, 90] width 2 height 3
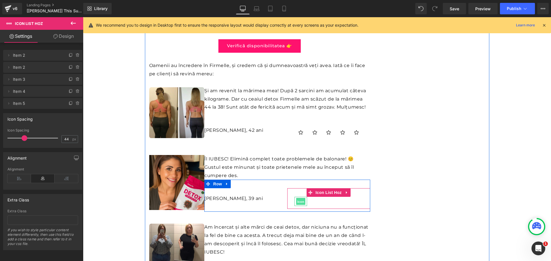
click at [296, 202] on span "Icon" at bounding box center [300, 201] width 9 height 7
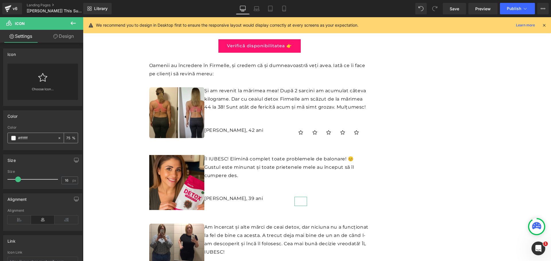
drag, startPoint x: 30, startPoint y: 138, endPoint x: 20, endPoint y: 138, distance: 10.0
click at [20, 138] on input "#ffffff" at bounding box center [36, 138] width 37 height 6
type input "#0"
type input "0"
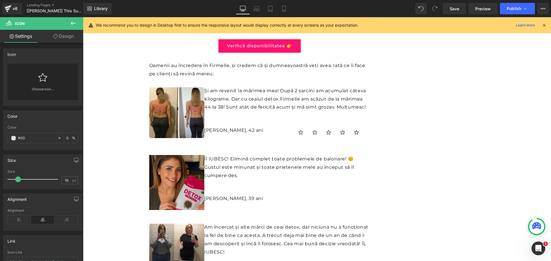
type input "#000"
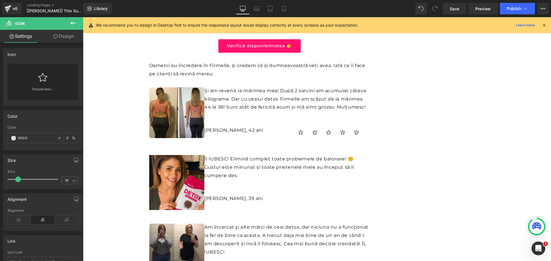
type input "100"
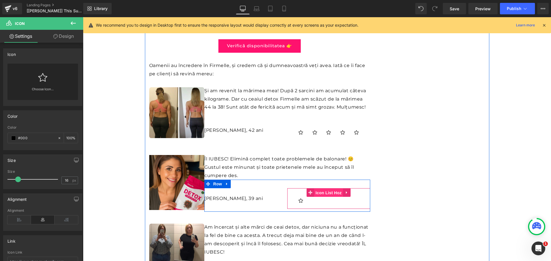
click at [321, 194] on span "Icon List Hoz" at bounding box center [328, 193] width 29 height 9
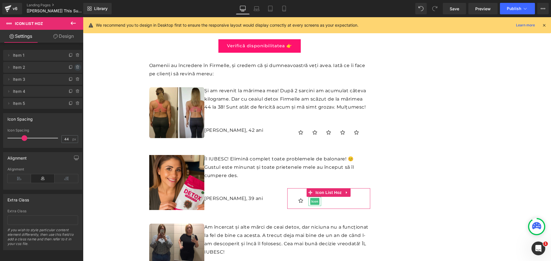
click at [75, 68] on icon at bounding box center [77, 67] width 5 height 5
click at [74, 68] on button "Delete" at bounding box center [72, 67] width 18 height 7
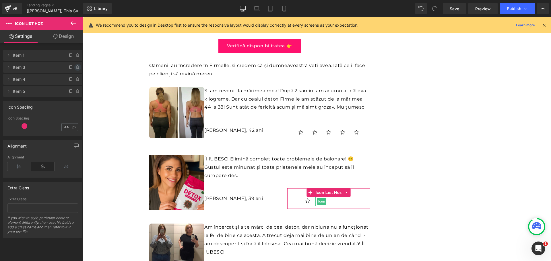
click at [75, 67] on icon at bounding box center [77, 67] width 5 height 5
click at [74, 67] on button "Delete" at bounding box center [72, 67] width 18 height 7
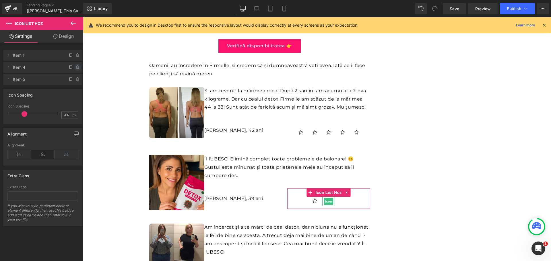
click at [76, 69] on icon at bounding box center [77, 67] width 2 height 3
click at [74, 69] on button "Delete" at bounding box center [72, 67] width 18 height 7
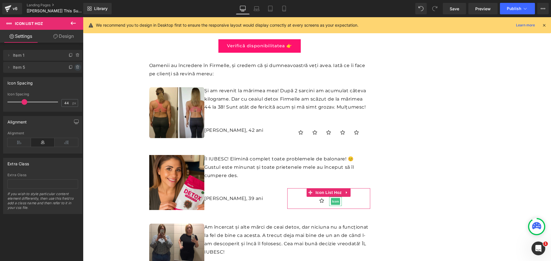
click at [75, 68] on icon at bounding box center [77, 67] width 5 height 5
click at [74, 68] on button "Delete" at bounding box center [72, 67] width 18 height 7
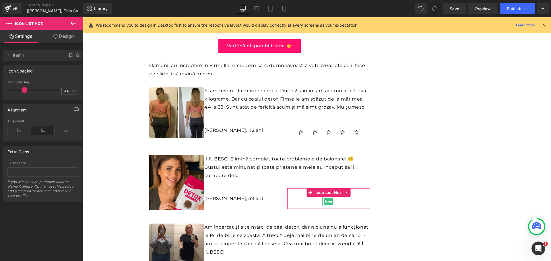
click at [67, 54] on span at bounding box center [70, 55] width 7 height 7
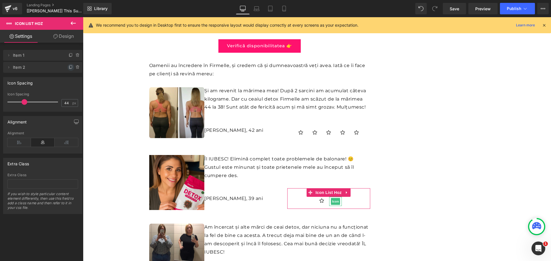
click at [69, 69] on icon at bounding box center [70, 67] width 2 height 3
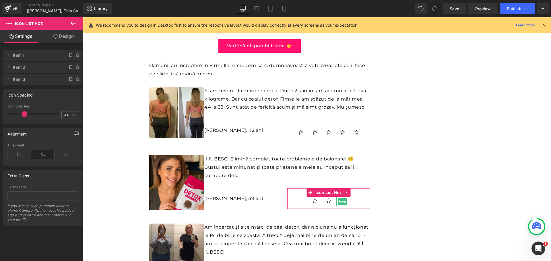
click at [69, 80] on icon at bounding box center [71, 79] width 5 height 5
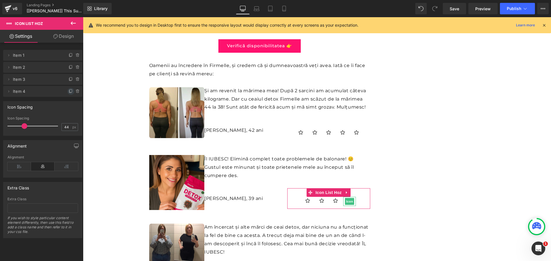
click at [69, 90] on icon at bounding box center [71, 91] width 5 height 5
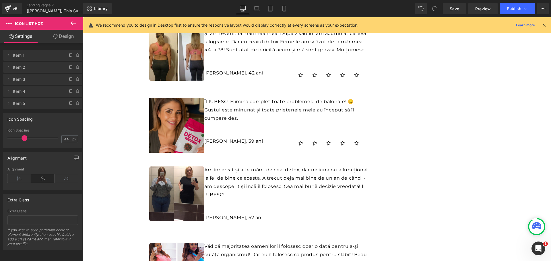
scroll to position [2707, 0]
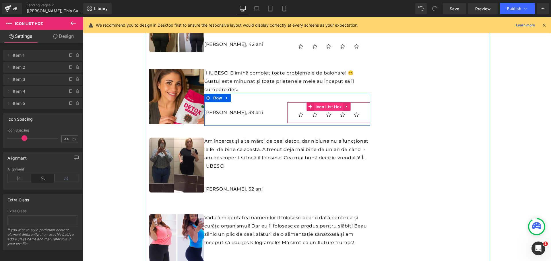
click at [319, 109] on span "Icon List Hoz" at bounding box center [328, 107] width 29 height 9
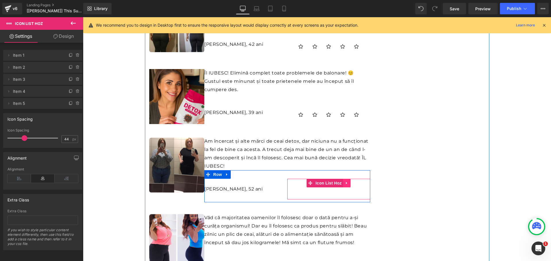
click at [346, 183] on icon at bounding box center [347, 183] width 4 height 4
click at [350, 184] on icon at bounding box center [350, 183] width 4 height 4
click at [83, 17] on span at bounding box center [83, 17] width 0 height 0
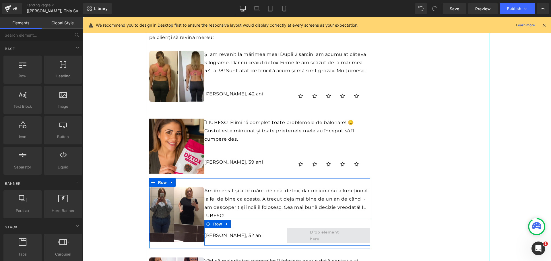
scroll to position [2856, 0]
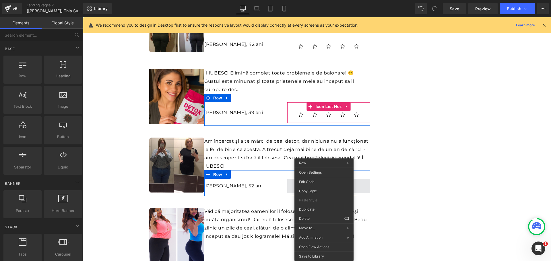
click at [342, 120] on ul "Icon Icon Icon Icon Icon" at bounding box center [328, 117] width 83 height 12
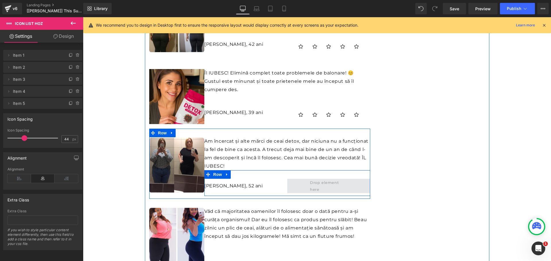
click at [327, 187] on span at bounding box center [328, 186] width 41 height 16
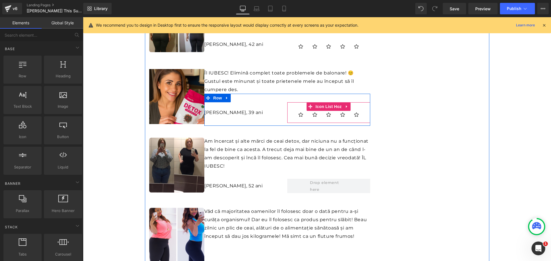
click at [345, 106] on icon at bounding box center [347, 107] width 4 height 4
click at [342, 106] on icon at bounding box center [343, 107] width 4 height 4
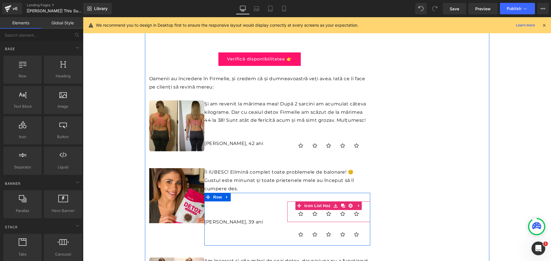
scroll to position [2955, 0]
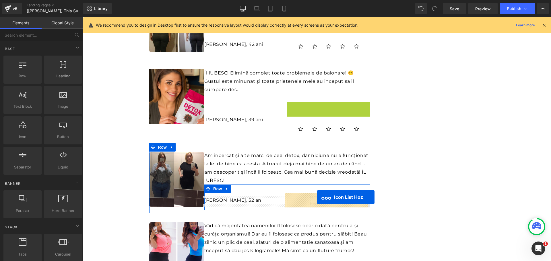
drag, startPoint x: 296, startPoint y: 105, endPoint x: 317, endPoint y: 199, distance: 96.0
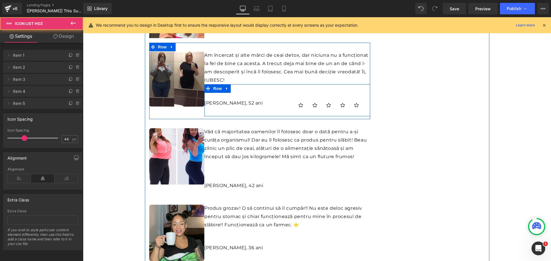
scroll to position [3070, 0]
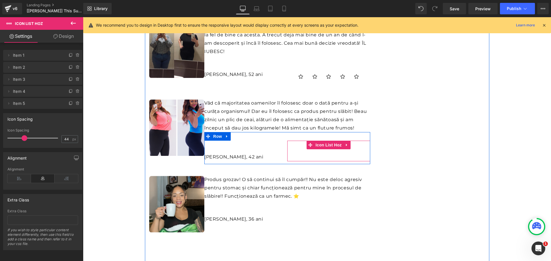
click at [319, 153] on ul "Icon Icon Icon Icon Icon" at bounding box center [328, 155] width 83 height 12
click at [346, 144] on icon at bounding box center [347, 145] width 4 height 4
click at [348, 143] on icon at bounding box center [350, 145] width 4 height 4
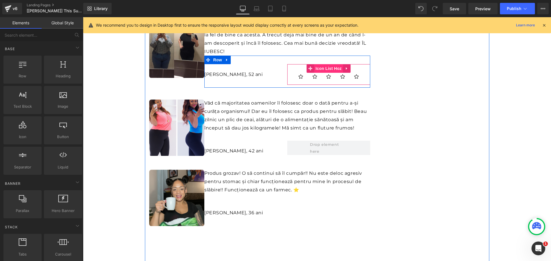
scroll to position [3169, 0]
click at [327, 65] on span "Icon List Hoz" at bounding box center [328, 69] width 29 height 9
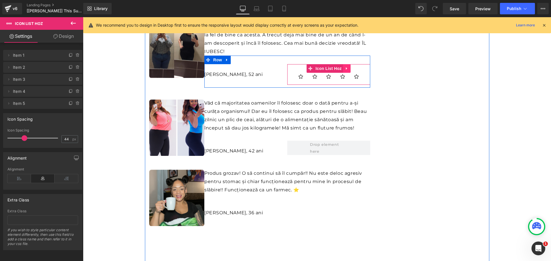
click at [345, 70] on icon at bounding box center [347, 69] width 4 height 4
click at [341, 70] on icon at bounding box center [343, 69] width 4 height 4
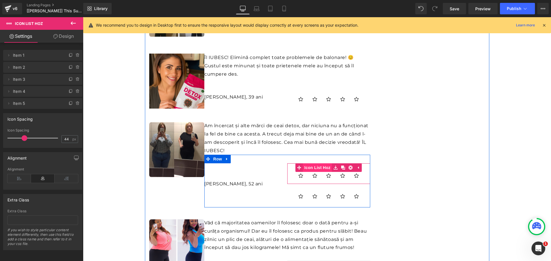
scroll to position [3367, 0]
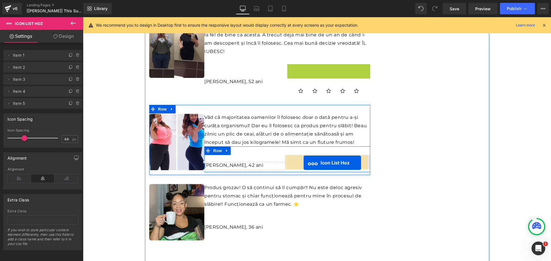
drag, startPoint x: 298, startPoint y: 68, endPoint x: 303, endPoint y: 163, distance: 95.1
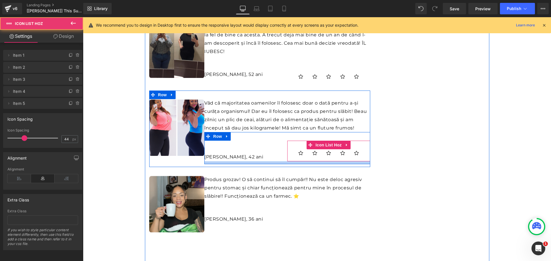
scroll to position [3396, 0]
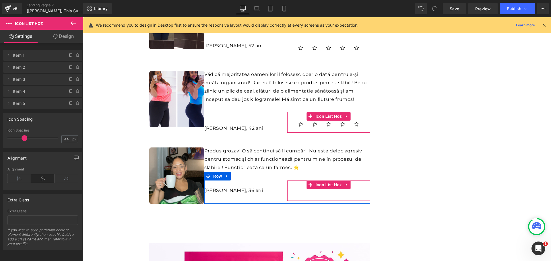
click at [83, 17] on div at bounding box center [83, 17] width 0 height 0
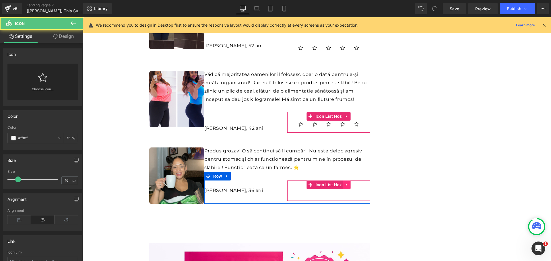
click at [346, 186] on icon at bounding box center [347, 185] width 4 height 4
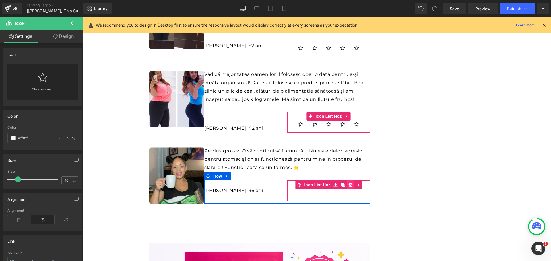
click at [349, 185] on icon at bounding box center [350, 185] width 4 height 4
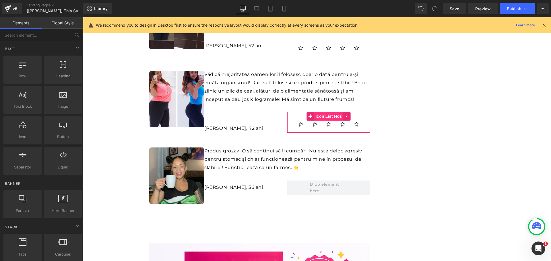
scroll to position [3594, 0]
click at [346, 115] on icon at bounding box center [347, 116] width 4 height 4
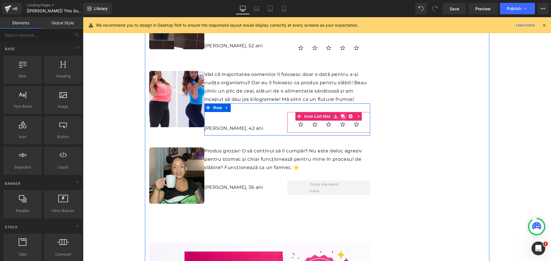
click at [342, 116] on icon at bounding box center [343, 116] width 4 height 4
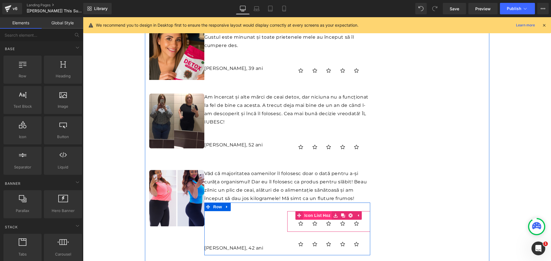
scroll to position [3793, 0]
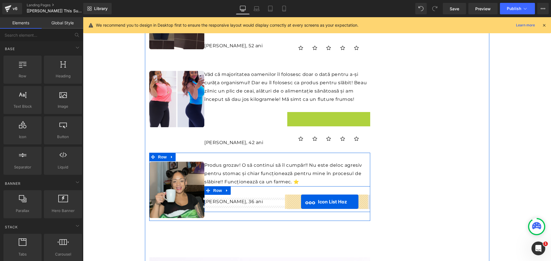
drag, startPoint x: 298, startPoint y: 117, endPoint x: 301, endPoint y: 202, distance: 84.9
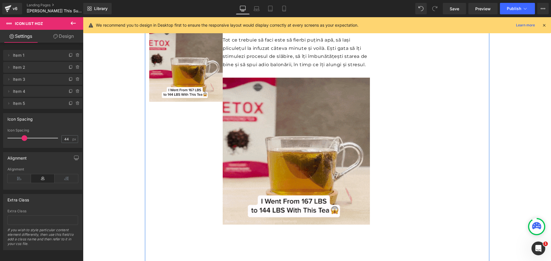
scroll to position [2474, 0]
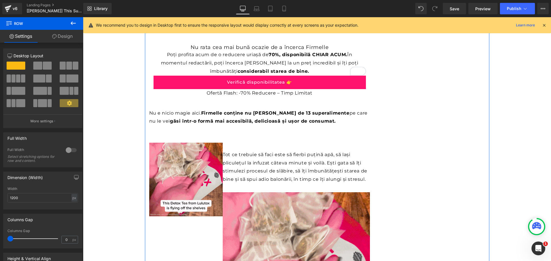
scroll to position [2130, 0]
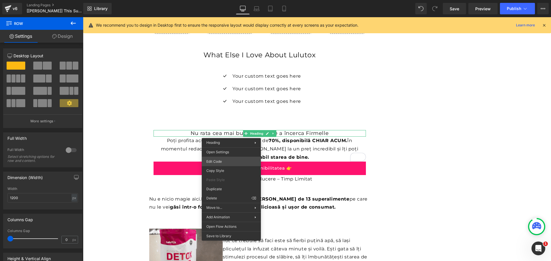
click at [224, 0] on div "Icon List Hoz You are previewing how the will restyle your page. You can not ed…" at bounding box center [275, 0] width 551 height 0
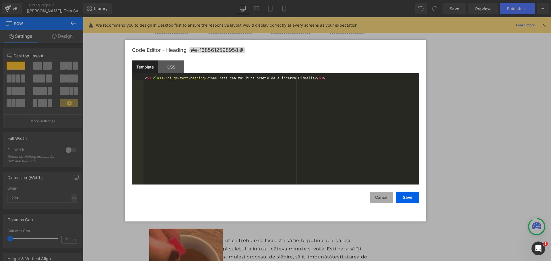
click at [384, 196] on button "Cancel" at bounding box center [381, 197] width 23 height 11
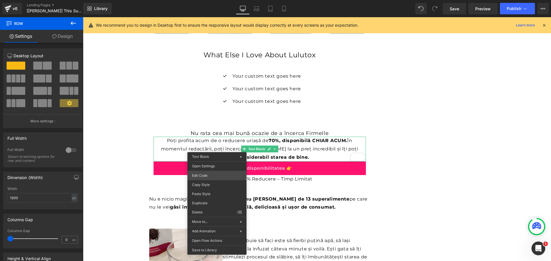
click at [211, 0] on div "Icon List Hoz You are previewing how the will restyle your page. You can not ed…" at bounding box center [275, 0] width 551 height 0
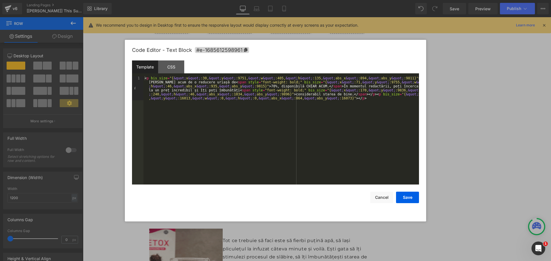
click at [266, 95] on div "< p bis_size = "{ &quot; x &quot; :30, &quot; y &quot; :9751, &quot; w &quot; :…" at bounding box center [280, 154] width 275 height 157
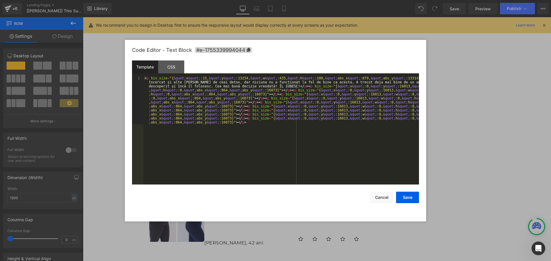
click at [230, 0] on div "Icon List Hoz You are previewing how the will restyle your page. You can not ed…" at bounding box center [275, 0] width 551 height 0
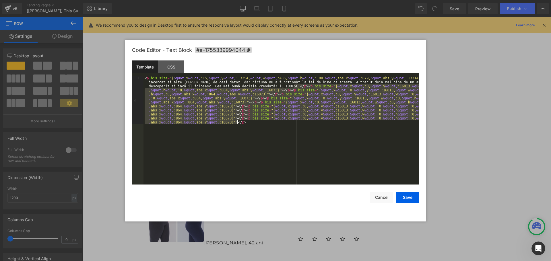
drag, startPoint x: 293, startPoint y: 87, endPoint x: 293, endPoint y: 130, distance: 43.0
click at [293, 130] on div "< p bis_size = "{ &quot; x &quot; :15, &quot; y &quot; :13254, &quot; w &quot; …" at bounding box center [280, 178] width 275 height 205
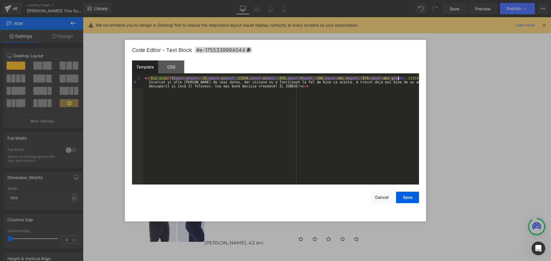
drag, startPoint x: 149, startPoint y: 79, endPoint x: 398, endPoint y: 78, distance: 249.2
click at [398, 78] on div "< p bis_size = "{ &quot; x &quot; :15, &quot; y &quot; :13254, &quot; w &quot; …" at bounding box center [280, 142] width 275 height 132
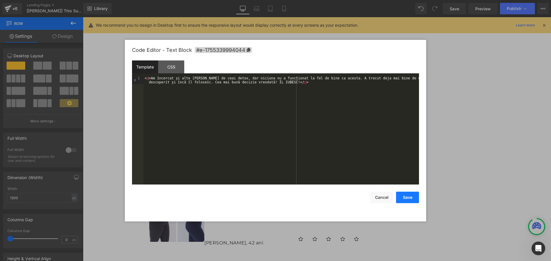
click at [412, 193] on button "Save" at bounding box center [407, 197] width 23 height 11
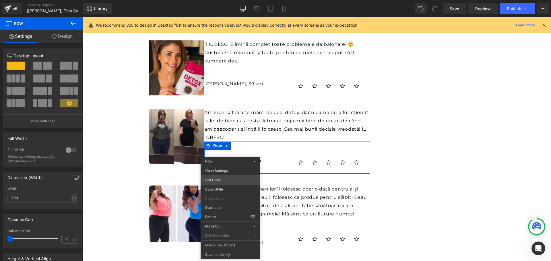
click at [226, 0] on div "Icon List Hoz You are previewing how the will restyle your page. You can not ed…" at bounding box center [275, 0] width 551 height 0
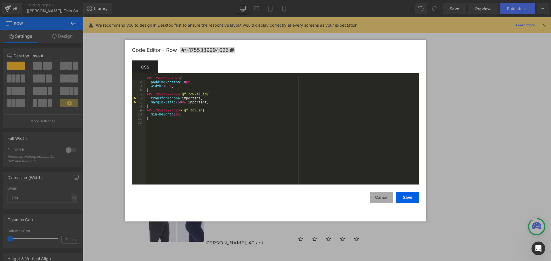
click at [378, 198] on button "Cancel" at bounding box center [381, 197] width 23 height 11
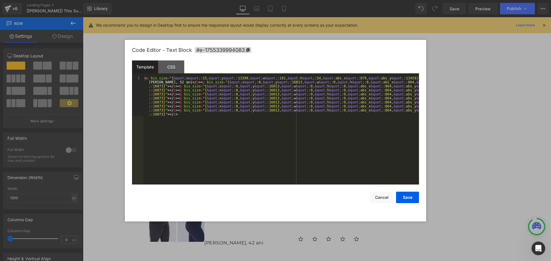
click at [239, 0] on div "Icon List Hoz You are previewing how the will restyle your page. You can not ed…" at bounding box center [275, 0] width 551 height 0
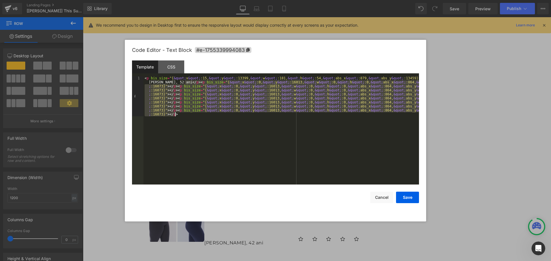
drag, startPoint x: 184, startPoint y: 83, endPoint x: 204, endPoint y: 123, distance: 44.9
click at [204, 123] on div "< p bis_size = "{ &quot; x &quot; :15, &quot; y &quot; :13399, &quot; w &quot; …" at bounding box center [280, 170] width 275 height 189
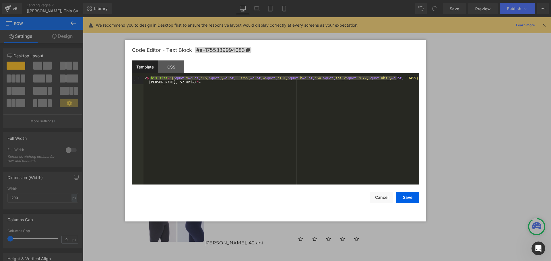
drag, startPoint x: 150, startPoint y: 77, endPoint x: 396, endPoint y: 78, distance: 245.8
click at [396, 78] on div "< p bis_size = "{ &quot; x &quot; :15, &quot; y &quot; :13399, &quot; w &quot; …" at bounding box center [280, 138] width 275 height 124
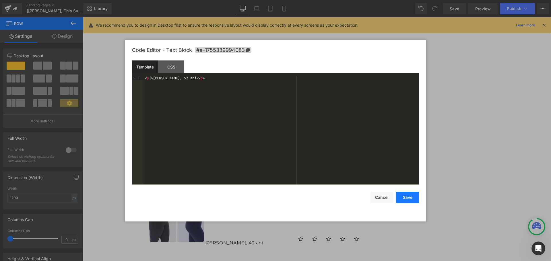
click at [405, 194] on button "Save" at bounding box center [407, 197] width 23 height 11
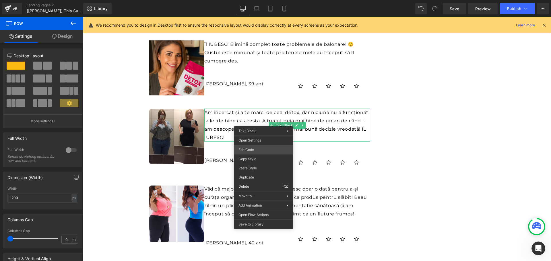
click at [254, 0] on div "Icon List Hoz You are previewing how the will restyle your page. You can not ed…" at bounding box center [275, 0] width 551 height 0
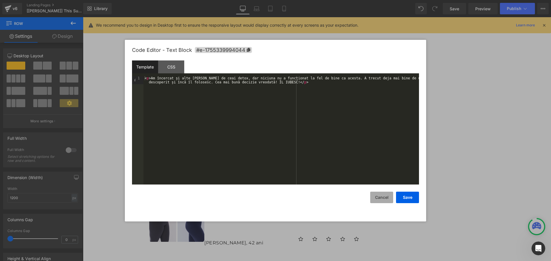
click at [386, 196] on button "Cancel" at bounding box center [381, 197] width 23 height 11
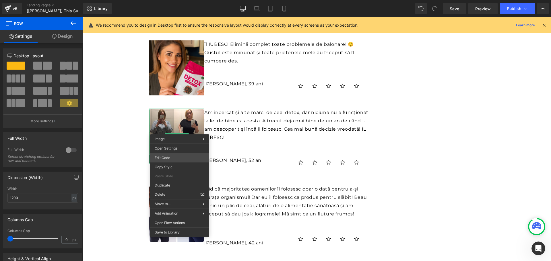
click at [170, 0] on div "Icon List Hoz You are previewing how the will restyle your page. You can not ed…" at bounding box center [275, 0] width 551 height 0
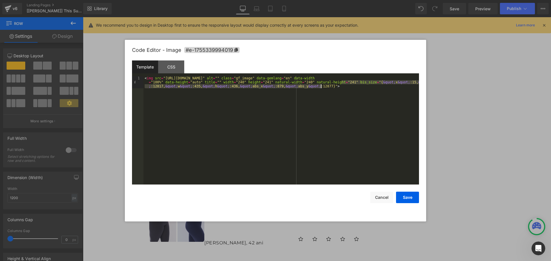
drag, startPoint x: 341, startPoint y: 81, endPoint x: 320, endPoint y: 88, distance: 21.8
click at [320, 88] on div "< img src = "[URL][DOMAIN_NAME]" alt = "" class = "gf_image" data-gemlang = "en…" at bounding box center [280, 142] width 275 height 132
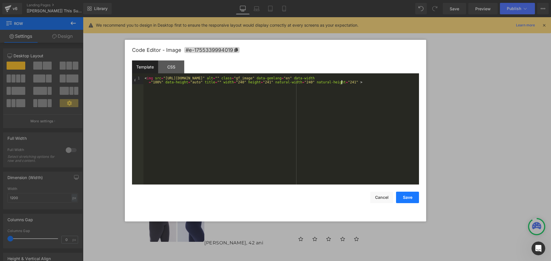
click at [402, 194] on button "Save" at bounding box center [407, 197] width 23 height 11
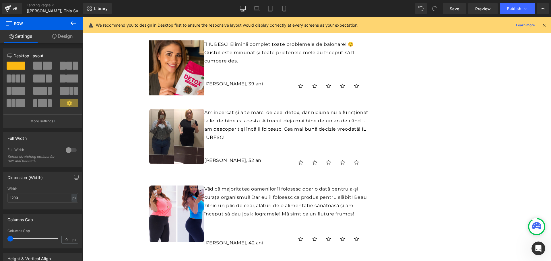
scroll to position [3736, 0]
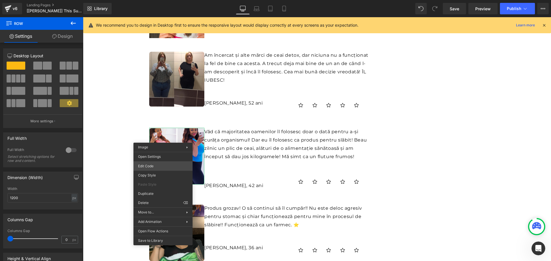
click at [162, 0] on div "Icon List Hoz You are previewing how the will restyle your page. You can not ed…" at bounding box center [275, 0] width 551 height 0
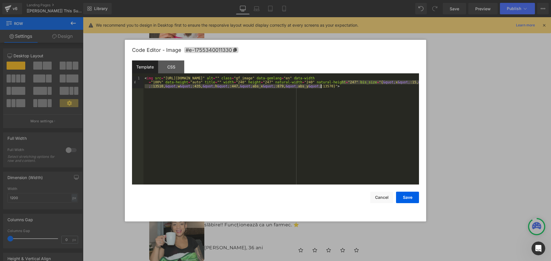
drag, startPoint x: 342, startPoint y: 82, endPoint x: 321, endPoint y: 86, distance: 21.0
click at [321, 86] on div "< img src = "https://lulutox.com/articles/t-5reasonswhy-aa21/index_files/reader…" at bounding box center [280, 142] width 275 height 132
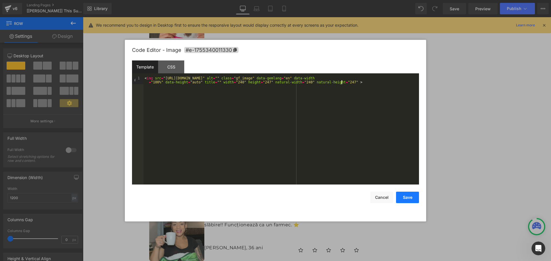
click at [411, 198] on button "Save" at bounding box center [407, 197] width 23 height 11
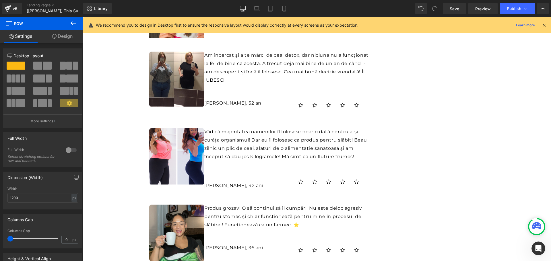
scroll to position [3736, 0]
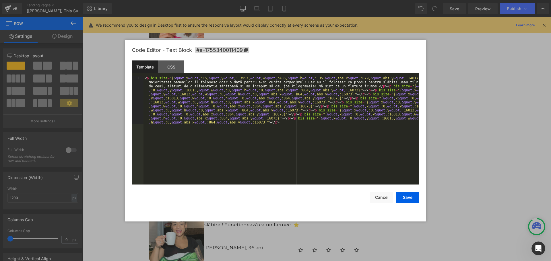
click at [229, 0] on div "Icon List Hoz You are previewing how the will restyle your page. You can not ed…" at bounding box center [275, 0] width 551 height 0
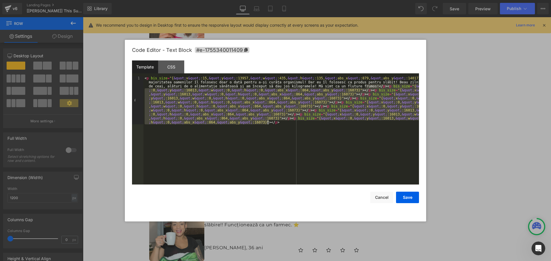
drag, startPoint x: 367, startPoint y: 88, endPoint x: 369, endPoint y: 131, distance: 43.1
click at [369, 131] on div "< p bis_size = "{ &quot; x &quot; :15, &quot; y &quot; :13957, &quot; w &quot; …" at bounding box center [280, 178] width 275 height 205
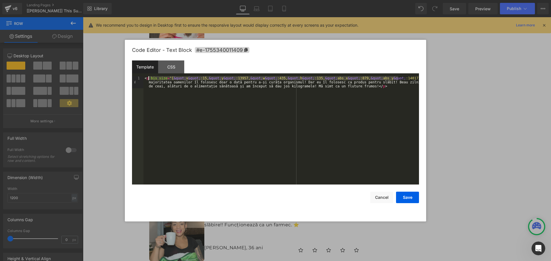
drag, startPoint x: 398, startPoint y: 79, endPoint x: 149, endPoint y: 79, distance: 249.2
click at [149, 79] on div "< p bis_size = "{ &quot; x &quot; :15, &quot; y &quot; :13957, &quot; w &quot; …" at bounding box center [280, 142] width 275 height 132
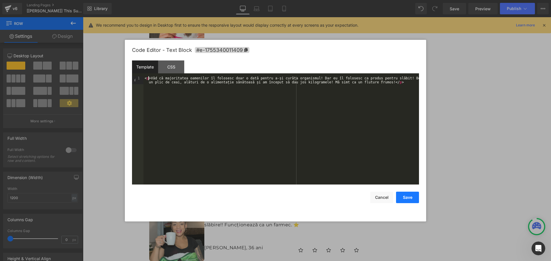
click at [405, 196] on button "Save" at bounding box center [407, 197] width 23 height 11
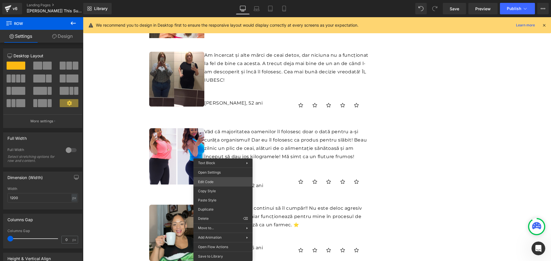
click at [217, 0] on div "Icon List Hoz You are previewing how the will restyle your page. You can not ed…" at bounding box center [275, 0] width 551 height 0
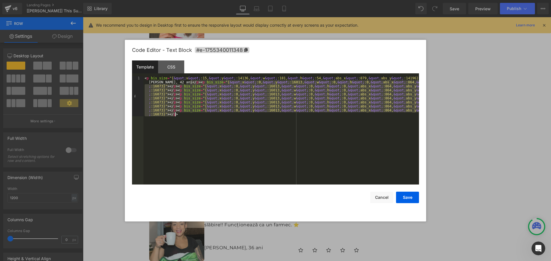
drag, startPoint x: 190, startPoint y: 83, endPoint x: 199, endPoint y: 118, distance: 36.0
click at [199, 118] on div "< p bis_size = "{ &quot; x &quot; :15, &quot; y &quot; :14136, &quot; w &quot; …" at bounding box center [280, 170] width 275 height 189
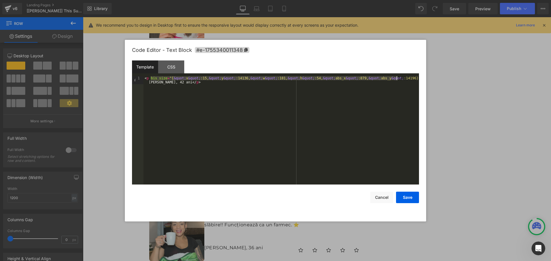
drag, startPoint x: 150, startPoint y: 79, endPoint x: 395, endPoint y: 77, distance: 245.5
click at [395, 77] on div "< p bis_size = "{ &quot; x &quot; :15, &quot; y &quot; :14136, &quot; w &quot; …" at bounding box center [280, 138] width 275 height 124
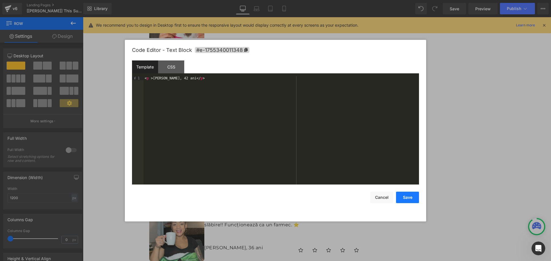
click at [416, 196] on button "Save" at bounding box center [407, 197] width 23 height 11
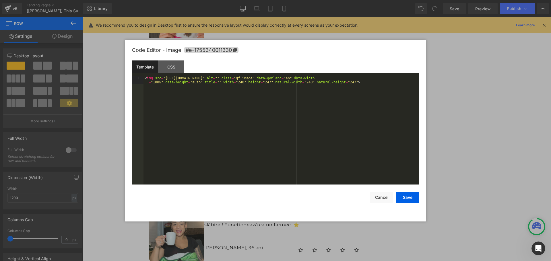
click at [171, 0] on div "Icon List Hoz You are previewing how the will restyle your page. You can not ed…" at bounding box center [275, 0] width 551 height 0
click at [380, 196] on button "Cancel" at bounding box center [381, 197] width 23 height 11
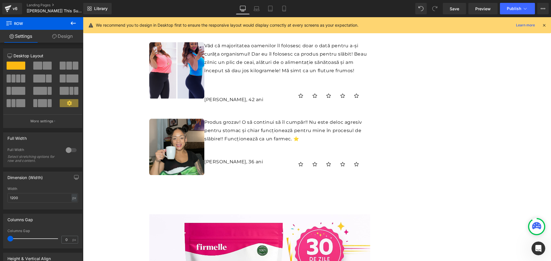
scroll to position [3879, 0]
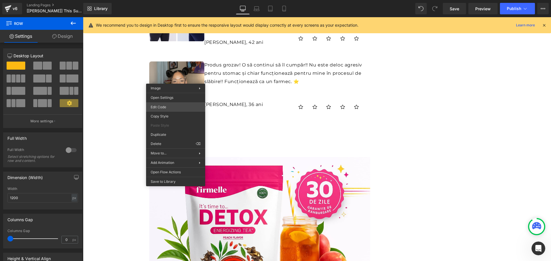
click at [163, 0] on div "Icon List Hoz You are previewing how the will restyle your page. You can not ed…" at bounding box center [275, 0] width 551 height 0
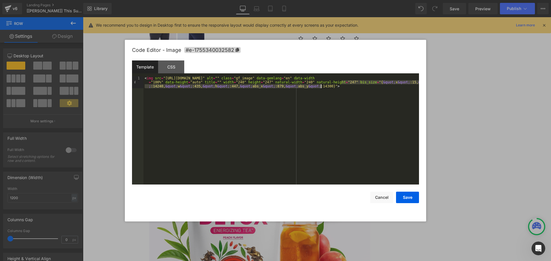
drag, startPoint x: 341, startPoint y: 83, endPoint x: 320, endPoint y: 86, distance: 20.9
click at [320, 86] on div "< img src = "[URL][DOMAIN_NAME]" alt = "" class = "gf_image" data-gemlang = "en…" at bounding box center [280, 142] width 275 height 132
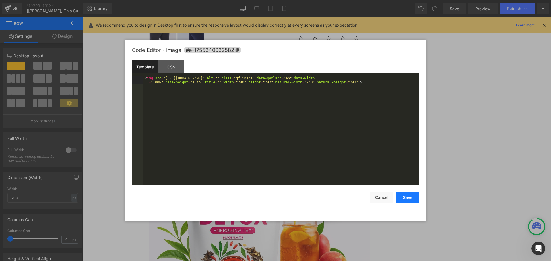
click at [404, 196] on button "Save" at bounding box center [407, 197] width 23 height 11
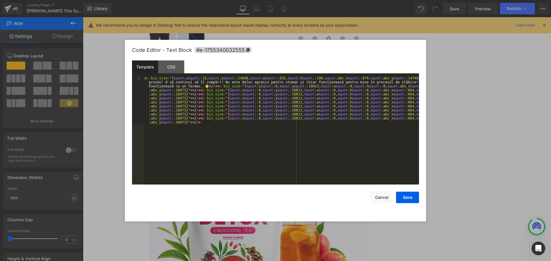
click at [250, 0] on div "Icon List Hoz You are previewing how the will restyle your page. You can not ed…" at bounding box center [275, 0] width 551 height 0
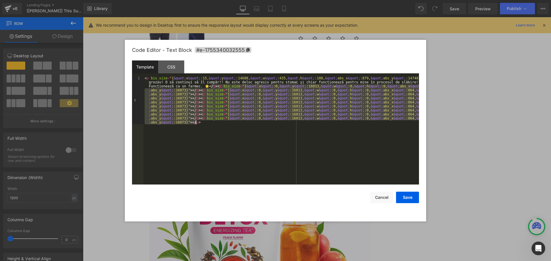
drag, startPoint x: 211, startPoint y: 87, endPoint x: 223, endPoint y: 125, distance: 39.5
click at [223, 125] on div "< p bis_size = "{ &quot; x &quot; :15, &quot; y &quot; :14688, &quot; w &quot; …" at bounding box center [280, 178] width 275 height 205
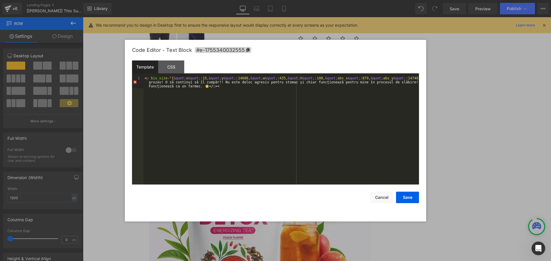
click at [217, 87] on div "< p bis_size = "{ &quot; x &quot; :15, &quot; y &quot; :14688, &quot; w &quot; …" at bounding box center [280, 142] width 275 height 132
click at [217, 86] on div "< p bis_size = "{ &quot; x &quot; :15, &quot; y &quot; :14688, &quot; w &quot; …" at bounding box center [280, 142] width 275 height 132
click at [217, 82] on div "< p bis_size = "{ &quot; x &quot; :15, &quot; y &quot; :14688, &quot; w &quot; …" at bounding box center [280, 142] width 275 height 132
click at [230, 89] on div "< p bis_size = "{ &quot; x &quot; :15, &quot; y &quot; :14688, &quot; w &quot; …" at bounding box center [280, 142] width 275 height 132
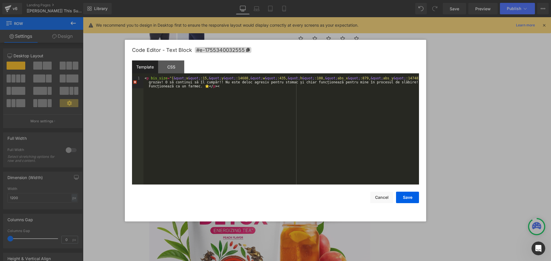
click at [230, 86] on div "< p bis_size = "{ &quot; x &quot; :15, &quot; y &quot; :14688, &quot; w &quot; …" at bounding box center [280, 142] width 275 height 132
click at [227, 95] on div "< p bis_size = "{ &quot; x &quot; :15, &quot; y &quot; :14688, &quot; w &quot; …" at bounding box center [280, 142] width 275 height 132
click at [208, 80] on div "< p bis_size = "{ &quot; x &quot; :15, &quot; y &quot; :14688, &quot; w &quot; …" at bounding box center [280, 142] width 275 height 132
drag, startPoint x: 148, startPoint y: 78, endPoint x: 398, endPoint y: 79, distance: 249.8
click at [398, 79] on div "< p bis_size = "{ &quot; x &quot; :15, &quot; y &quot; :14688, &quot; w &quot; …" at bounding box center [280, 142] width 275 height 132
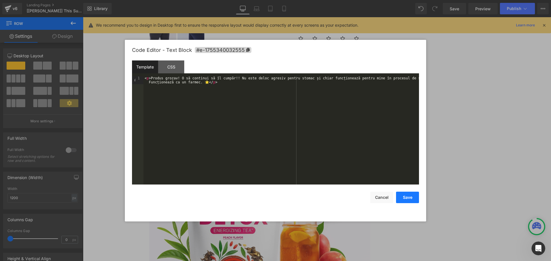
click at [410, 198] on button "Save" at bounding box center [407, 197] width 23 height 11
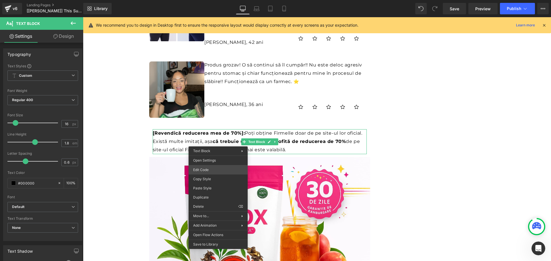
click at [205, 0] on div "Icon List Hoz You are previewing how the will restyle your page. You can not ed…" at bounding box center [275, 0] width 551 height 0
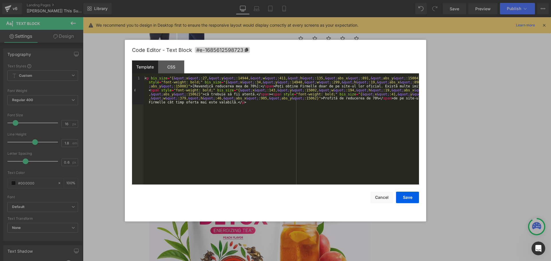
click at [241, 109] on div "< p bis_size = "{ &quot; x &quot; :27, &quot; y &quot; :14944, &quot; w &quot; …" at bounding box center [280, 158] width 275 height 165
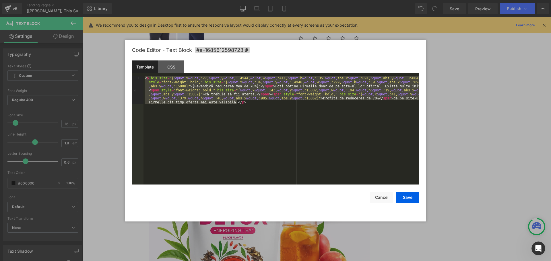
click at [234, 118] on div "< p bis_size = "{ &quot; x &quot; :27, &quot; y &quot; :14944, &quot; w &quot; …" at bounding box center [280, 130] width 275 height 108
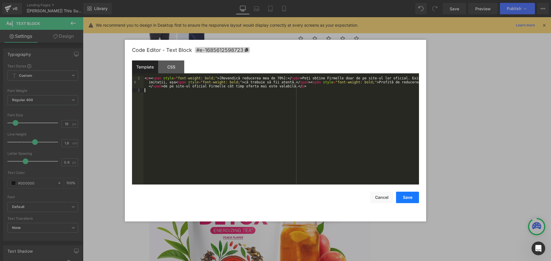
click at [403, 197] on button "Save" at bounding box center [407, 197] width 23 height 11
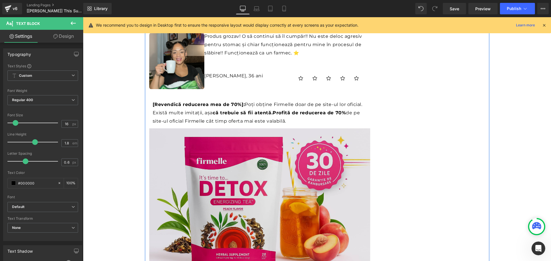
scroll to position [3965, 0]
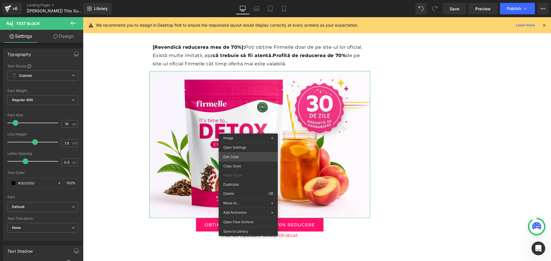
click at [232, 0] on div "Icon List Hoz You are previewing how the will restyle your page. You can not ed…" at bounding box center [275, 0] width 551 height 0
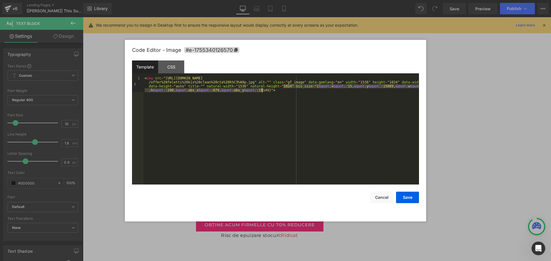
drag, startPoint x: 282, startPoint y: 87, endPoint x: 262, endPoint y: 89, distance: 20.7
click at [262, 89] on div "< img src = "https://ucarecdn.com/9a9ede7d-cd7c-407d-af1b-09cc41936482/-/format…" at bounding box center [280, 146] width 275 height 141
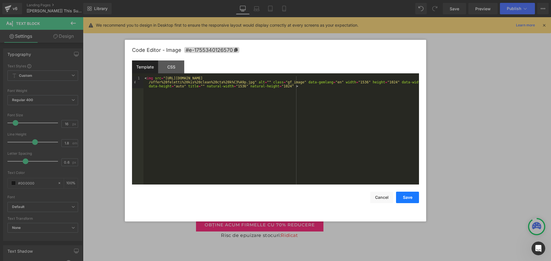
click at [404, 198] on button "Save" at bounding box center [407, 197] width 23 height 11
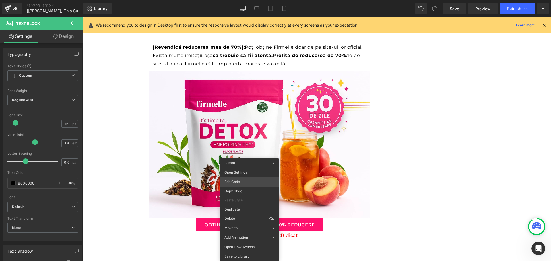
click at [241, 0] on div "Icon List Hoz You are previewing how the will restyle your page. You can not ed…" at bounding box center [275, 0] width 551 height 0
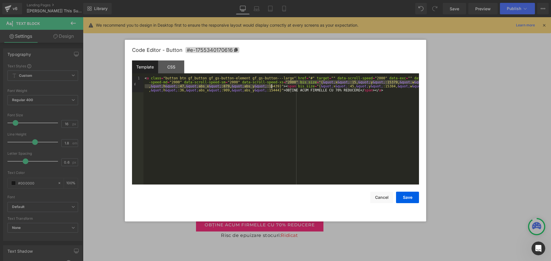
drag, startPoint x: 285, startPoint y: 82, endPoint x: 272, endPoint y: 87, distance: 14.3
click at [272, 87] on div "< a class = "button btn gf_button gf_gs-button-element gf_gs-button---large" hr…" at bounding box center [280, 146] width 275 height 141
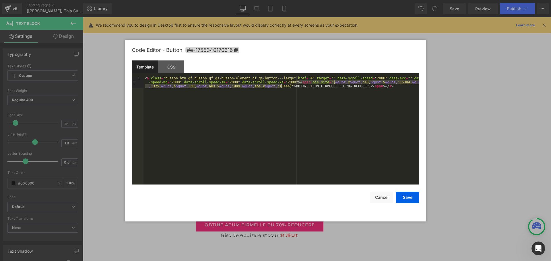
drag, startPoint x: 297, startPoint y: 83, endPoint x: 280, endPoint y: 88, distance: 17.3
click at [280, 88] on div "< a class = "button btn gf_button gf_gs-button-element gf_gs-button---large" hr…" at bounding box center [280, 142] width 275 height 132
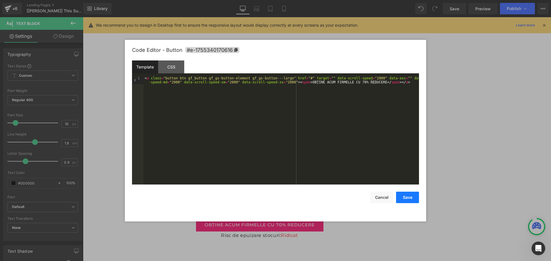
click at [405, 198] on button "Save" at bounding box center [407, 197] width 23 height 11
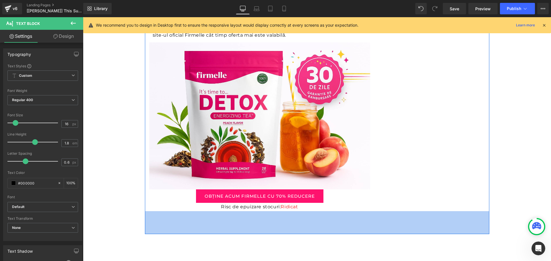
scroll to position [4022, 0]
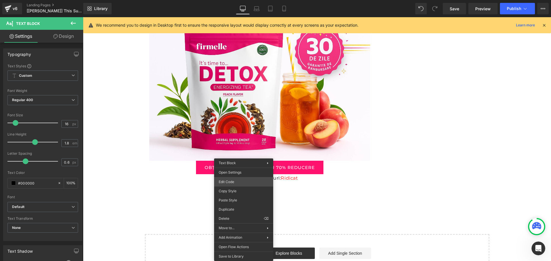
click at [240, 0] on div "Icon List Hoz You are previewing how the will restyle your page. You can not ed…" at bounding box center [275, 0] width 551 height 0
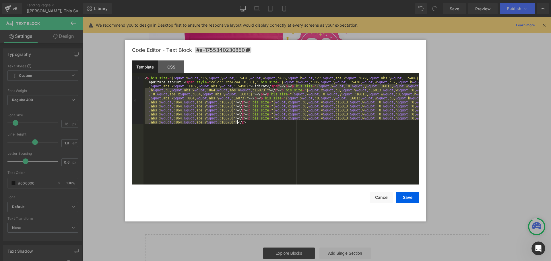
drag, startPoint x: 276, startPoint y: 85, endPoint x: 292, endPoint y: 126, distance: 43.8
click at [292, 126] on div "< p bis_size = "{ &quot; x &quot; :15, &quot; y &quot; :15426, &quot; w &quot; …" at bounding box center [280, 178] width 275 height 205
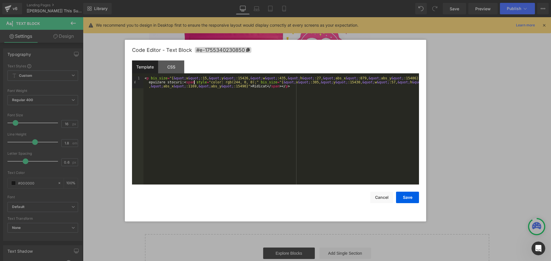
click at [194, 83] on div "< p bis_size = "{ &quot; x &quot; :15, &quot; y &quot; :15426, &quot; w &quot; …" at bounding box center [280, 142] width 275 height 132
drag, startPoint x: 251, startPoint y: 82, endPoint x: 241, endPoint y: 86, distance: 10.2
click at [241, 86] on div "< p bis_size = "{ &quot; x &quot; :15, &quot; y &quot; :15426, &quot; w &quot; …" at bounding box center [280, 142] width 275 height 132
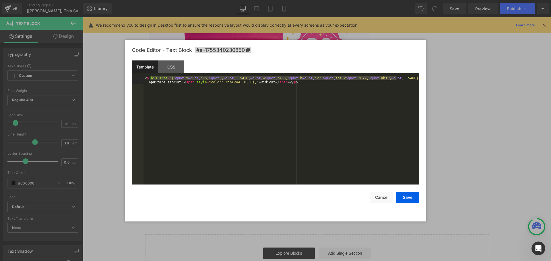
drag, startPoint x: 150, startPoint y: 78, endPoint x: 396, endPoint y: 79, distance: 246.1
click at [396, 79] on div "< p bis_size = "{ &quot; x &quot; :15, &quot; y &quot; :15426, &quot; w &quot; …" at bounding box center [280, 138] width 275 height 124
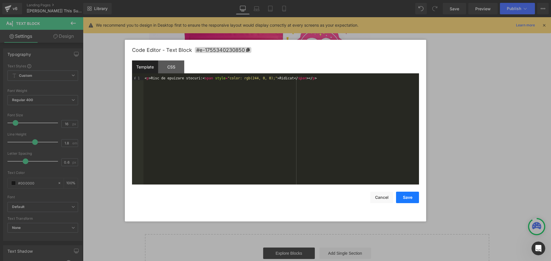
click at [414, 200] on button "Save" at bounding box center [407, 197] width 23 height 11
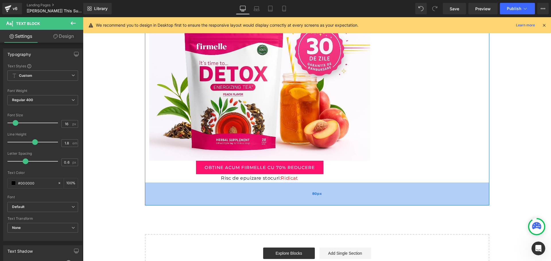
scroll to position [4051, 0]
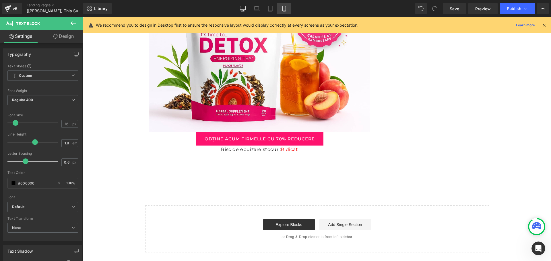
click at [284, 9] on icon at bounding box center [284, 9] width 6 height 6
type input "100"
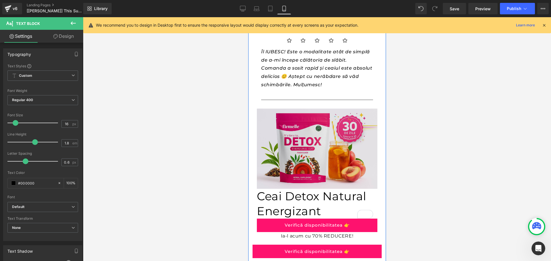
scroll to position [4756, 0]
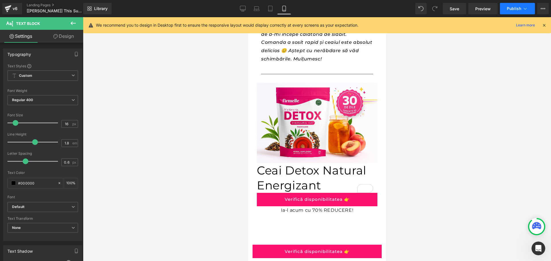
click at [513, 9] on span "Publish" at bounding box center [513, 8] width 14 height 5
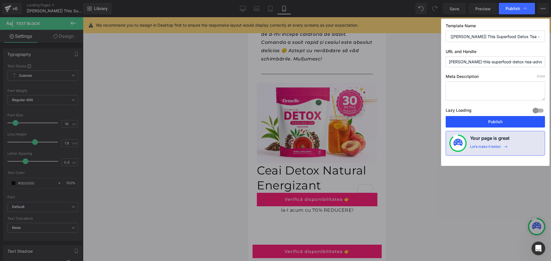
click at [471, 119] on button "Publish" at bounding box center [494, 121] width 99 height 11
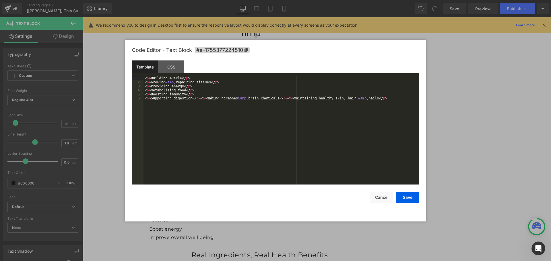
scroll to position [1658, 0]
click at [386, 197] on button "Cancel" at bounding box center [381, 197] width 23 height 11
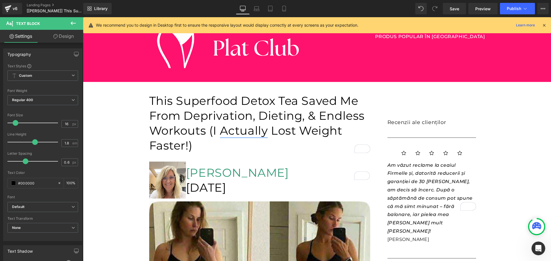
scroll to position [0, 0]
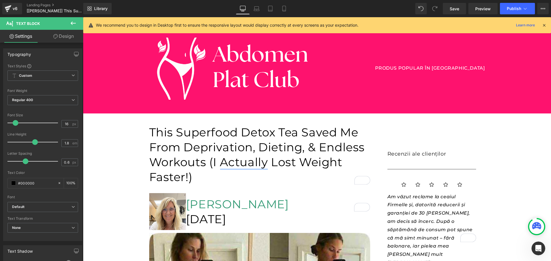
drag, startPoint x: 550, startPoint y: 139, endPoint x: 628, endPoint y: 47, distance: 120.4
